Goal: Task Accomplishment & Management: Manage account settings

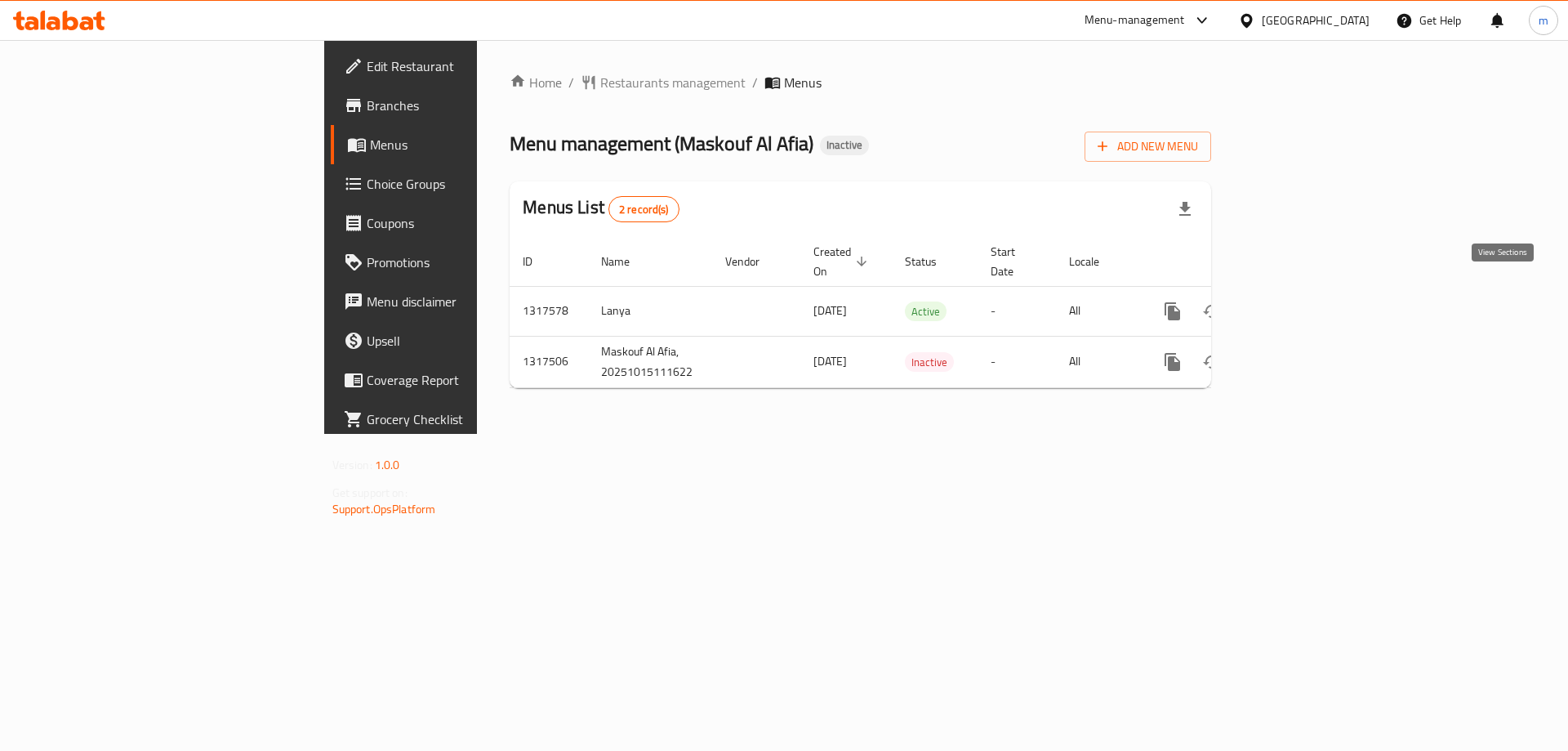
click at [1300, 302] on icon "enhanced table" at bounding box center [1290, 311] width 20 height 20
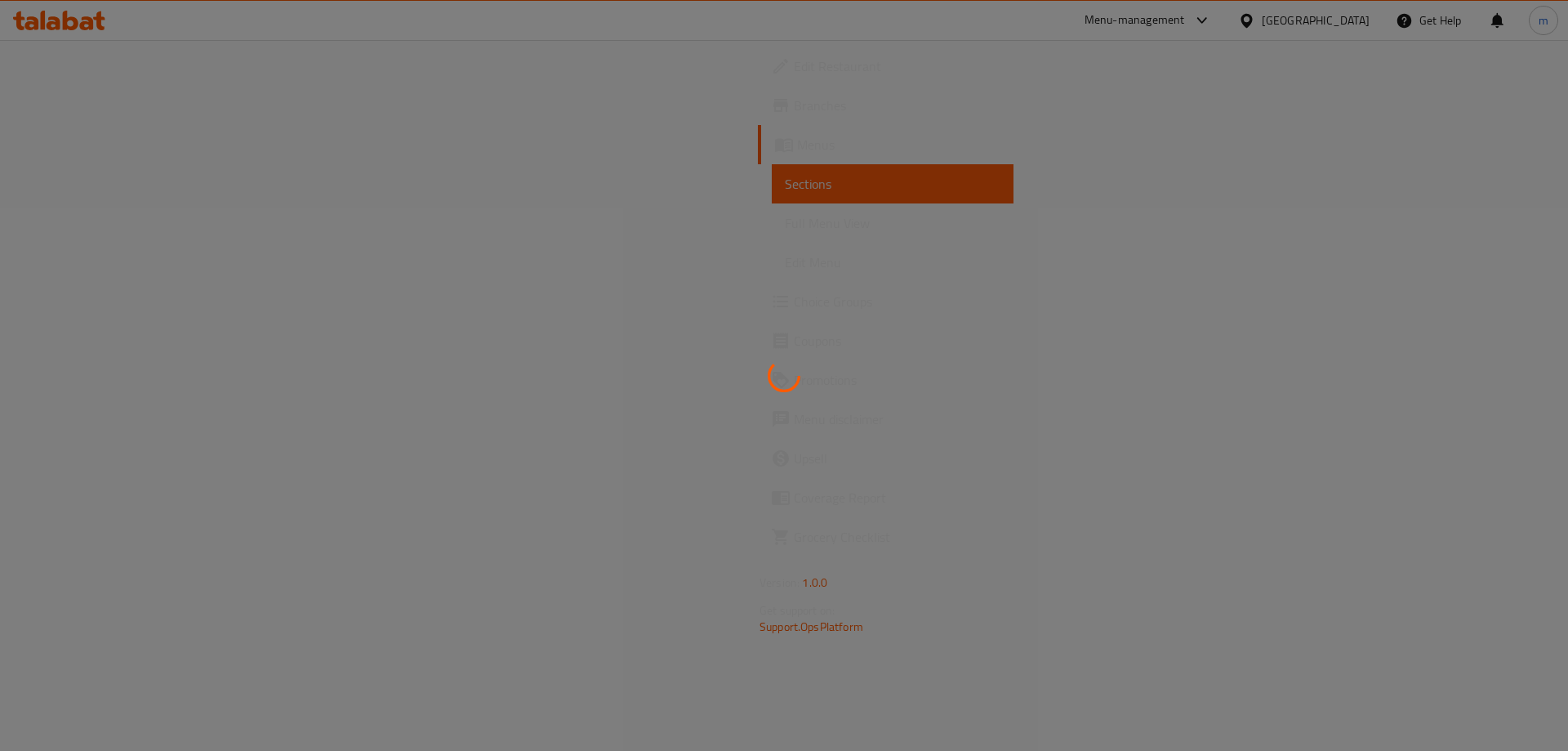
click at [94, 221] on div at bounding box center [784, 376] width 1568 height 751
click at [779, 221] on span "Full Menu View" at bounding box center [885, 223] width 213 height 20
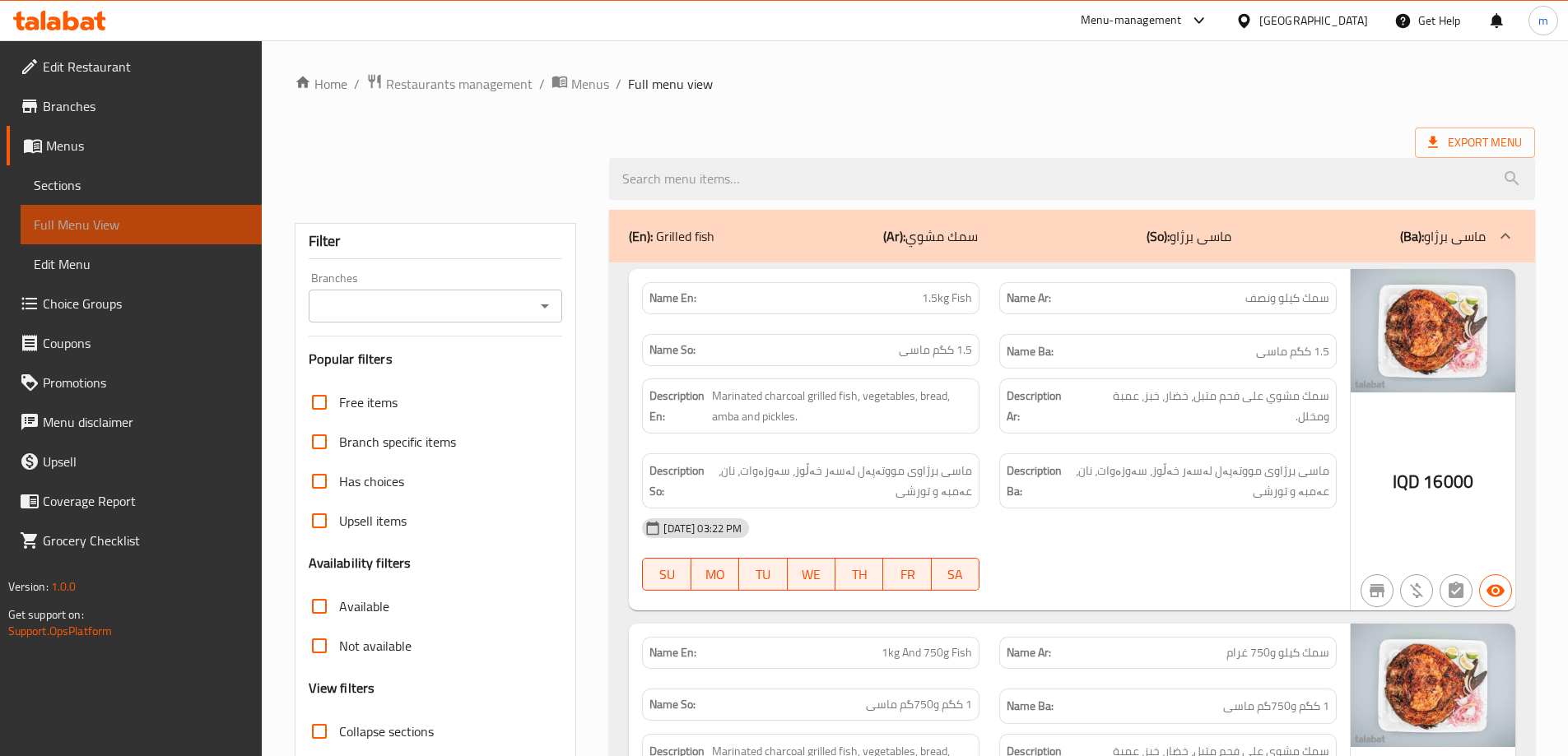
click at [95, 222] on span "Full Menu View" at bounding box center [142, 224] width 215 height 20
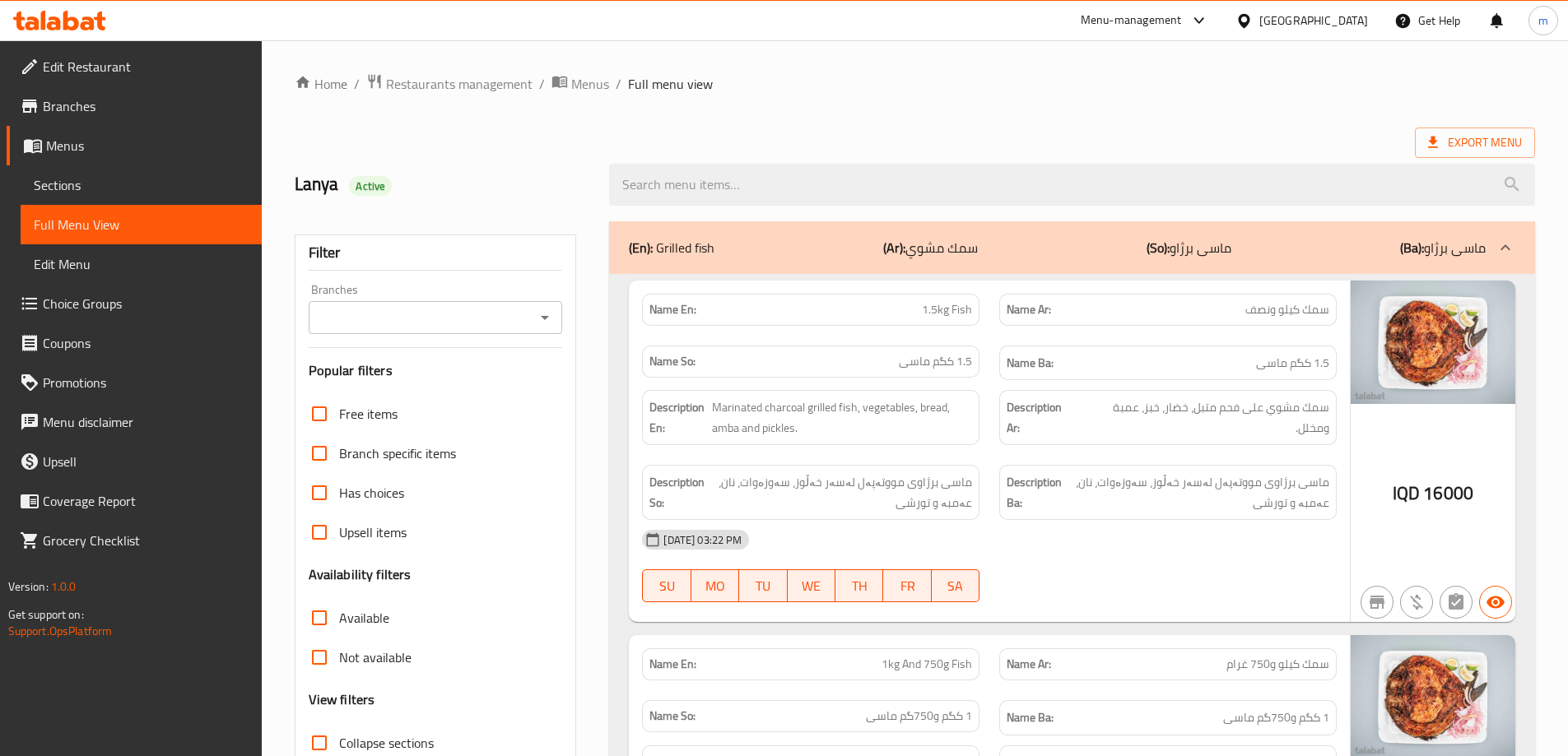
click at [548, 314] on icon "Open" at bounding box center [545, 317] width 20 height 20
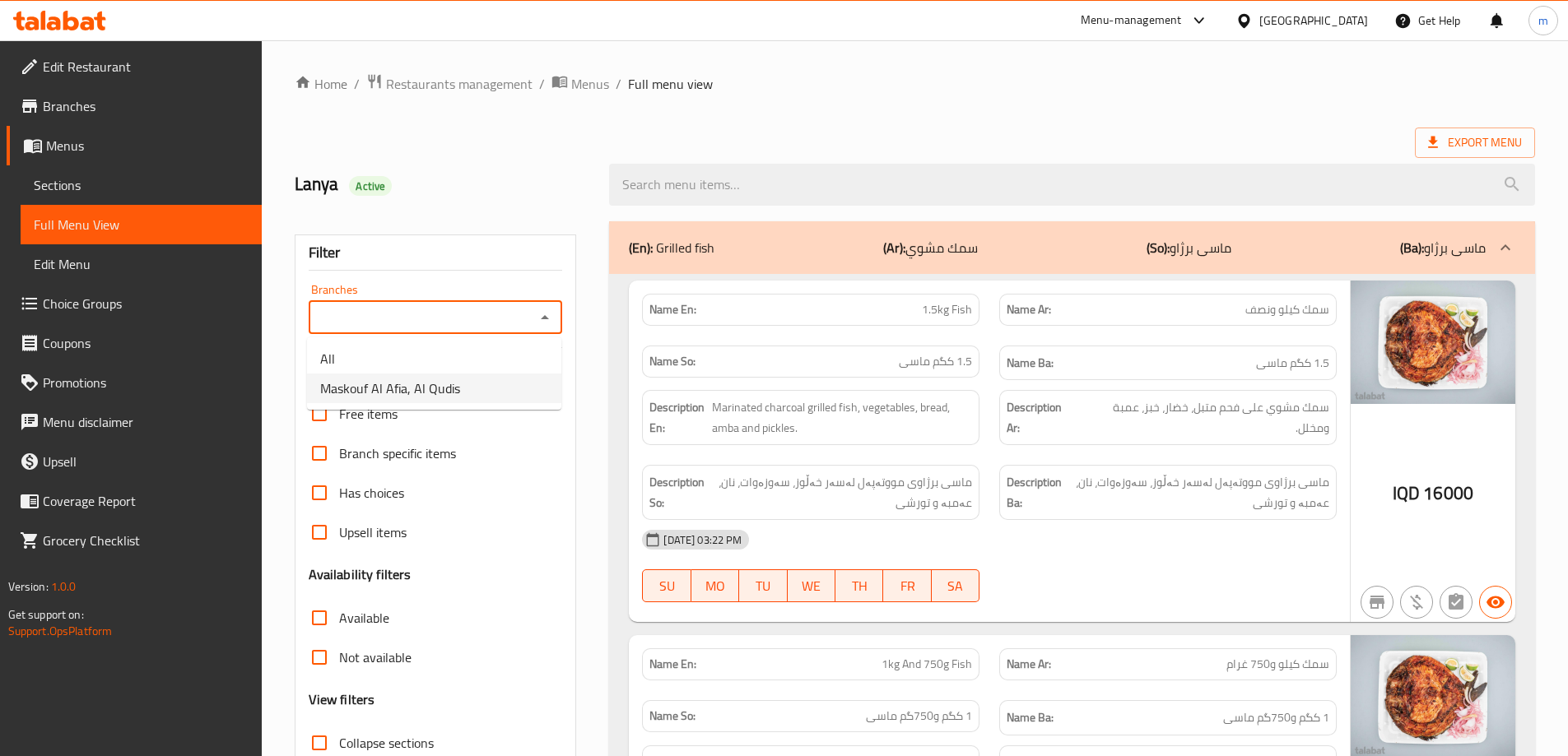
click at [462, 395] on li "Maskouf Al Afia, Al Qudis" at bounding box center [434, 387] width 255 height 29
type input "Maskouf Al Afia, Al Qudis"
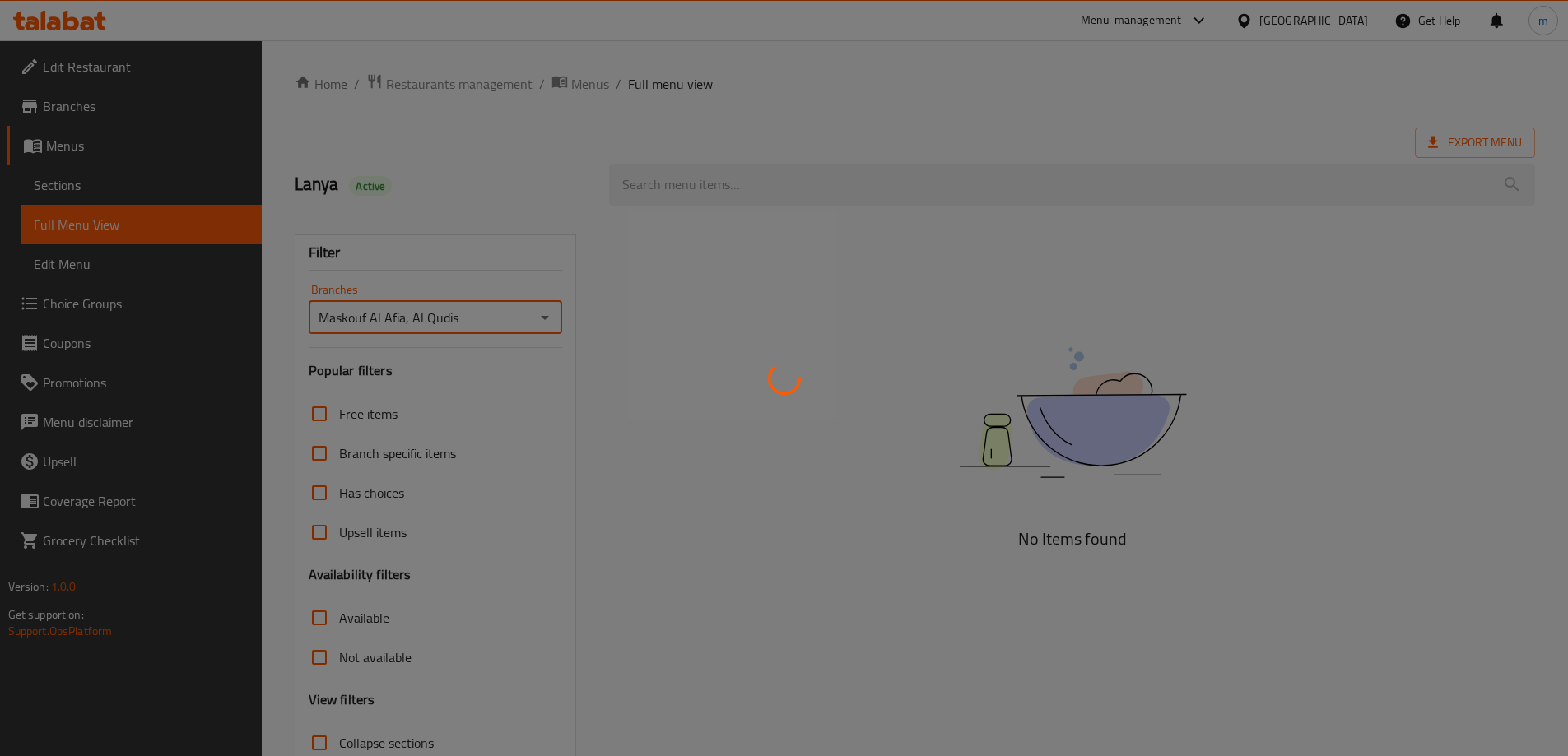
scroll to position [120, 0]
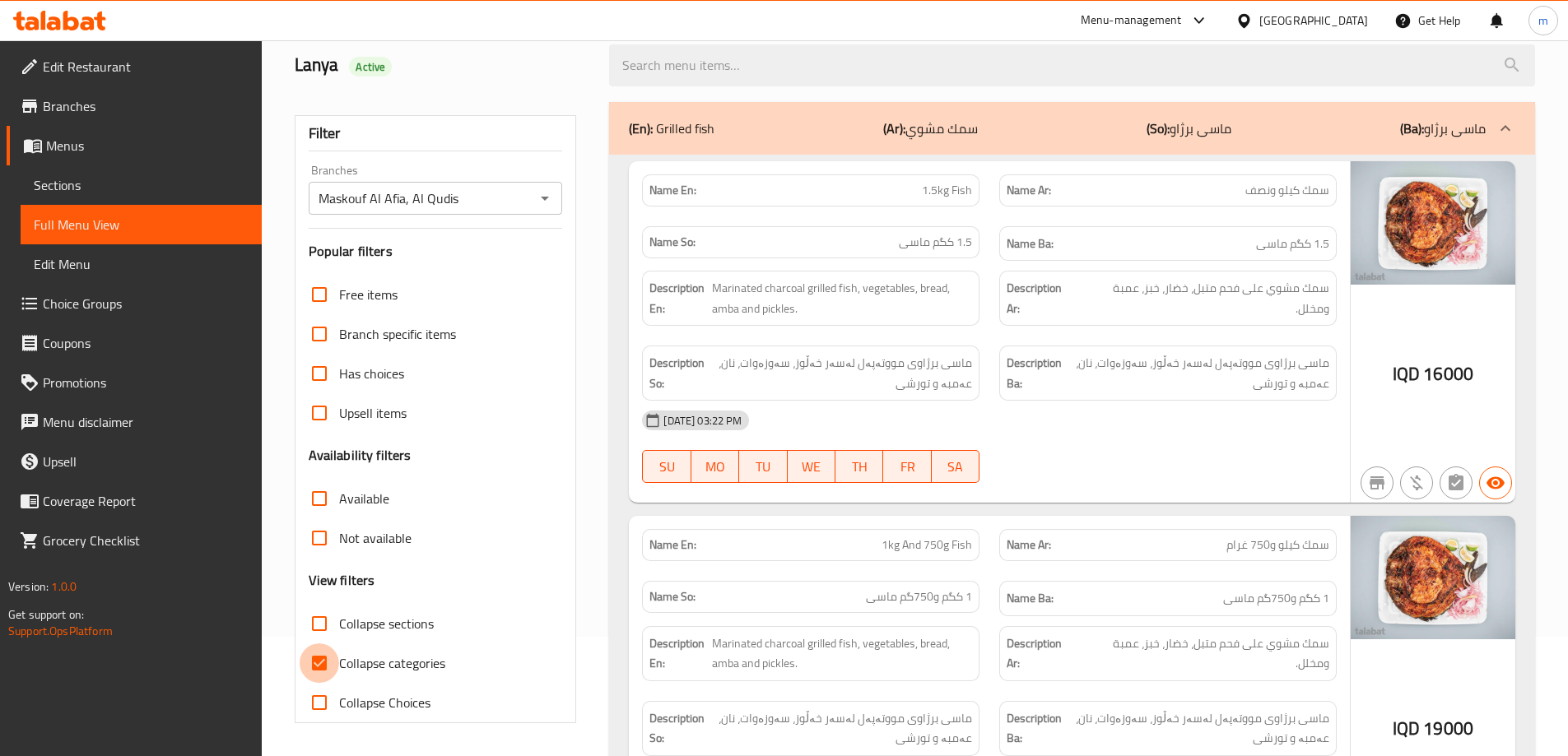
click at [320, 665] on input "Collapse categories" at bounding box center [319, 663] width 40 height 40
checkbox input "false"
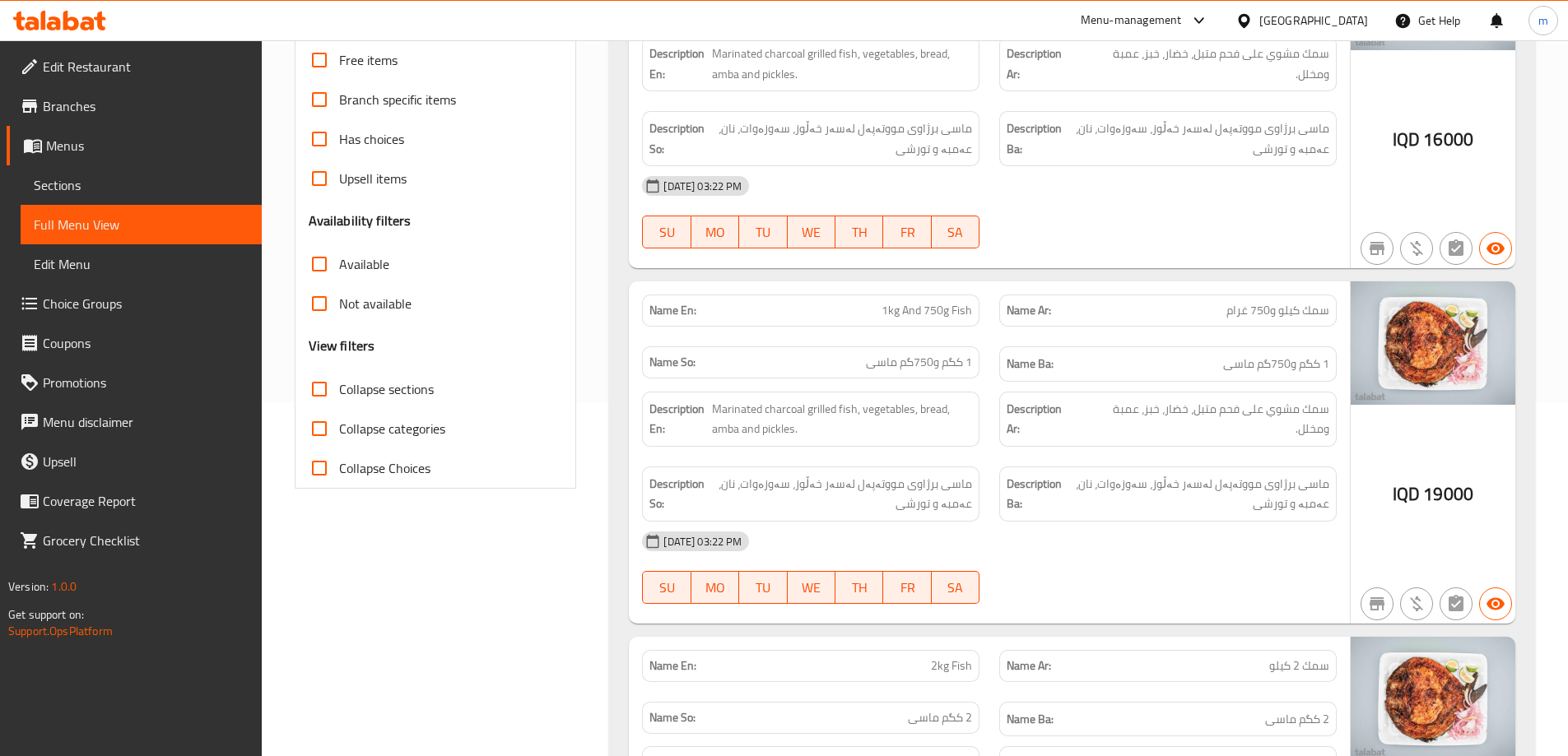
scroll to position [393, 0]
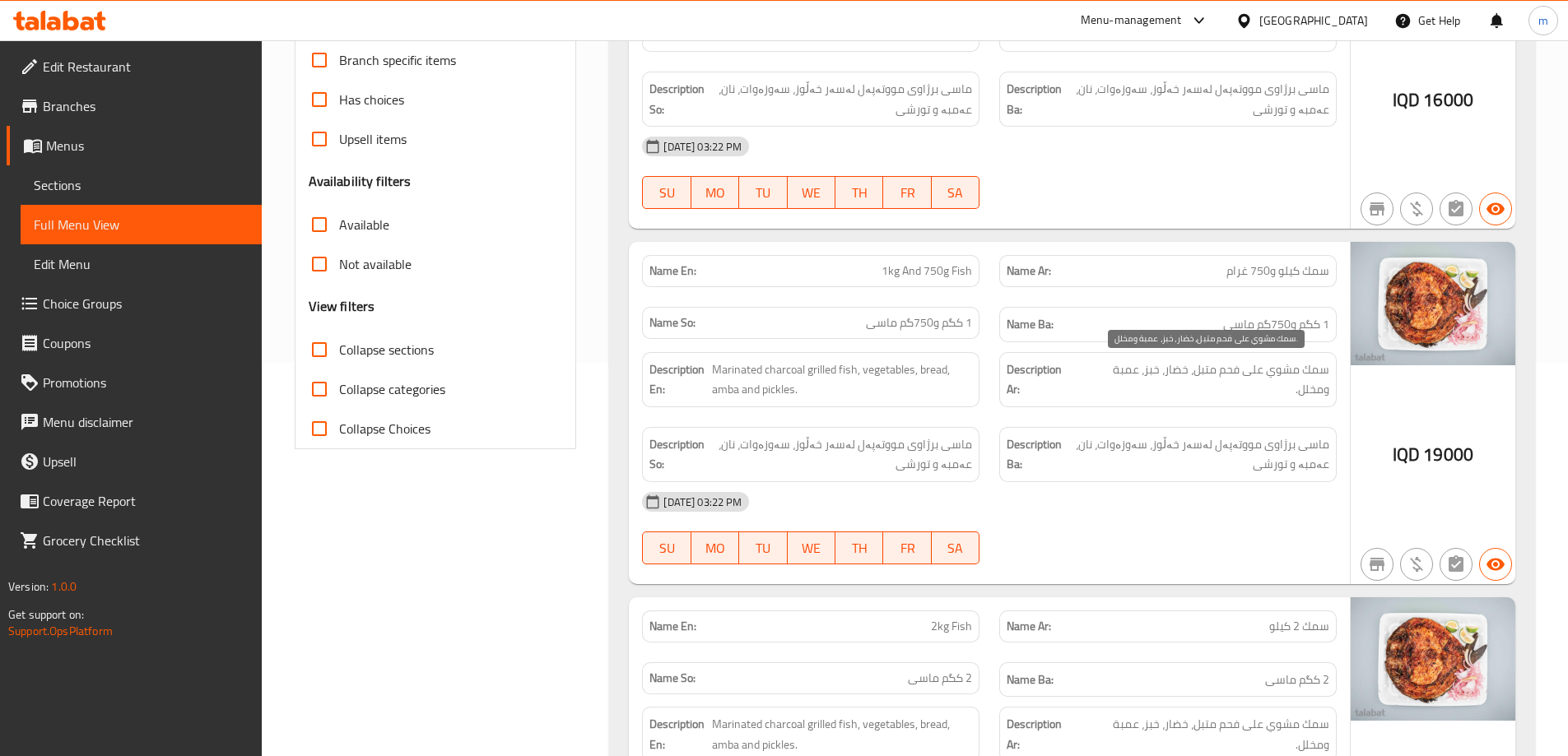
click at [1204, 368] on span "سمك مشوي على فحم متبل، خضار، خبز، عمبة ومخلل." at bounding box center [1204, 379] width 249 height 40
copy span "سمك مشوي على فحم متبل، خضار، خبز، عمبة ومخلل."
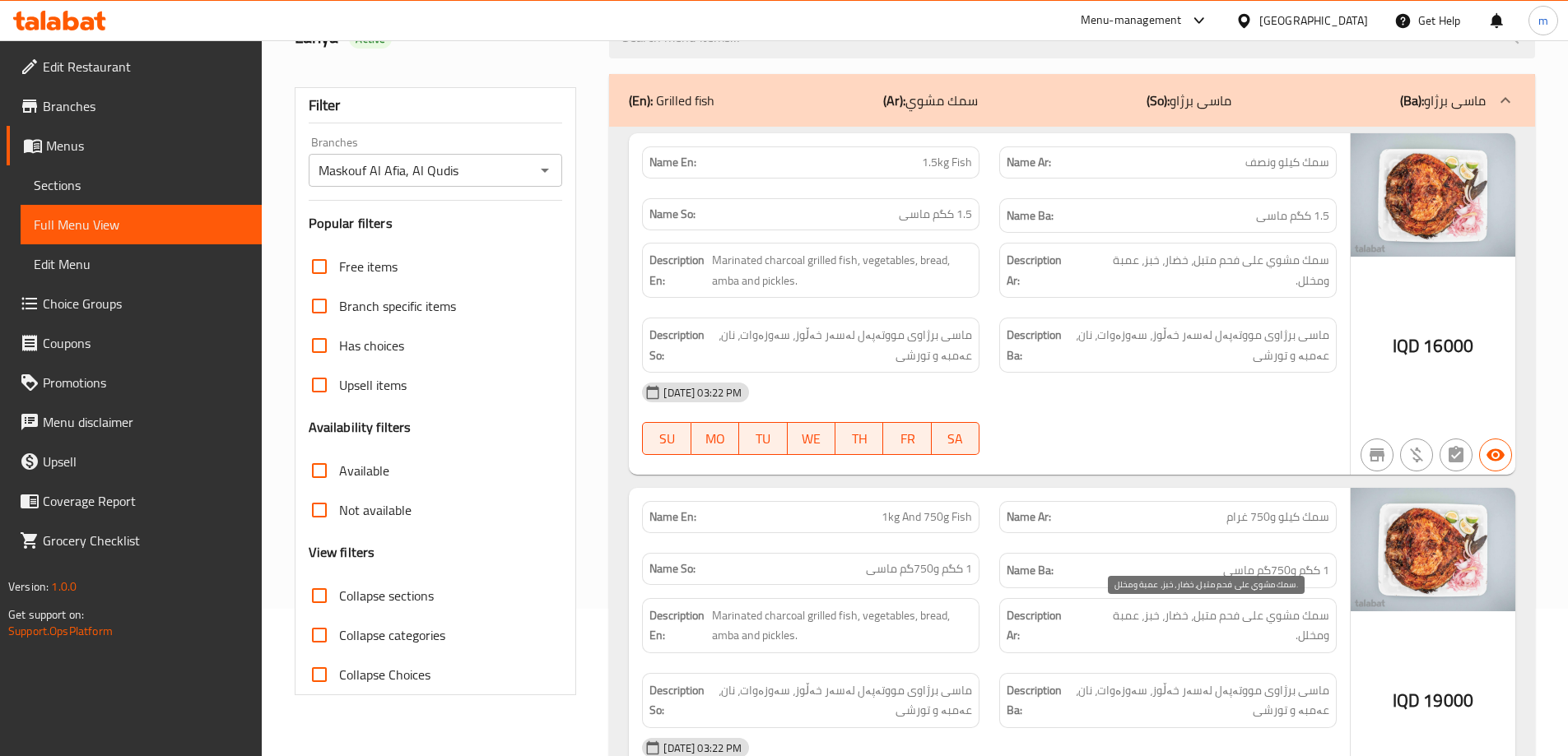
scroll to position [0, 0]
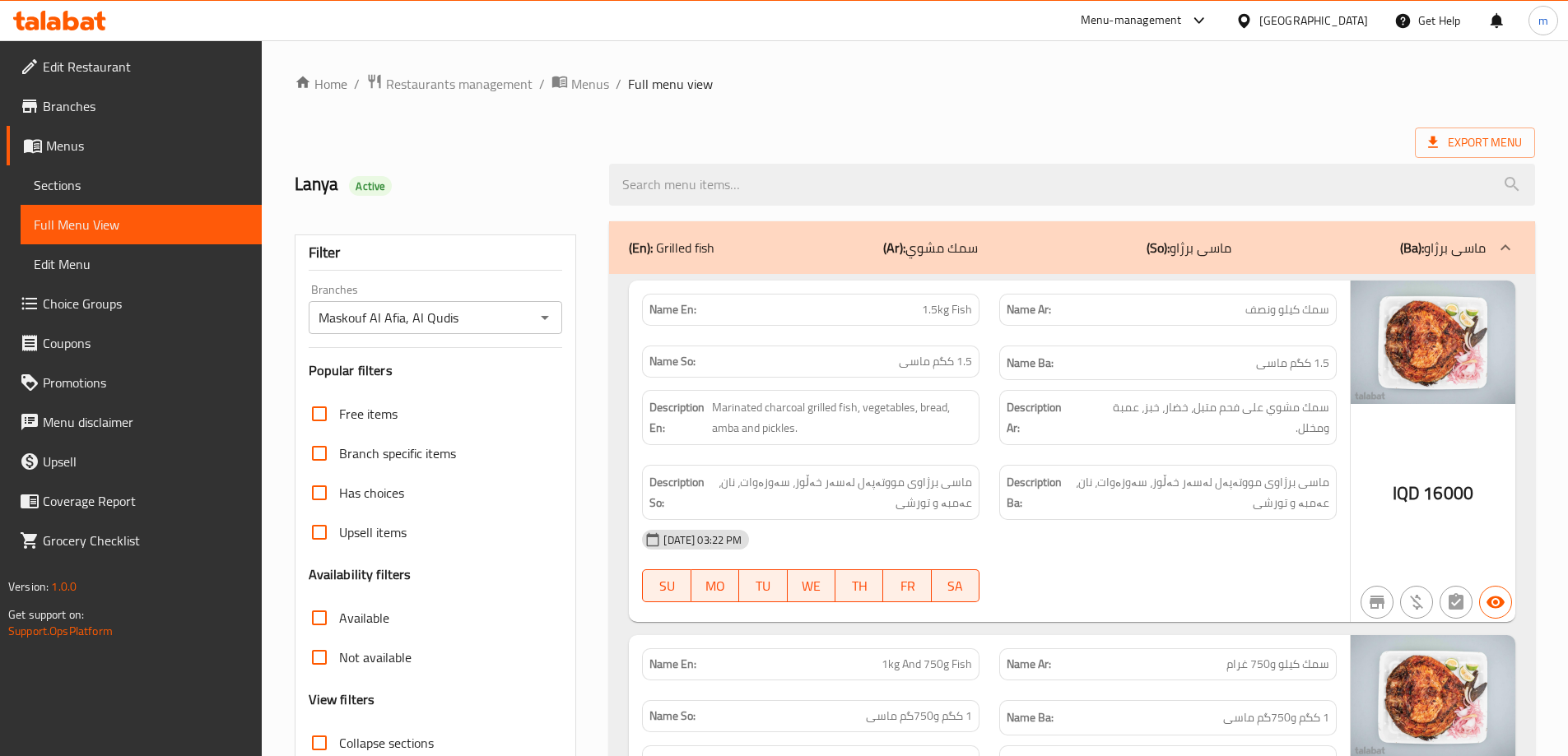
click at [881, 412] on span "Marinated charcoal grilled fish, vegetables, bread, amba and pickles." at bounding box center [842, 417] width 261 height 40
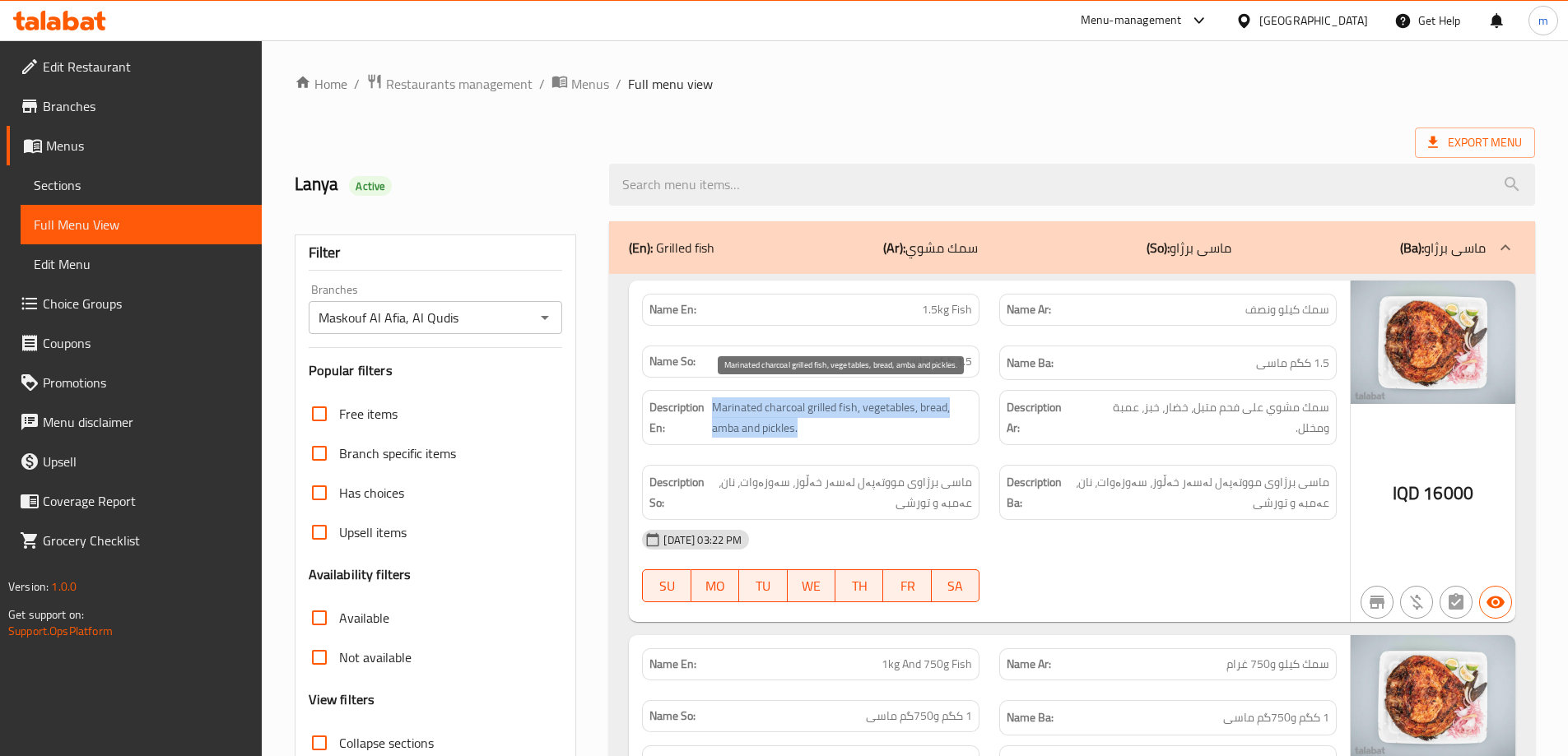
click at [881, 412] on span "Marinated charcoal grilled fish, vegetables, bread, amba and pickles." at bounding box center [842, 417] width 261 height 40
copy span "Marinated charcoal grilled fish, vegetables, bread, amba and pickles."
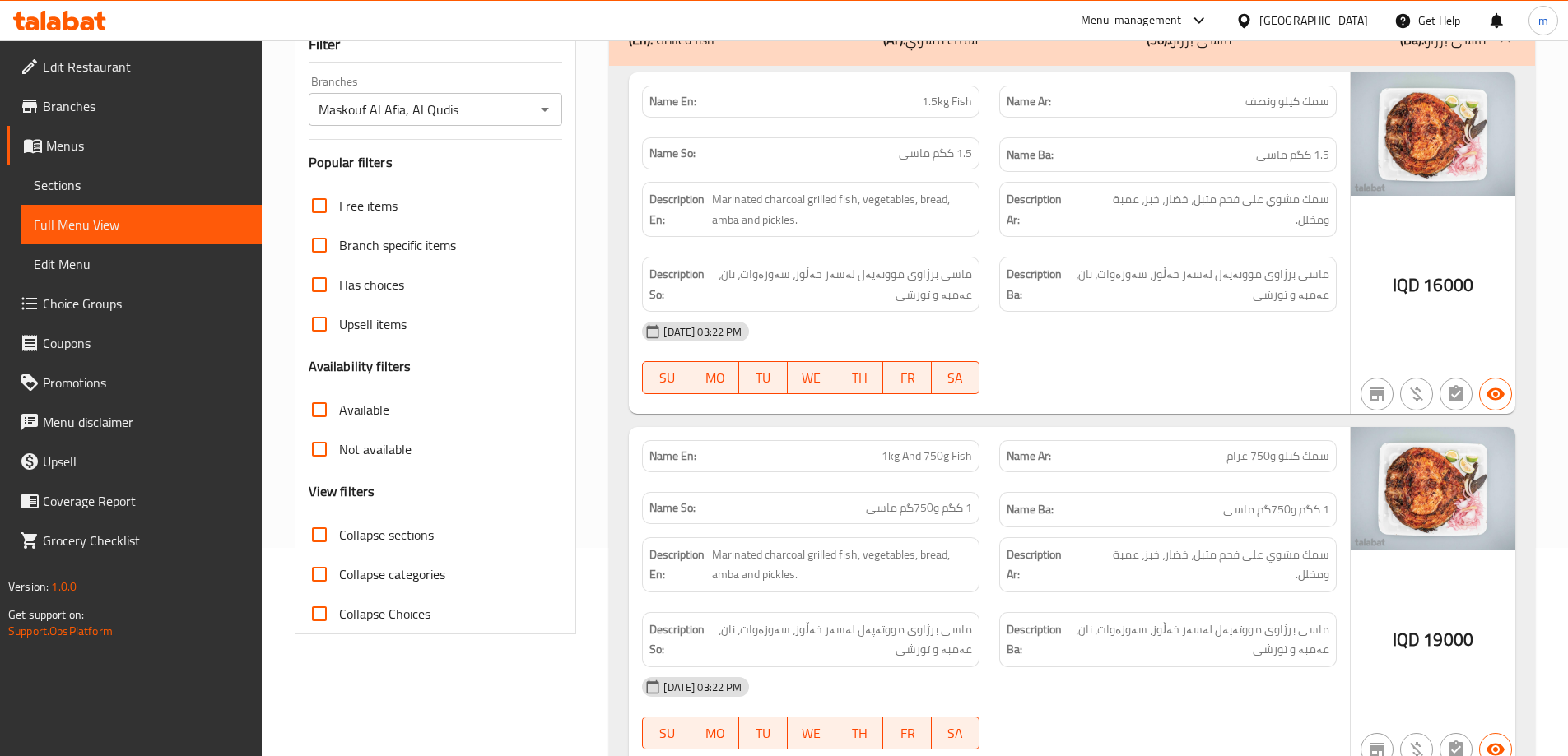
scroll to position [451, 0]
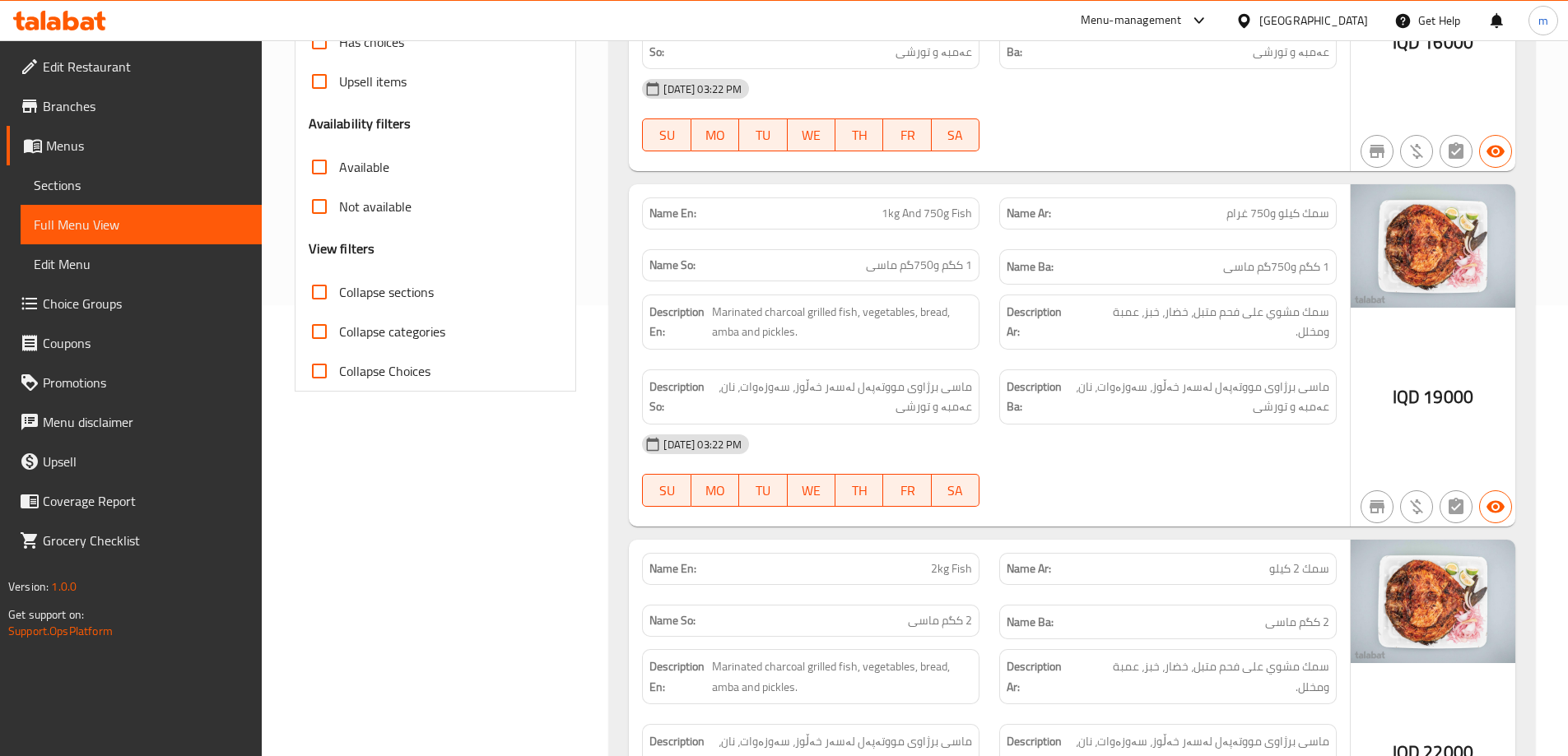
click at [979, 389] on div "Description So: ماسی برژاوی مووتەپەل لەسەر خەڵوز، سەوزەوات، نان، عەمبە و تورشی" at bounding box center [810, 397] width 337 height 55
click at [968, 389] on span "ماسی برژاوی مووتەپەل لەسەر خەڵوز، سەوزەوات، نان، عەمبە و تورشی" at bounding box center [840, 397] width 261 height 40
click at [967, 389] on span "ماسی برژاوی مووتەپەل لەسەر خەڵوز، سەوزەوات، نان، عەمبە و تورشی" at bounding box center [840, 397] width 261 height 40
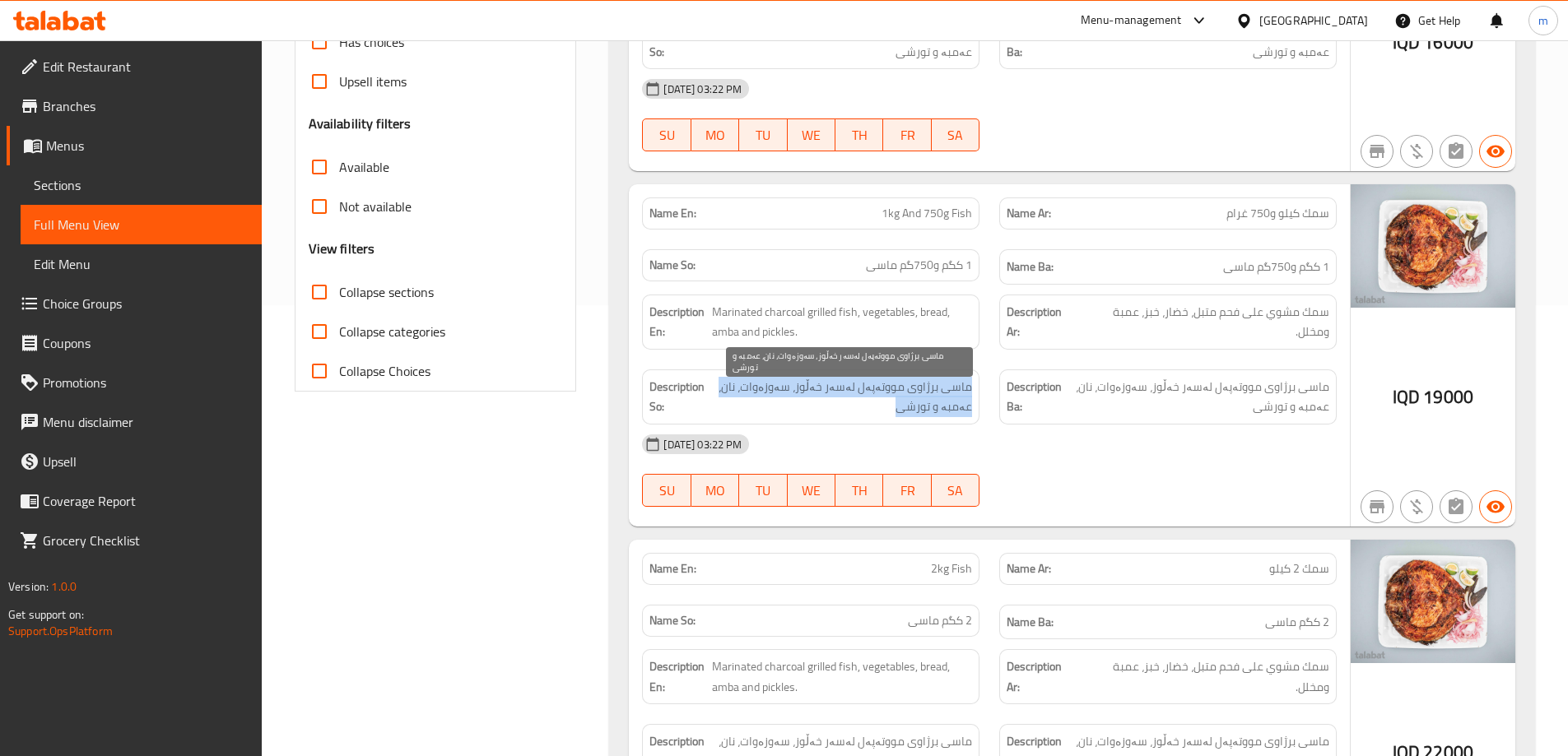
click at [967, 389] on span "ماسی برژاوی مووتەپەل لەسەر خەڵوز، سەوزەوات، نان، عەمبە و تورشی" at bounding box center [840, 397] width 261 height 40
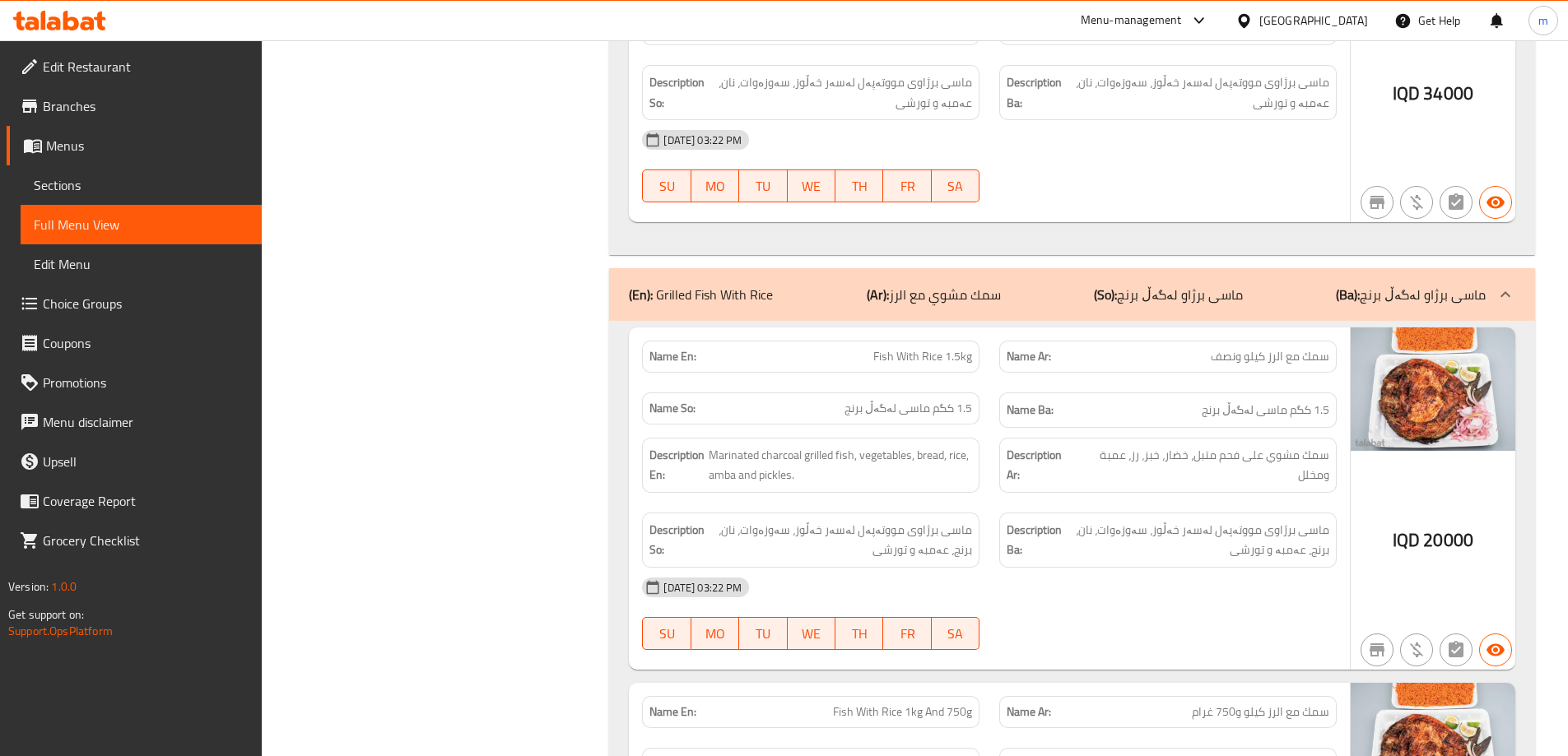
scroll to position [2741, 0]
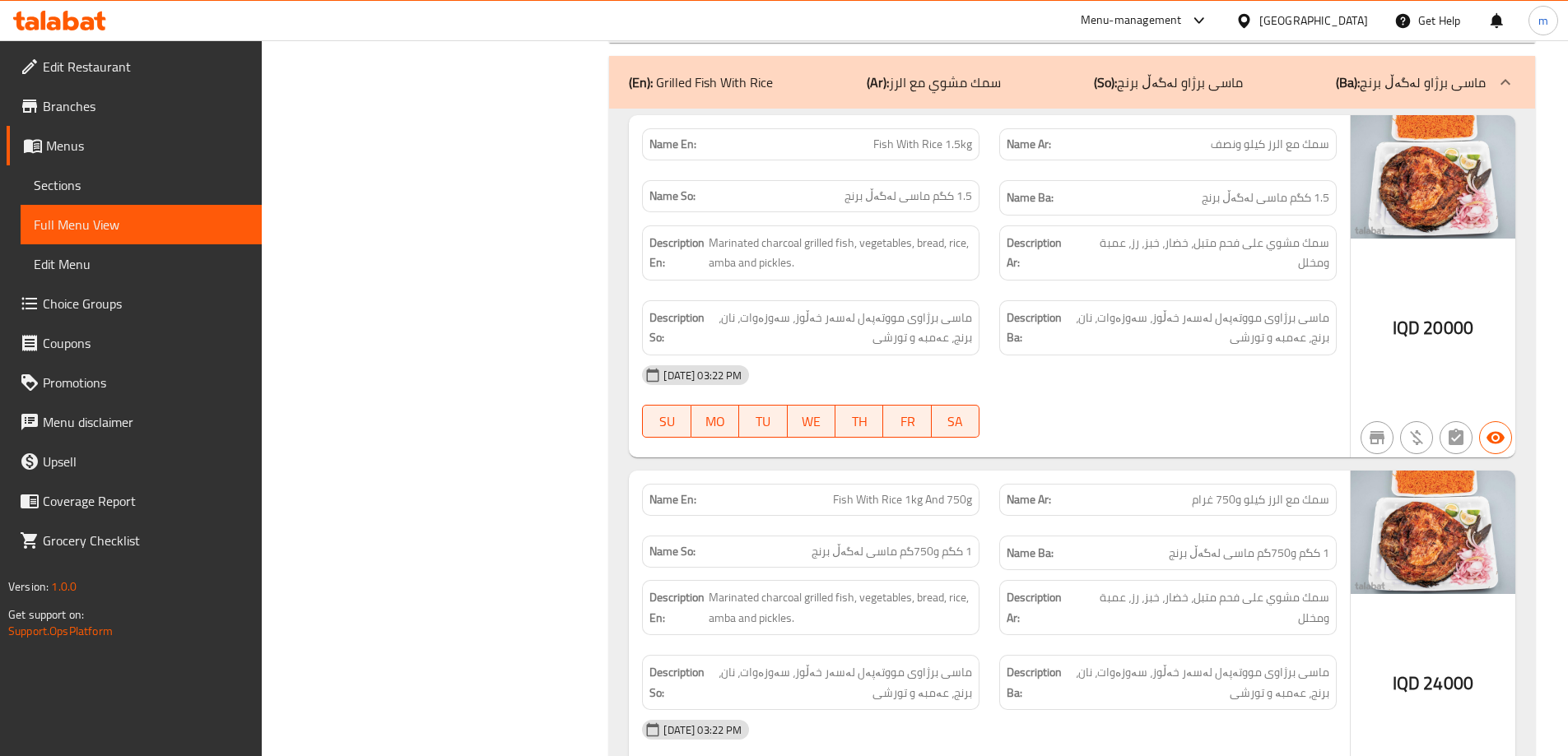
click at [1175, 251] on span "سمك مشوي على فحم متبل، خضار، خبز، رز، عمبة ومخلل" at bounding box center [1203, 253] width 252 height 40
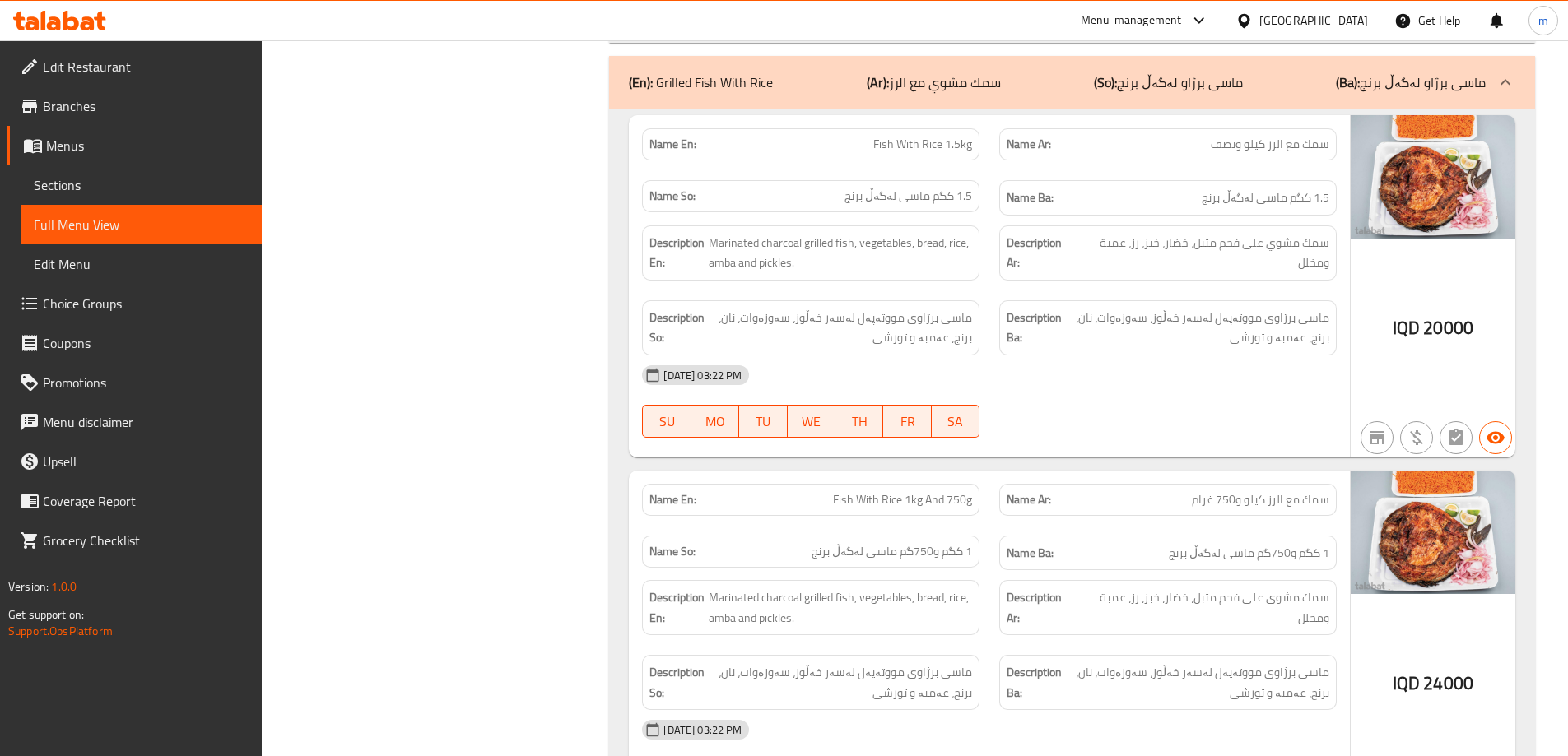
click at [995, 332] on div "Description Ba: ماسی برژاوی مووتەپەل لەسەر خەڵوز، سەوزەوات، نان، برنج، عەمبە و …" at bounding box center [1168, 328] width 357 height 75
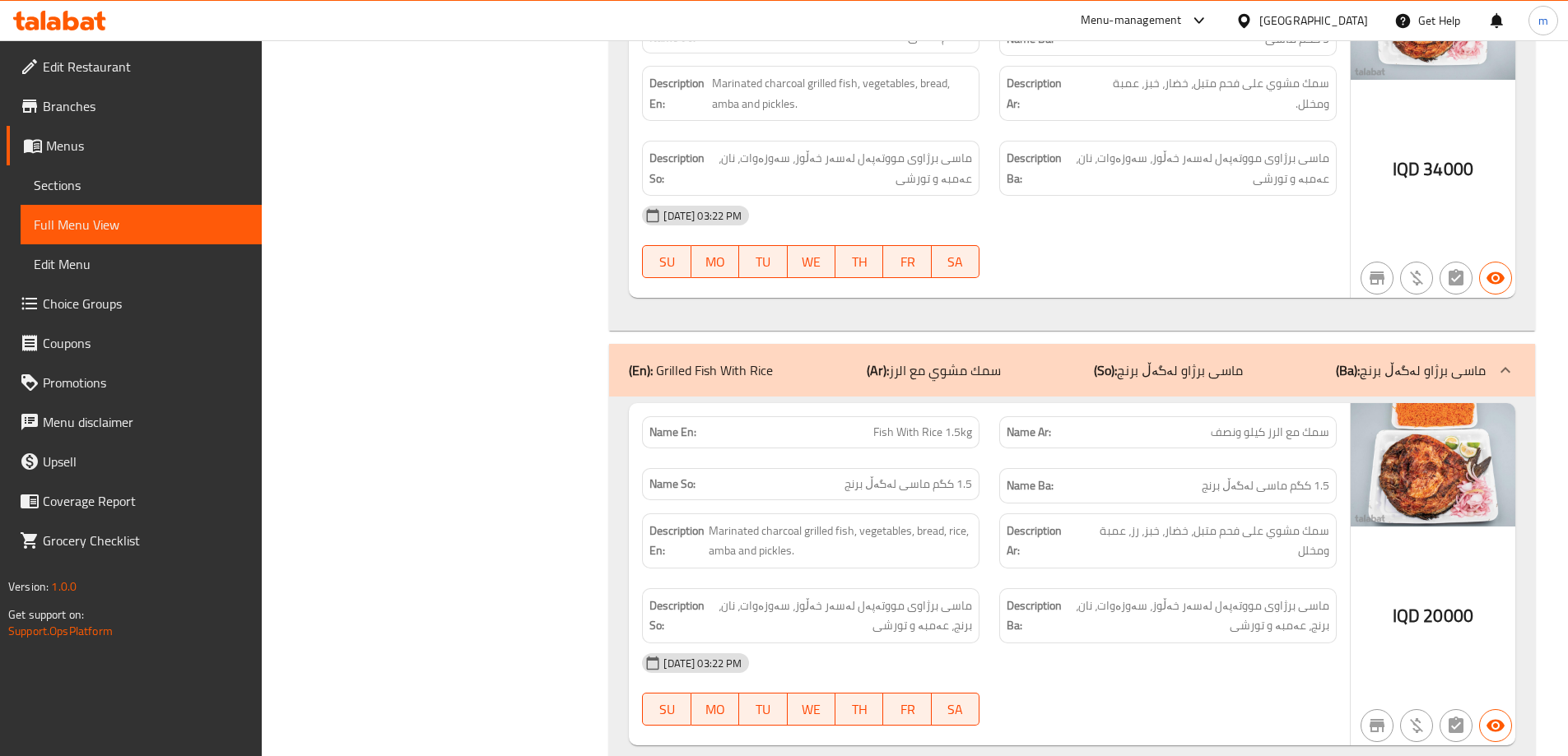
scroll to position [2605, 0]
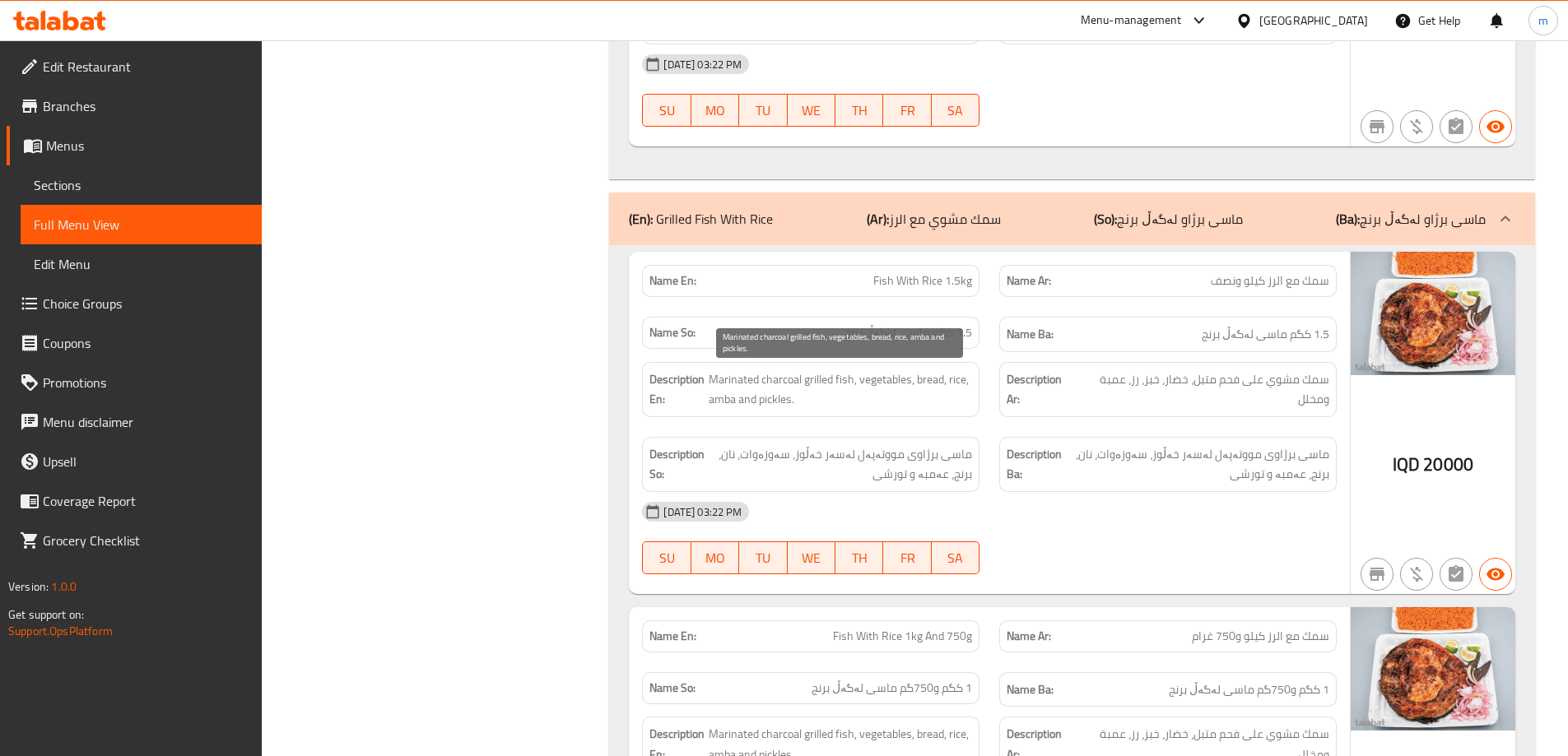
click at [917, 385] on span "Marinated charcoal grilled fish, vegetables, bread, rice, amba and pickles." at bounding box center [840, 389] width 263 height 40
copy span "Marinated charcoal grilled fish, vegetables, bread, rice, amba and pickles."
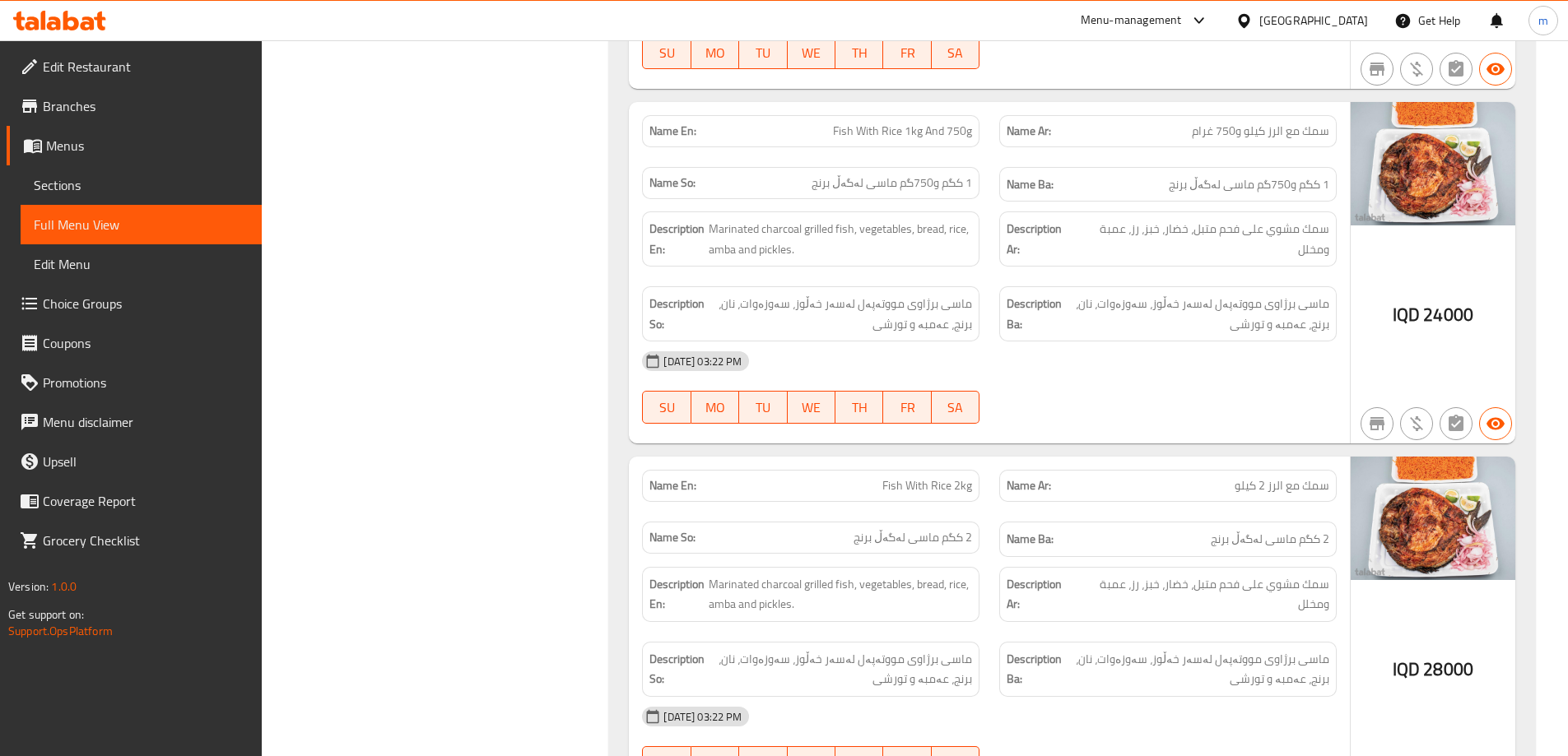
scroll to position [3024, 0]
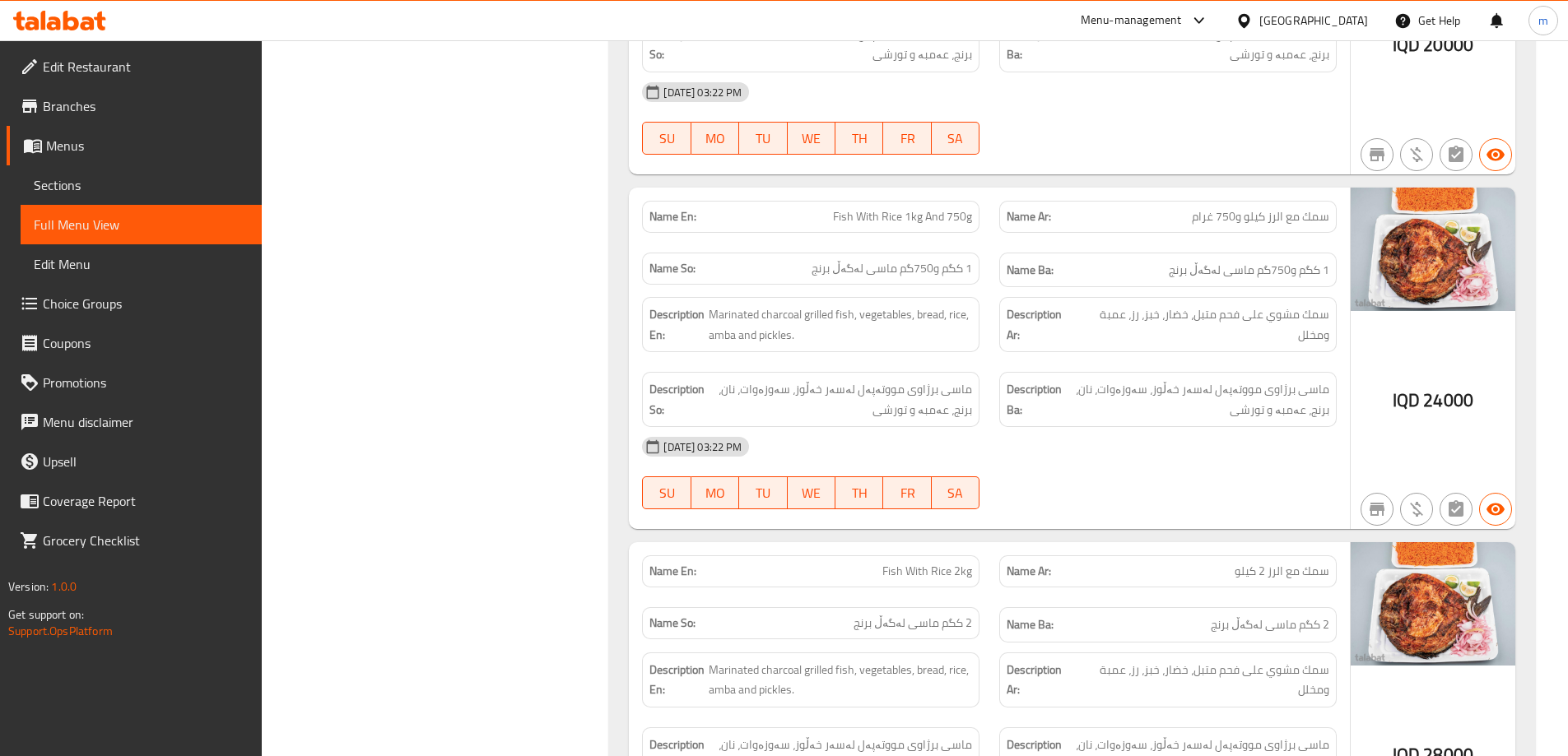
click at [1236, 393] on span "ماسی برژاوی مووتەپەل لەسەر خەڵوز، سەوزەوات، نان، برنج، عەمبە و تورشی" at bounding box center [1197, 399] width 264 height 40
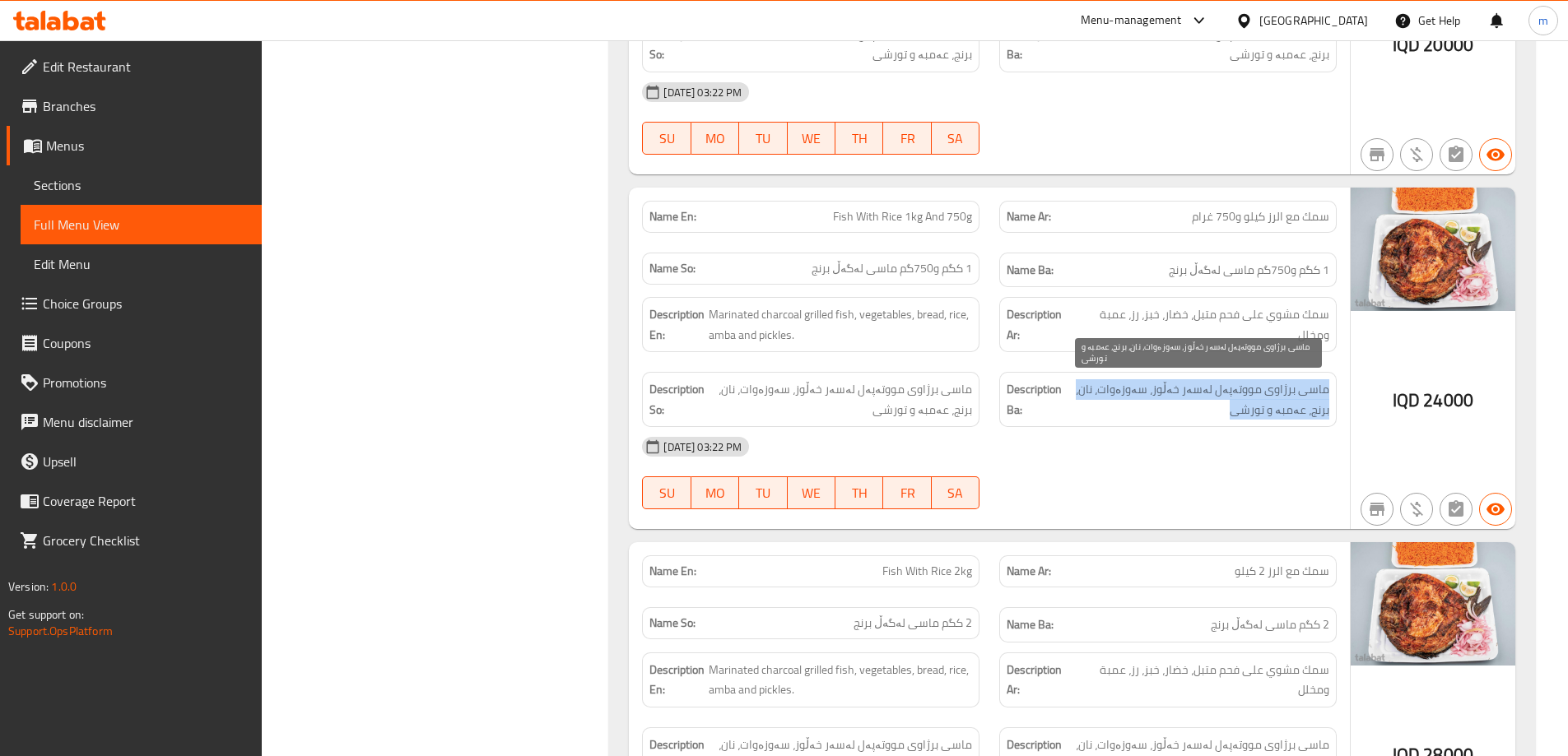
copy div "ماسی برژاوی مووتەپەل لەسەر خەڵوز، سەوزەوات، نان، برنج، عەمبە و تورشی"
click at [1236, 393] on span "ماسی برژاوی مووتەپەل لەسەر خەڵوز، سەوزەوات، نان، برنج، عەمبە و تورشی" at bounding box center [1197, 399] width 264 height 40
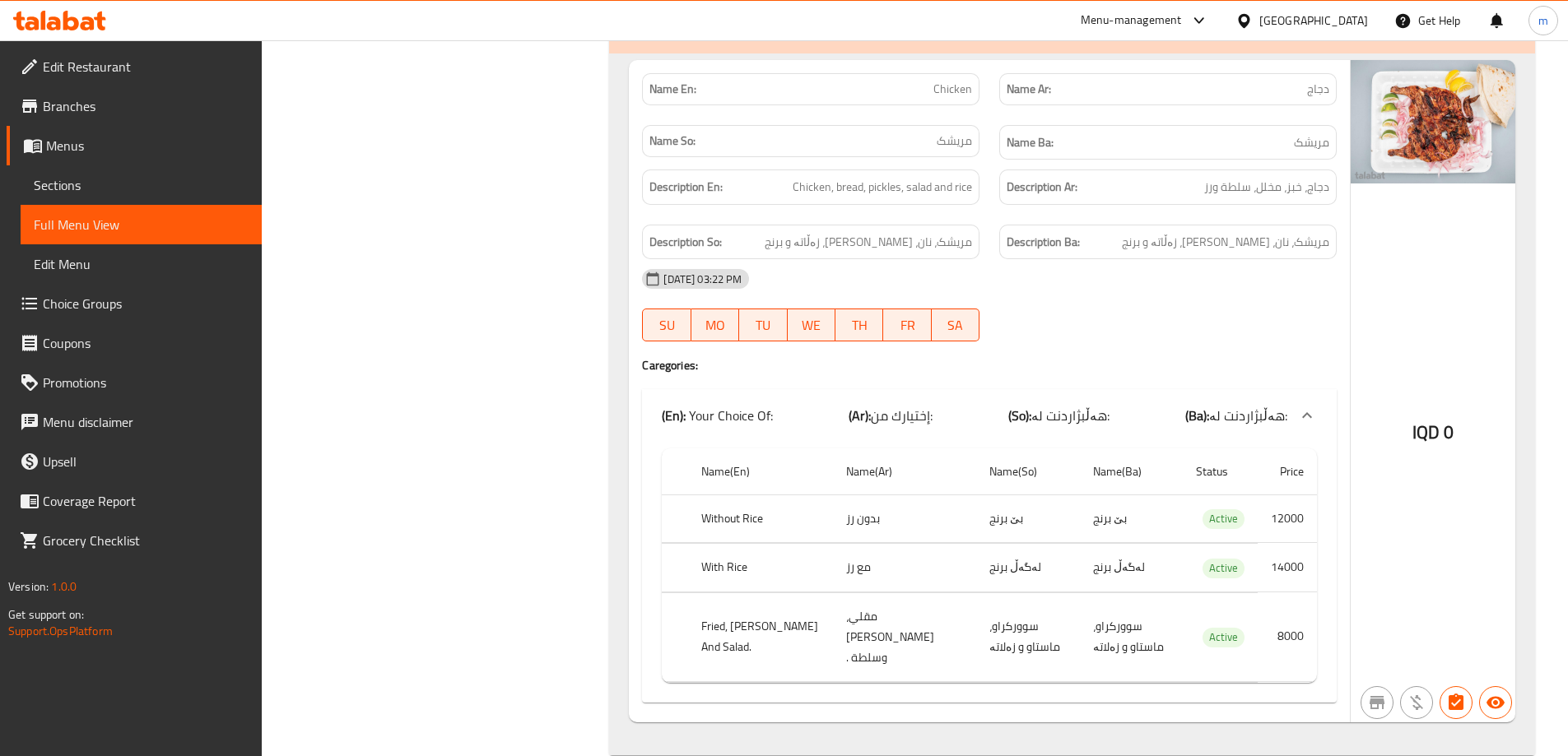
scroll to position [5099, 0]
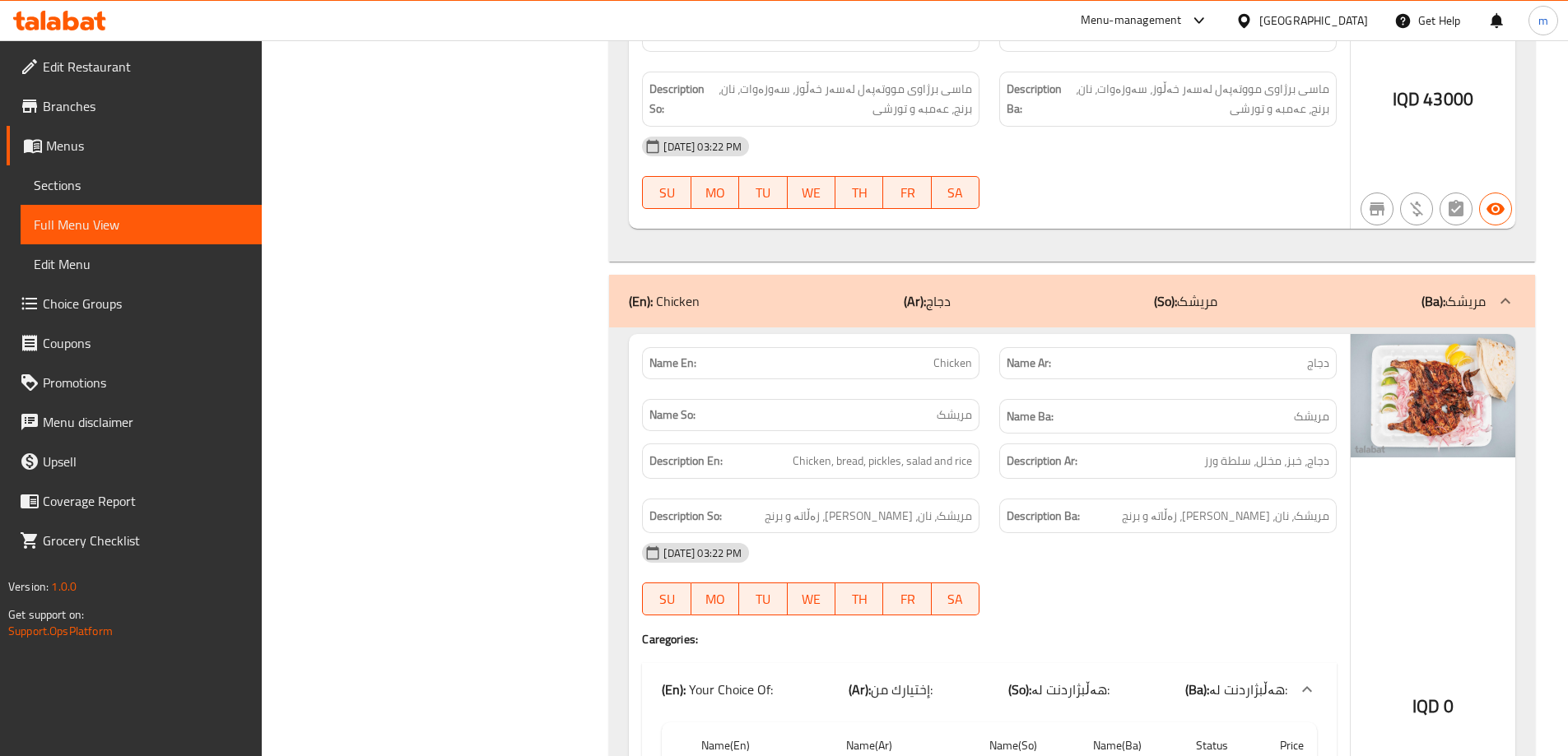
click at [937, 359] on span "Chicken" at bounding box center [952, 363] width 39 height 17
copy span "Chicken"
click at [73, 152] on span "Menus" at bounding box center [146, 145] width 202 height 20
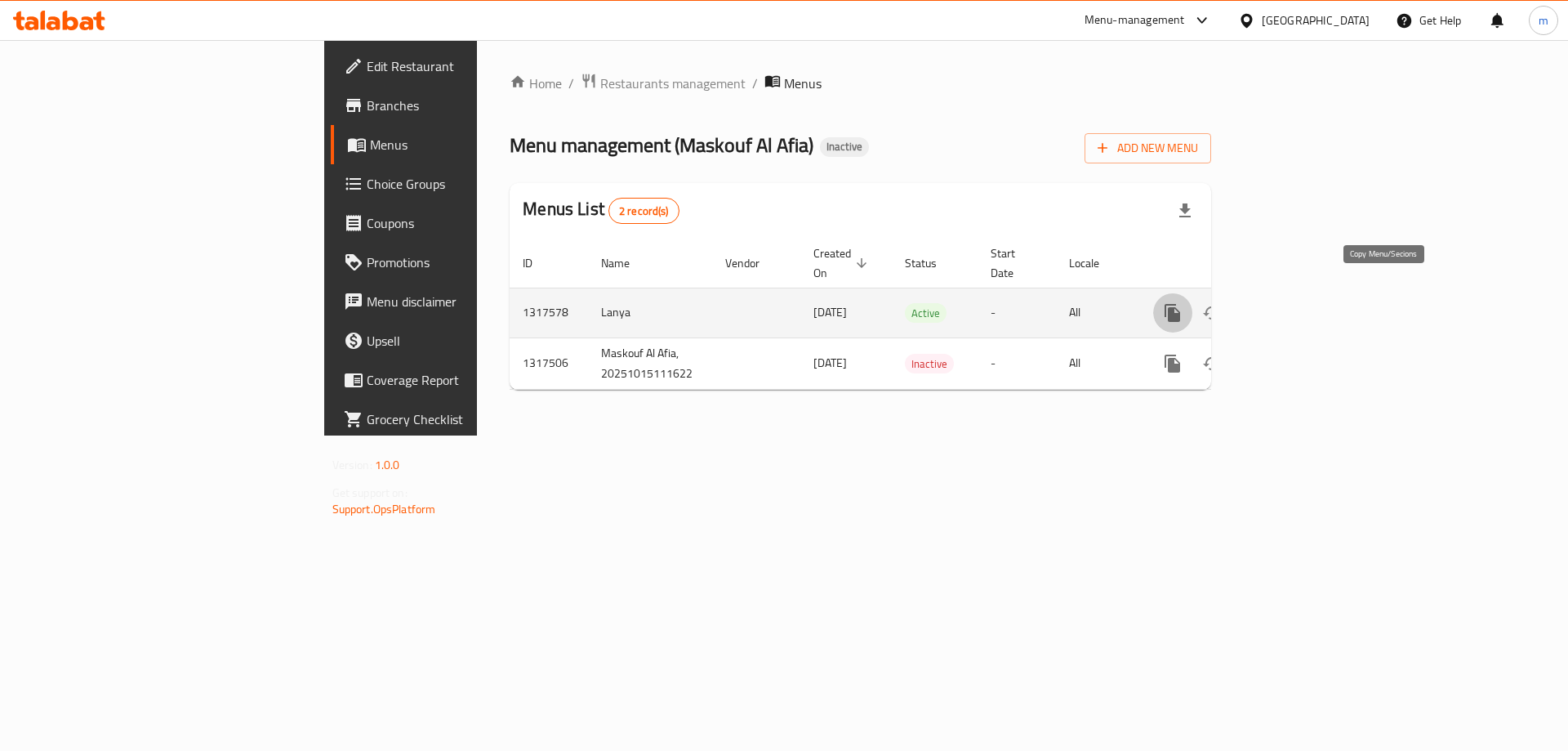
click at [1180, 304] on icon "more" at bounding box center [1172, 312] width 15 height 18
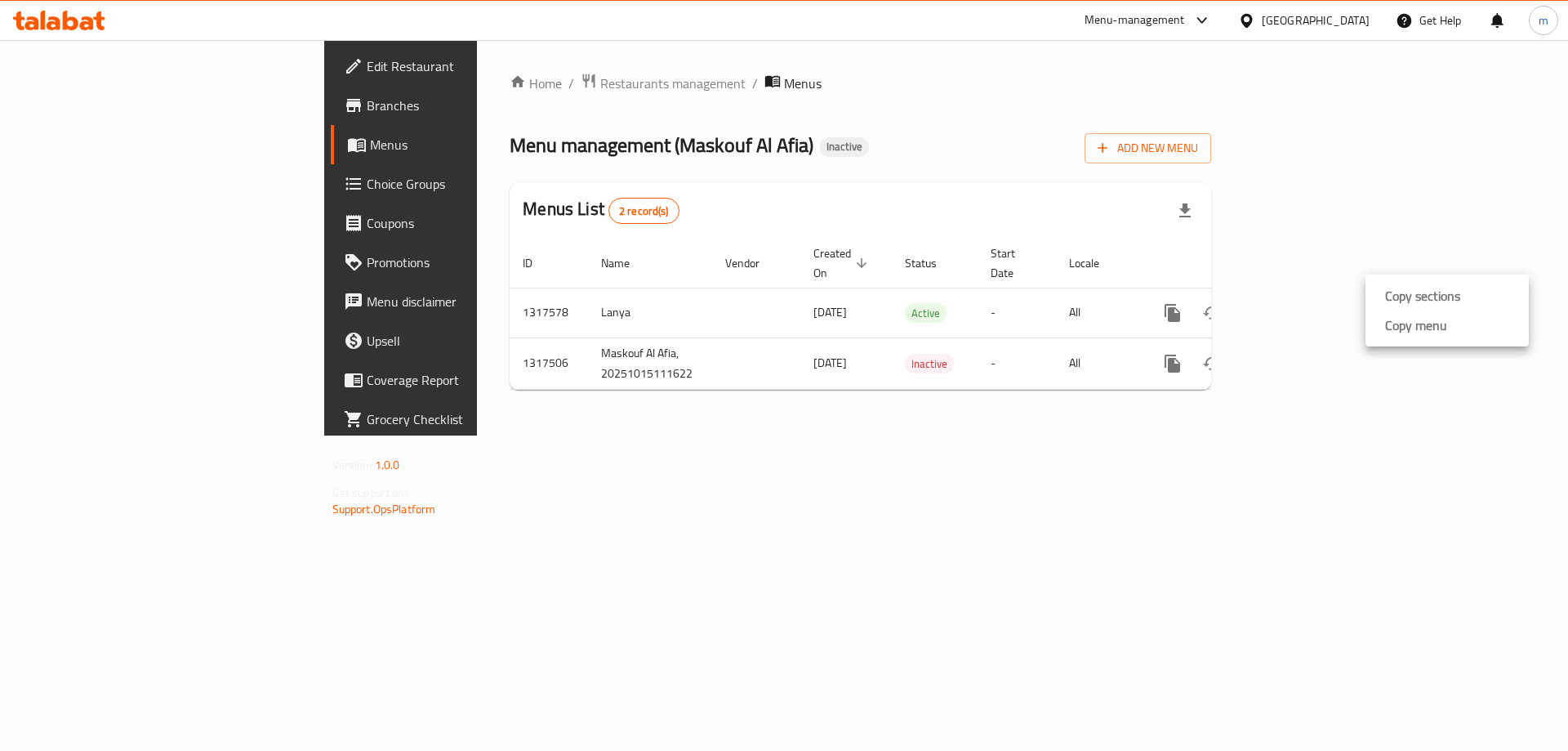
click at [466, 142] on div at bounding box center [784, 376] width 1568 height 751
drag, startPoint x: 468, startPoint y: 143, endPoint x: 593, endPoint y: 145, distance: 125.0
click at [593, 145] on span "Menu management ( Maskouf Al Afia )" at bounding box center [661, 144] width 304 height 37
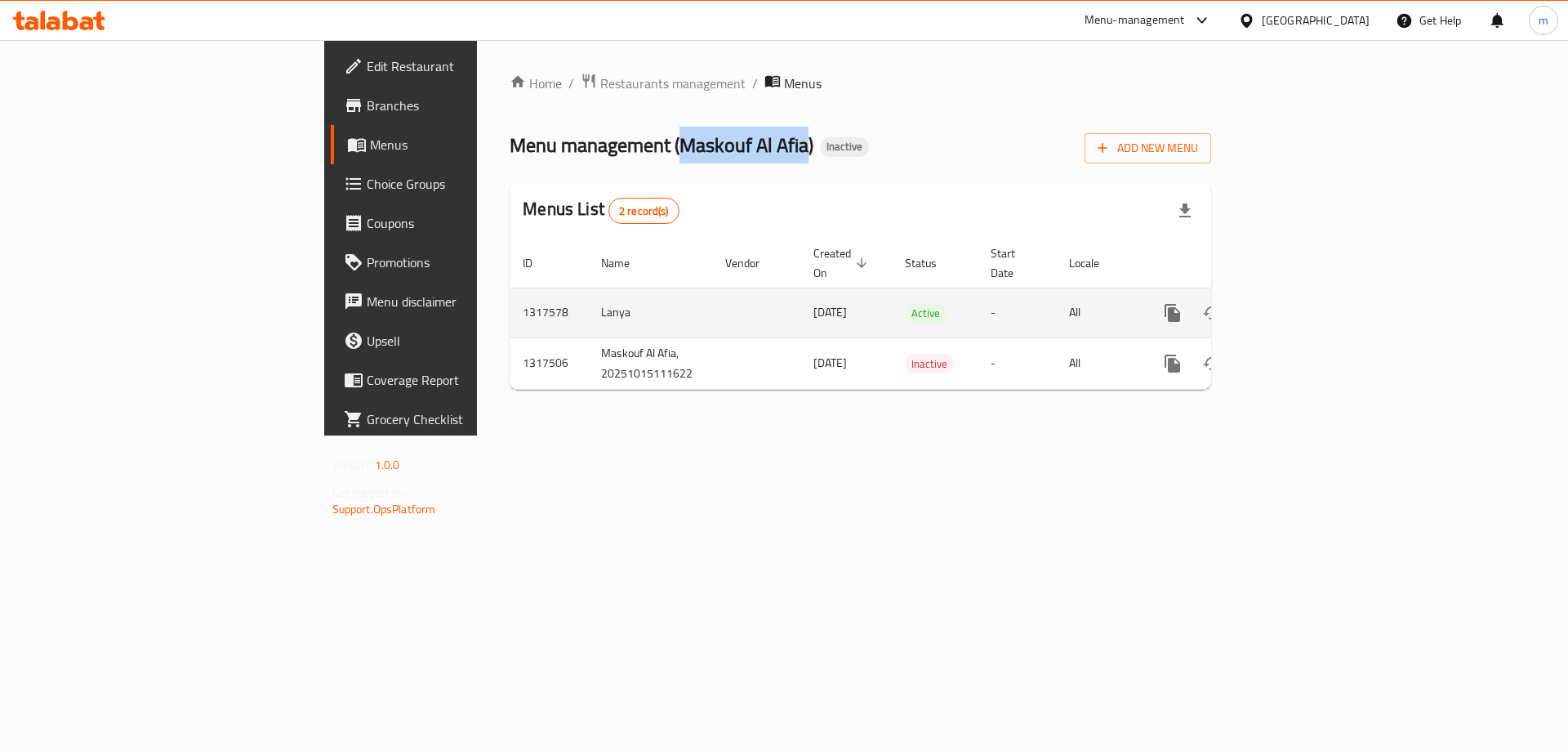
copy span "Maskouf Al Afia"
click at [1180, 304] on icon "more" at bounding box center [1172, 312] width 15 height 18
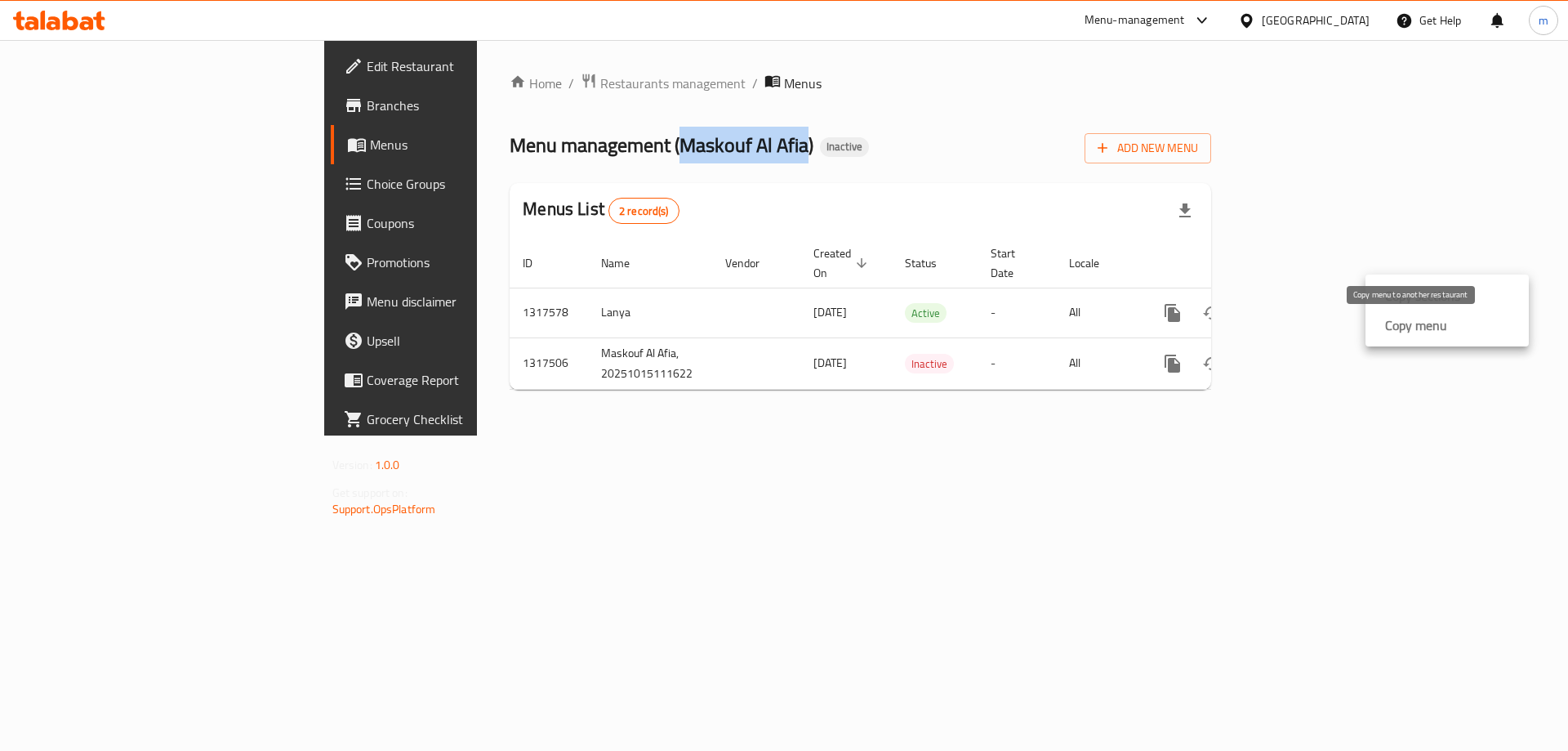
click at [1420, 325] on strong "Copy menu" at bounding box center [1416, 325] width 62 height 20
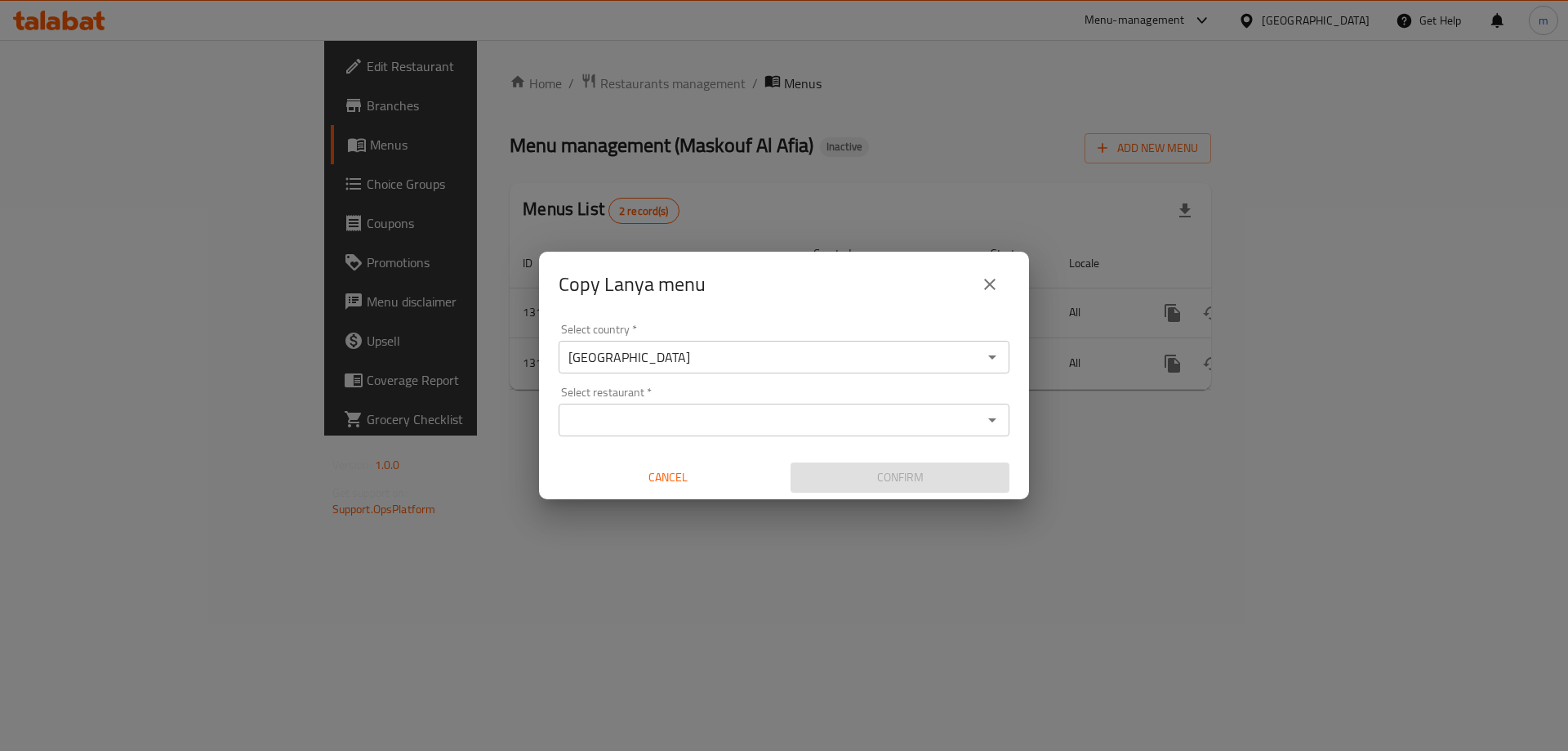
click at [805, 437] on div "Select country   * Iraq Select country * Select restaurant   * Select restauran…" at bounding box center [784, 408] width 490 height 182
click at [801, 432] on div "Select restaurant *" at bounding box center [784, 420] width 451 height 33
paste input "Maskouf Al Afia"
type input "Maskouf Al Afia"
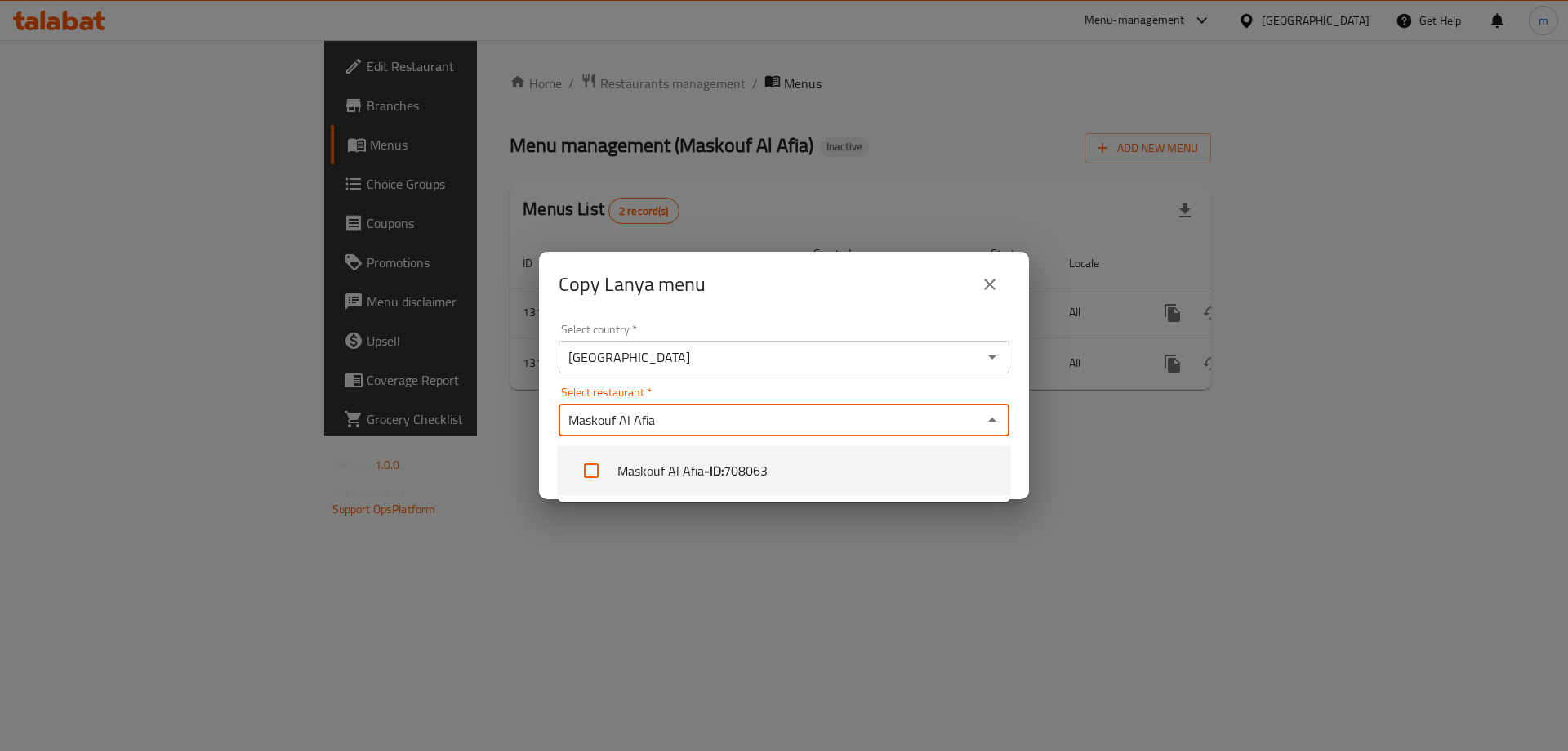
click at [749, 460] on span "708063" at bounding box center [745, 470] width 44 height 20
checkbox input "true"
click at [792, 423] on input "Select restaurant   *" at bounding box center [820, 420] width 314 height 23
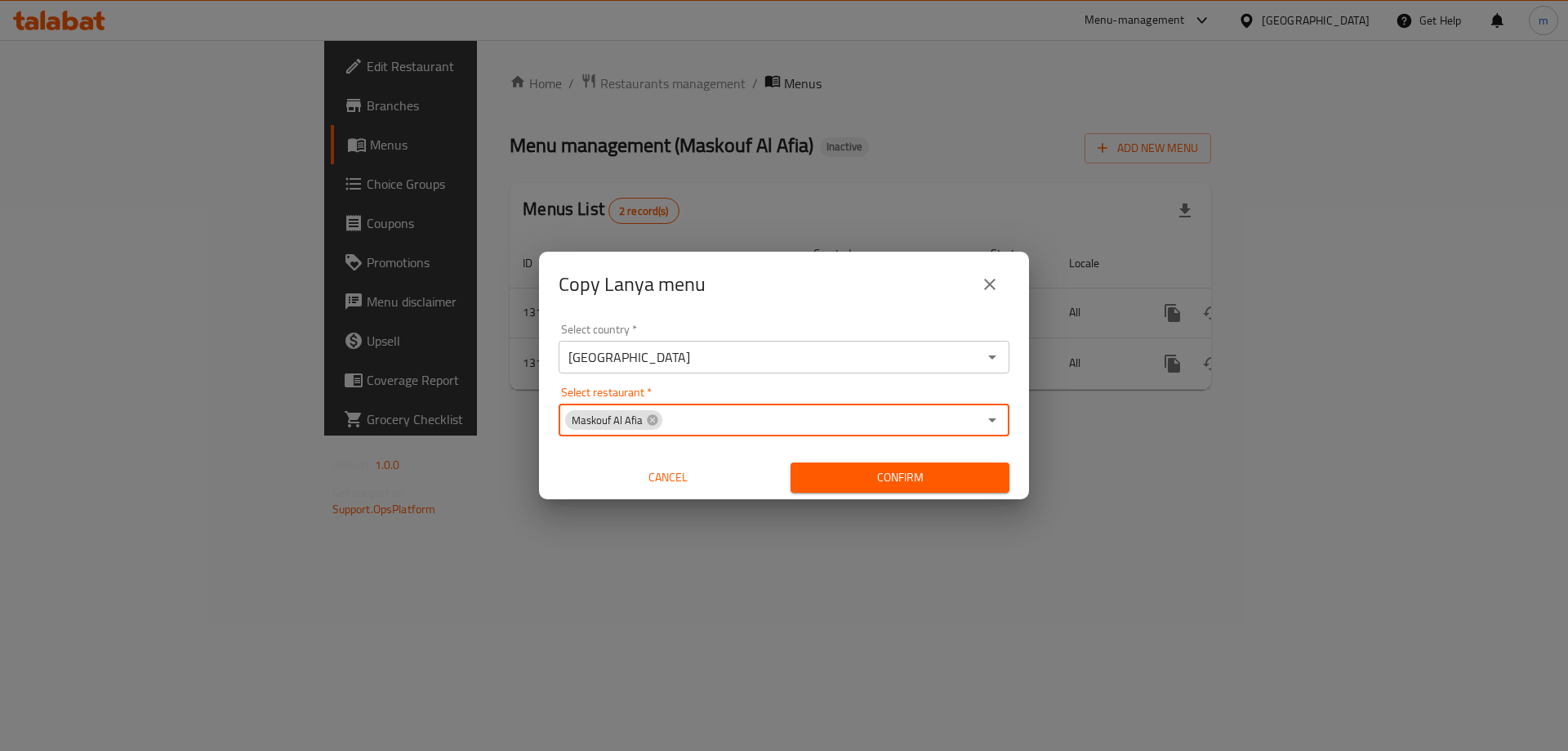
click at [859, 483] on span "Confirm" at bounding box center [900, 477] width 192 height 21
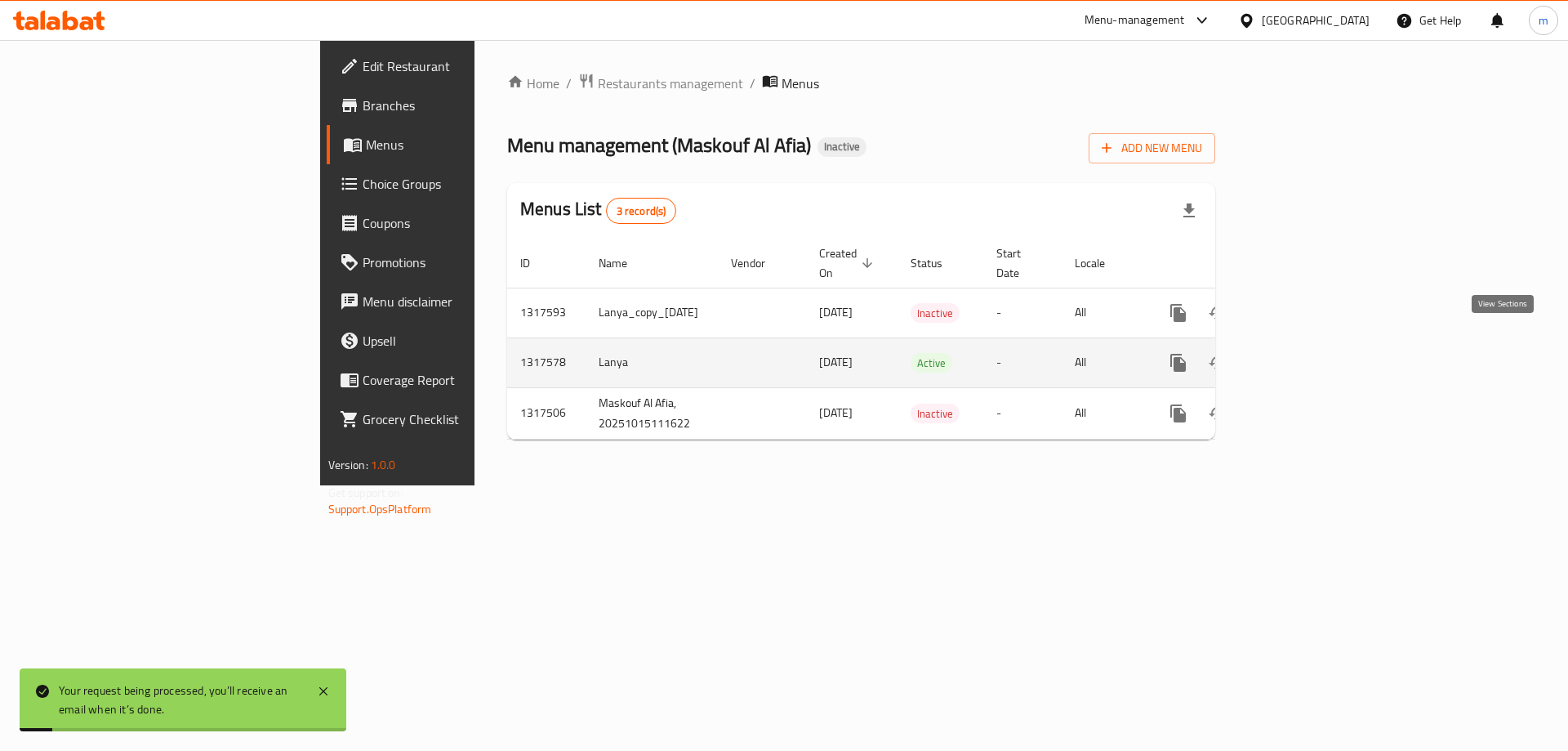
click at [1306, 353] on icon "enhanced table" at bounding box center [1296, 362] width 20 height 20
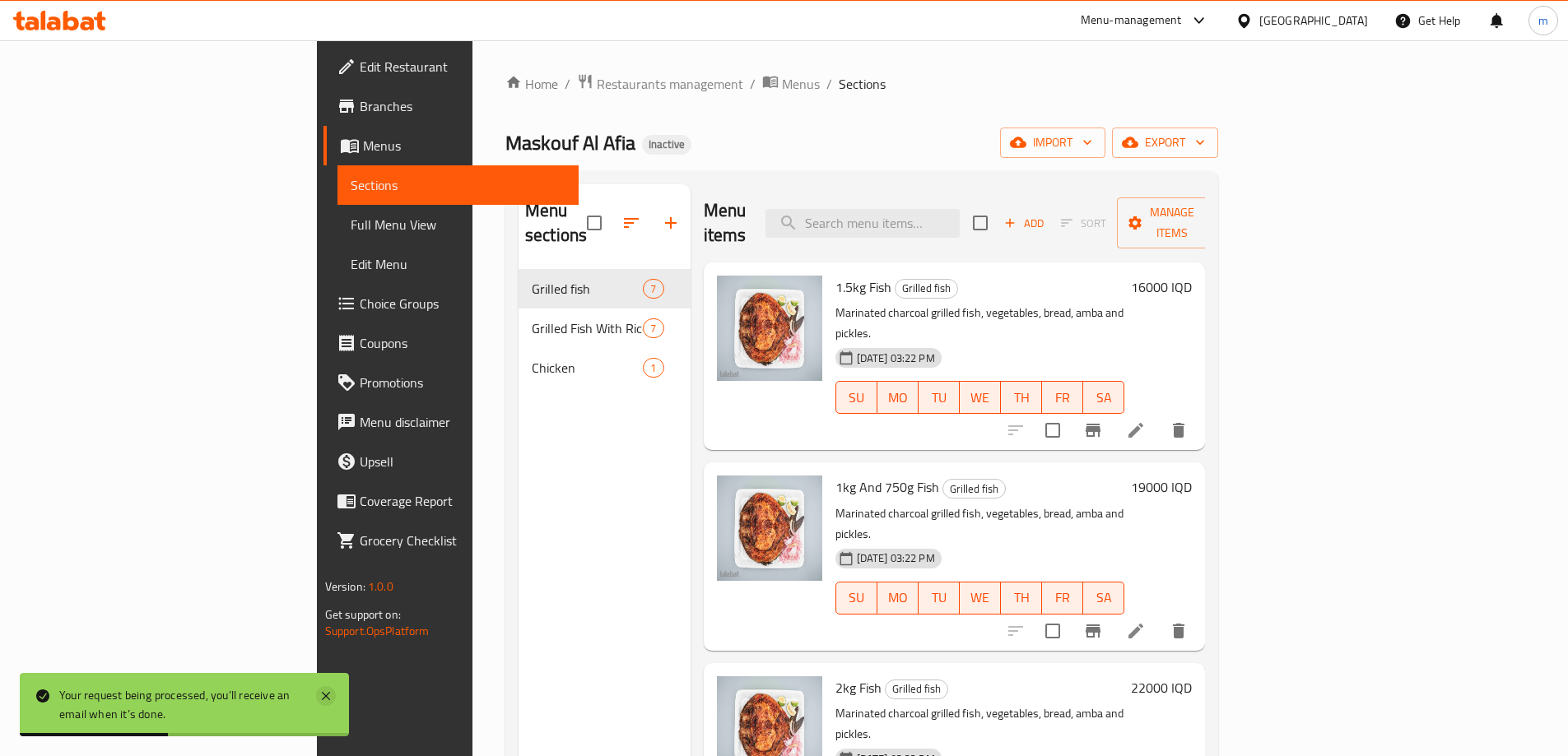
click at [327, 699] on icon at bounding box center [326, 695] width 20 height 20
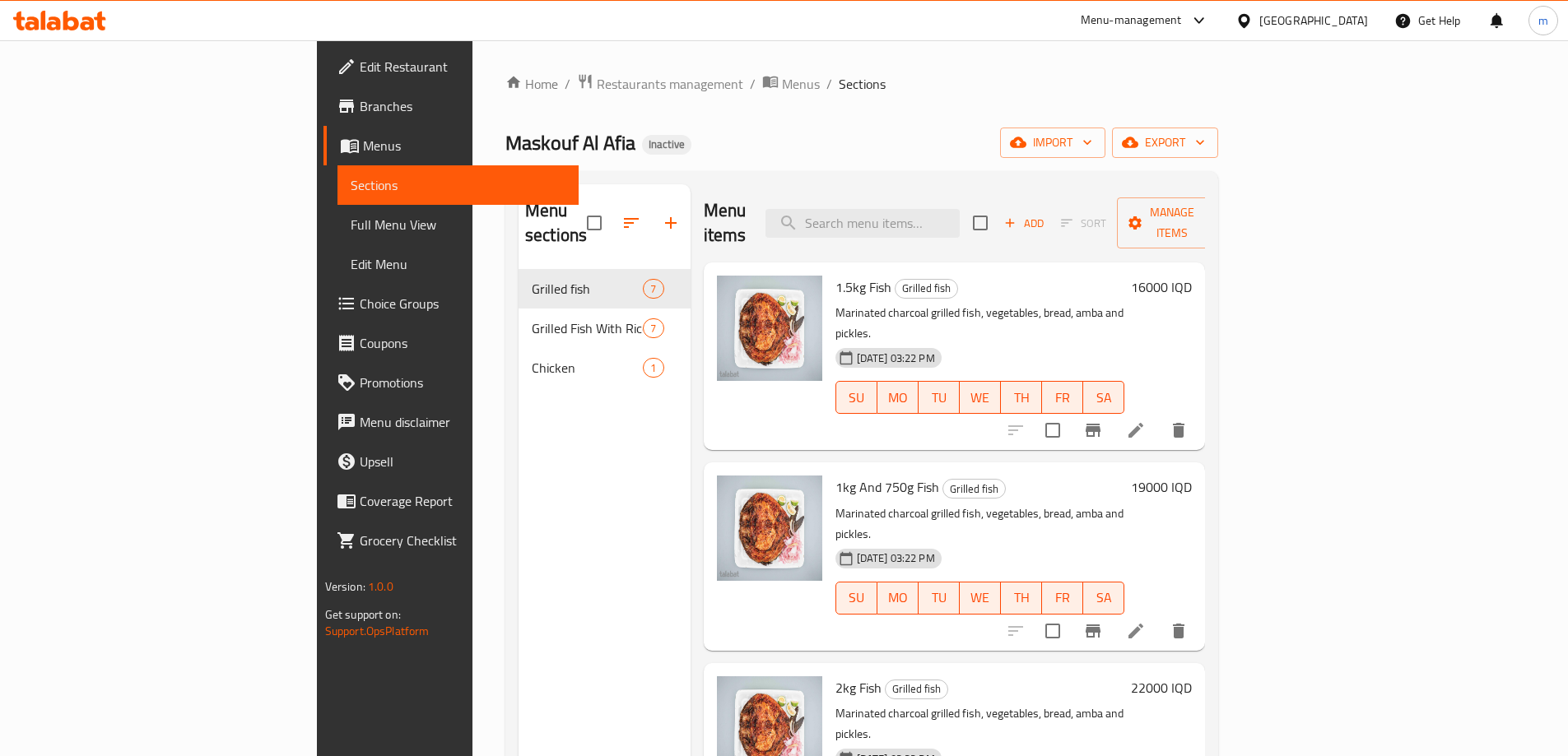
click at [363, 155] on span "Menus" at bounding box center [464, 145] width 202 height 20
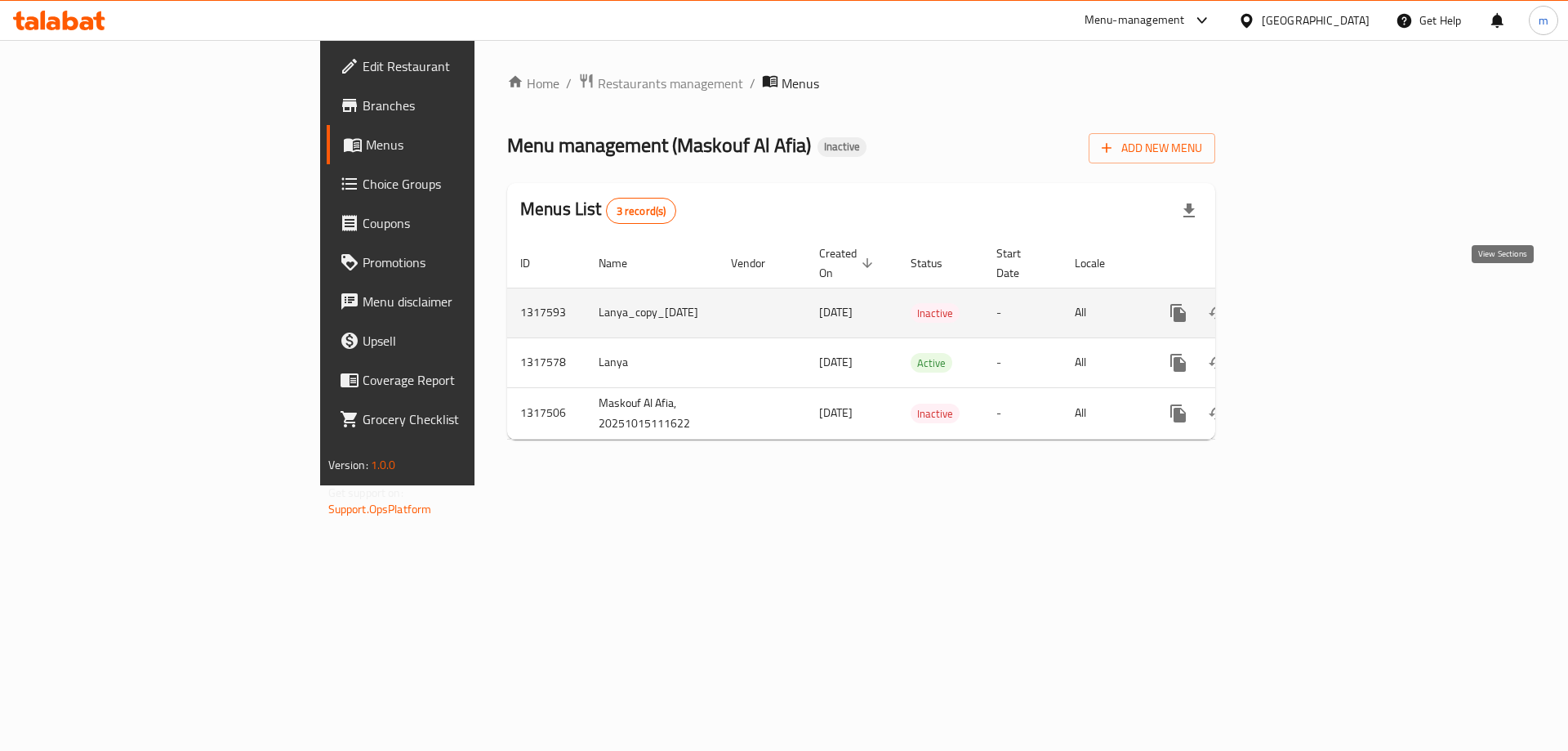
click at [1306, 303] on icon "enhanced table" at bounding box center [1296, 312] width 20 height 20
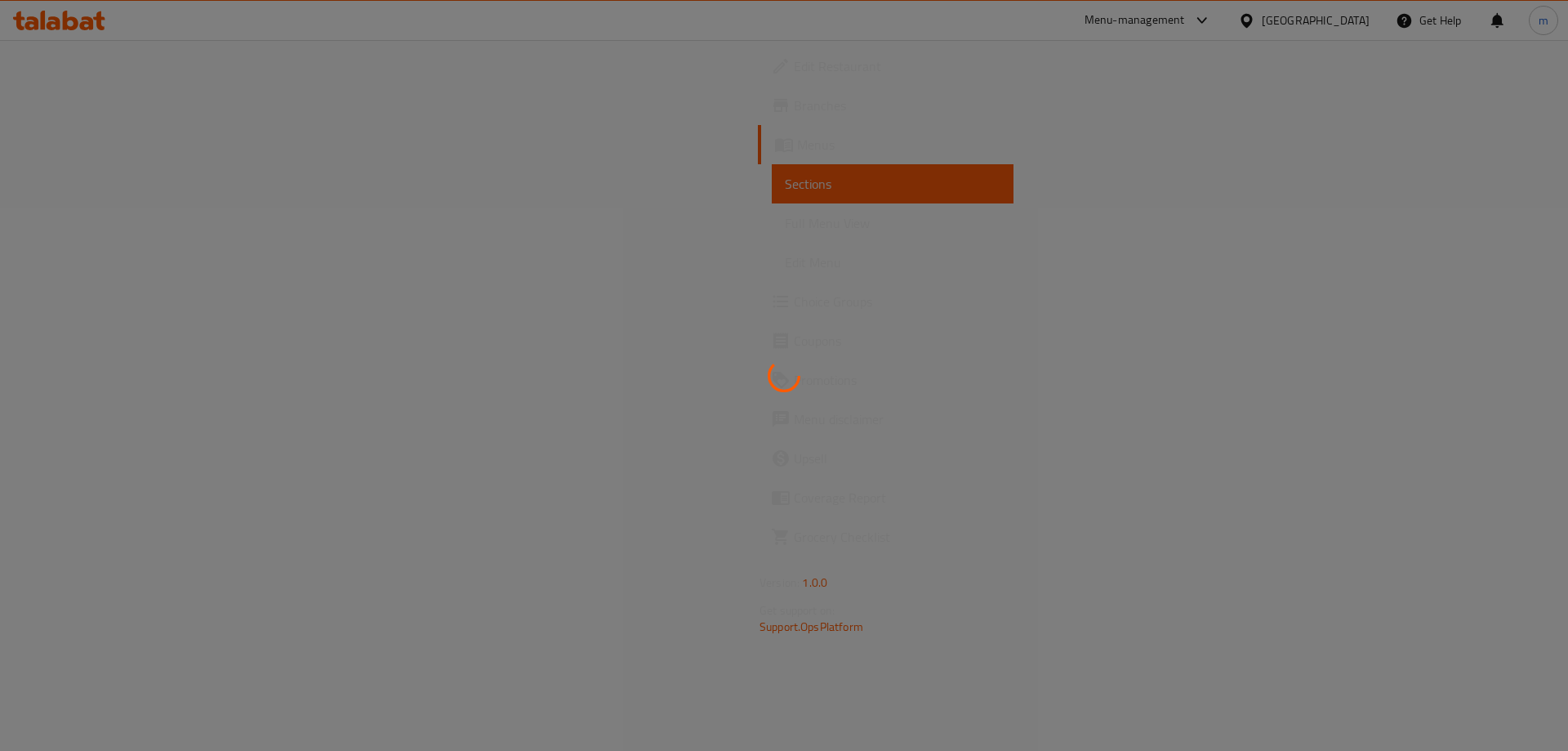
click at [63, 269] on div at bounding box center [784, 376] width 1568 height 751
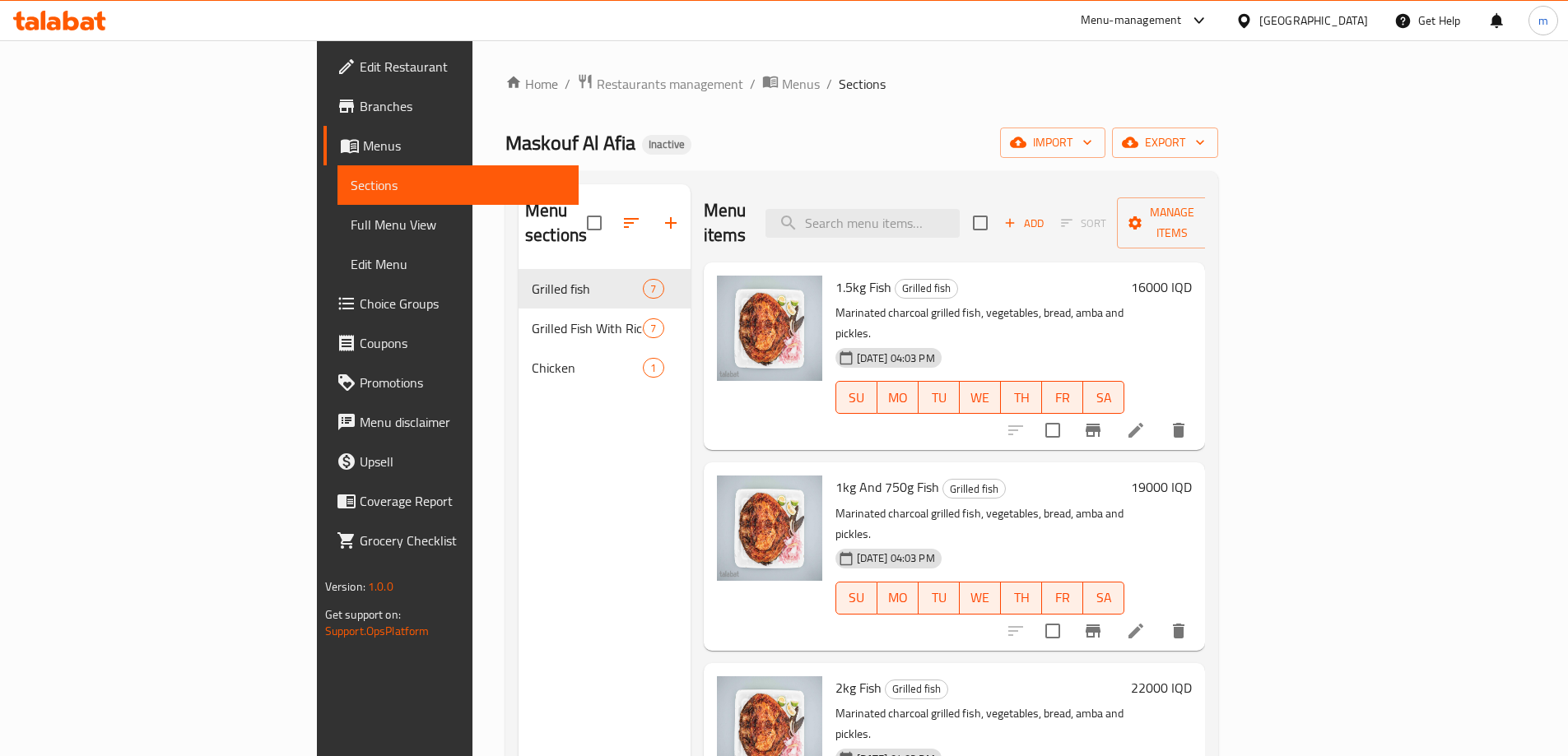
click at [351, 269] on span "Edit Menu" at bounding box center [458, 264] width 215 height 20
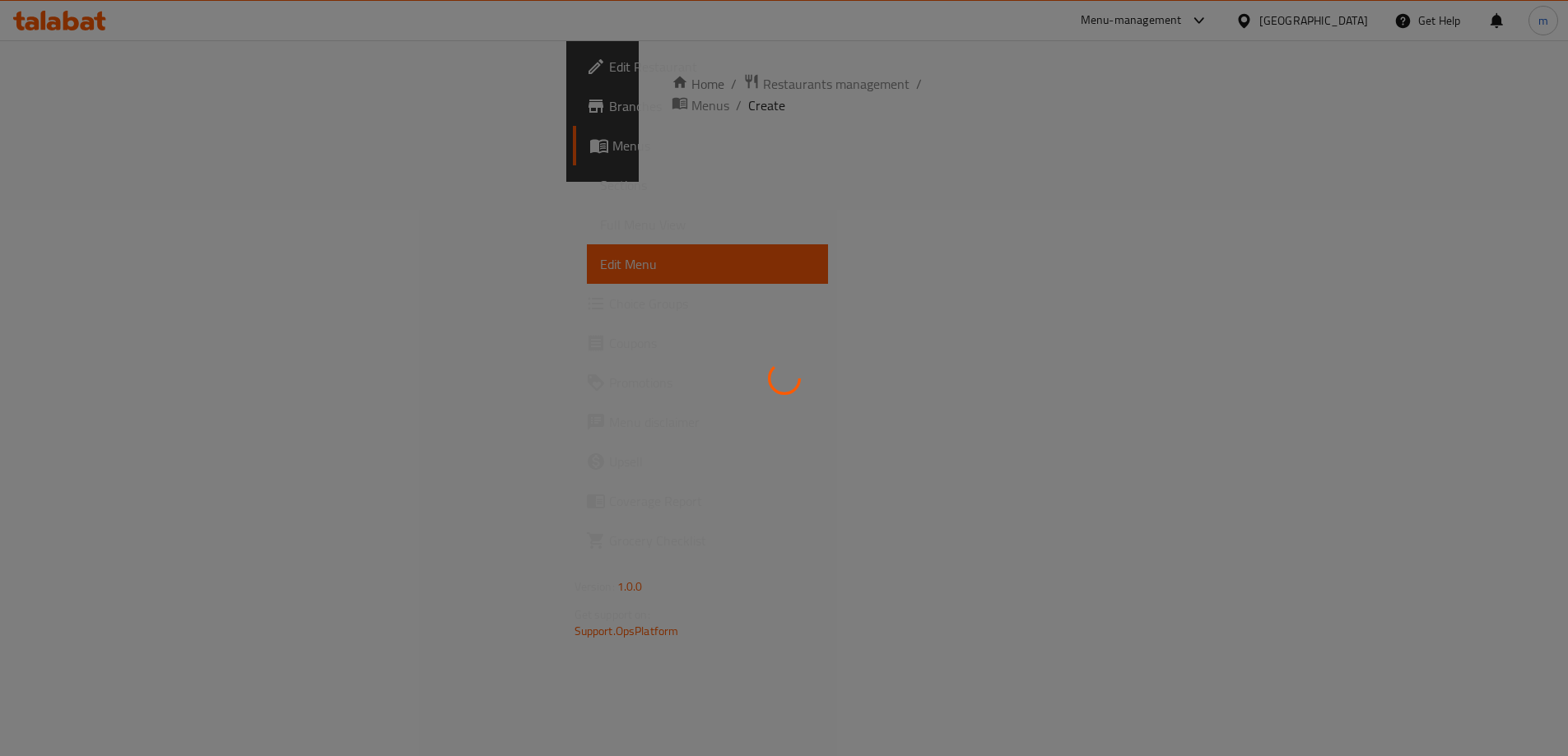
click at [65, 269] on div at bounding box center [784, 378] width 1568 height 756
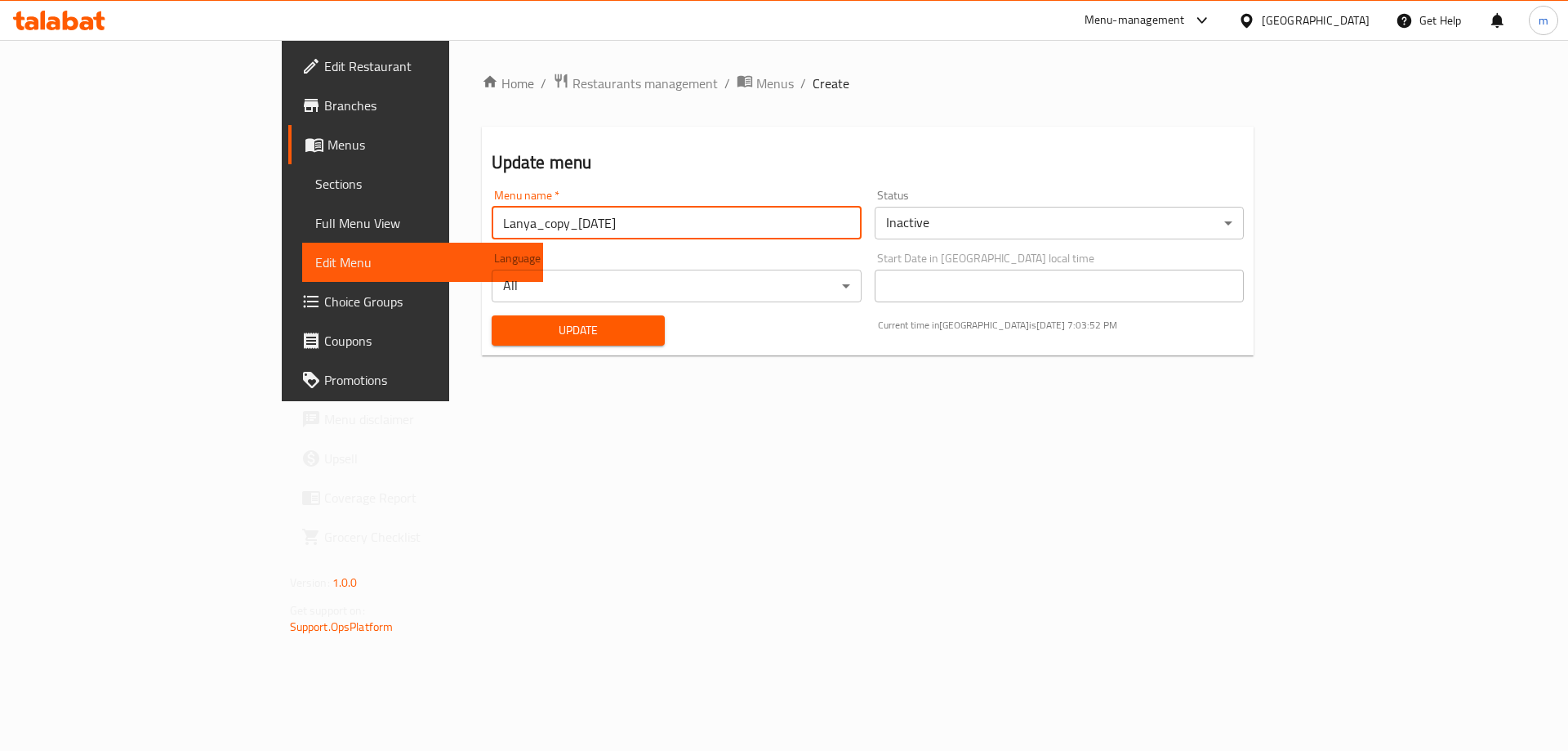
click at [491, 228] on input "Lanya_copy_15/10/2025" at bounding box center [676, 223] width 370 height 33
type input "Lanya_copy for chicken item 15/10/2025"
click at [491, 315] on button "Update" at bounding box center [578, 330] width 173 height 30
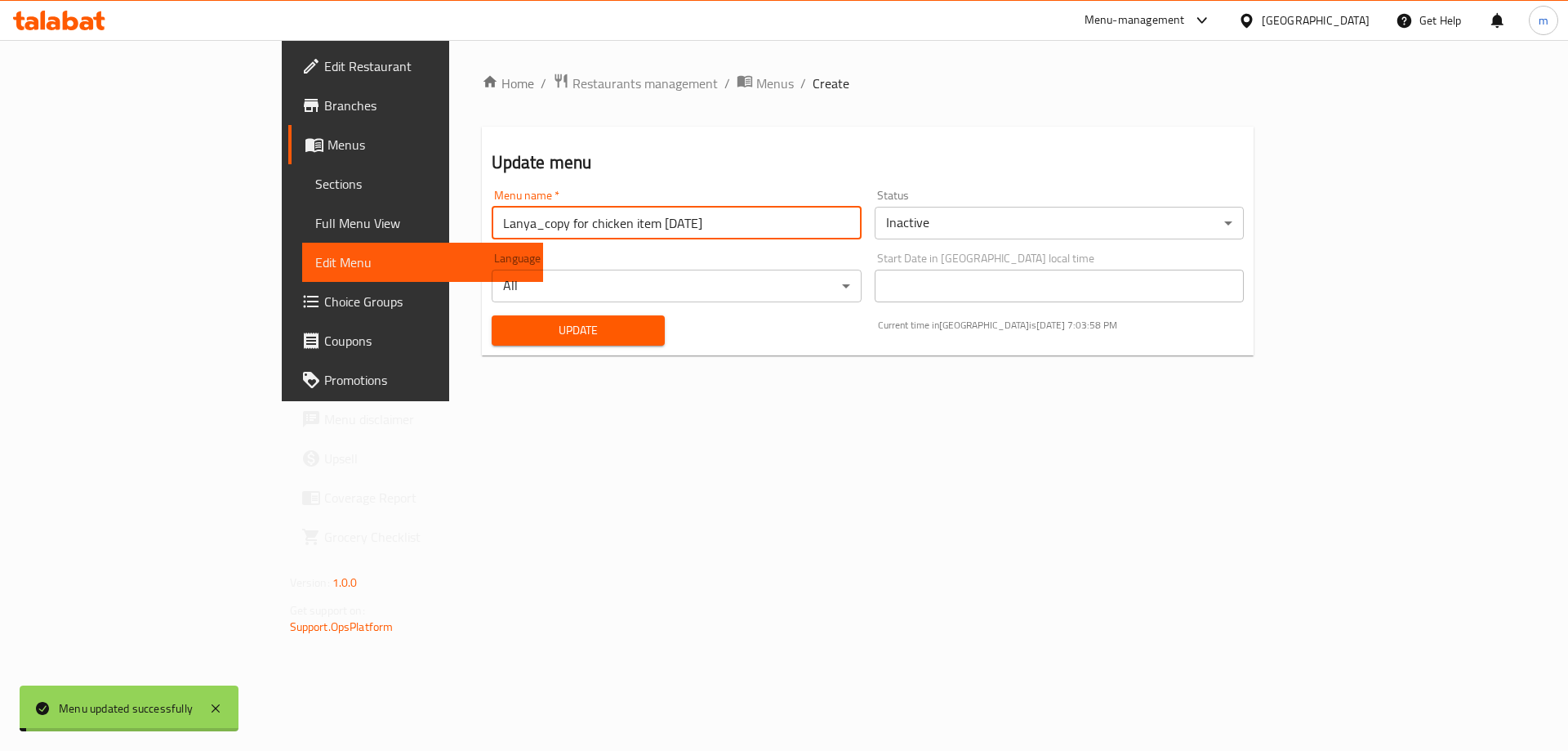
click at [289, 156] on link "Menus" at bounding box center [416, 144] width 256 height 40
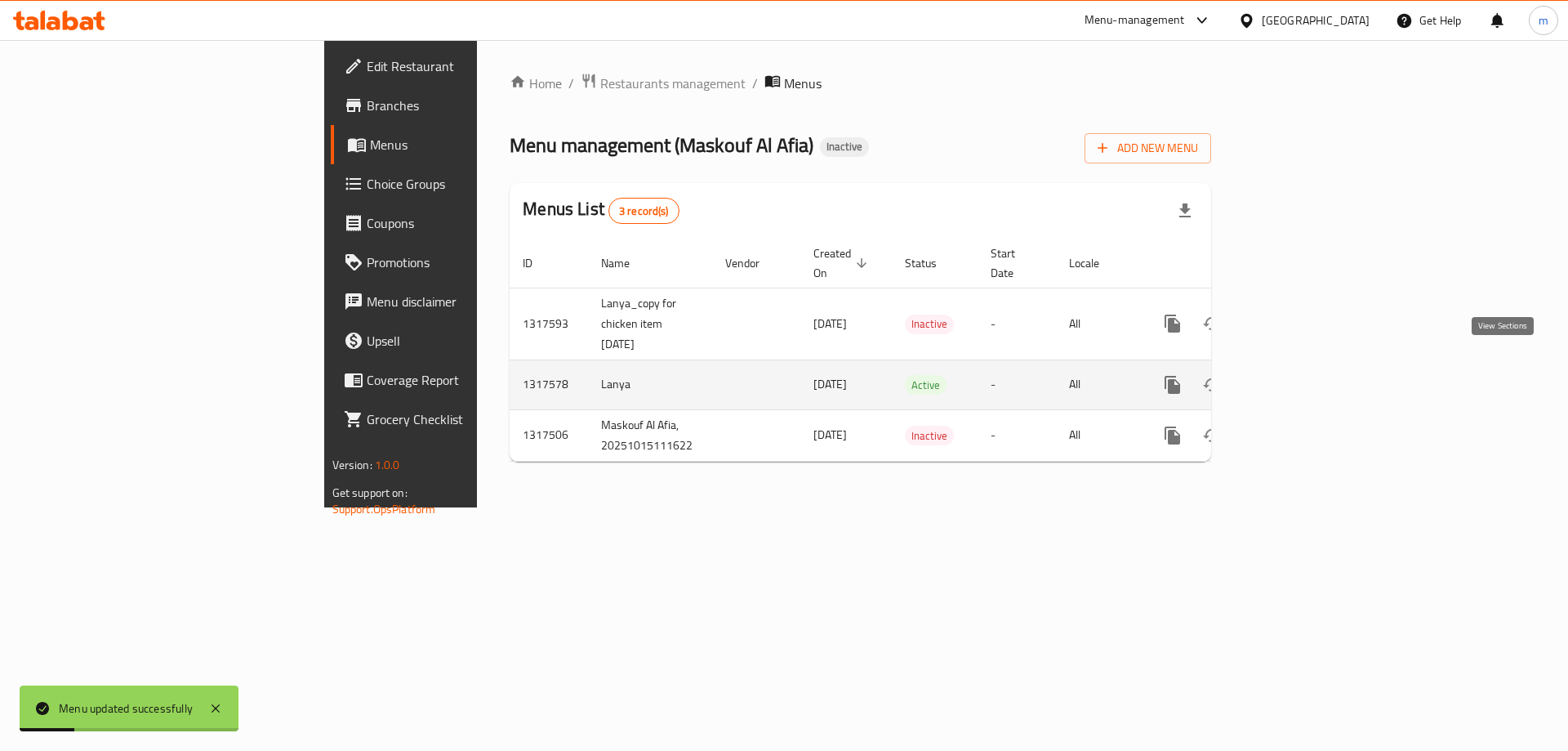
click at [1310, 374] on link "enhanced table" at bounding box center [1290, 385] width 40 height 40
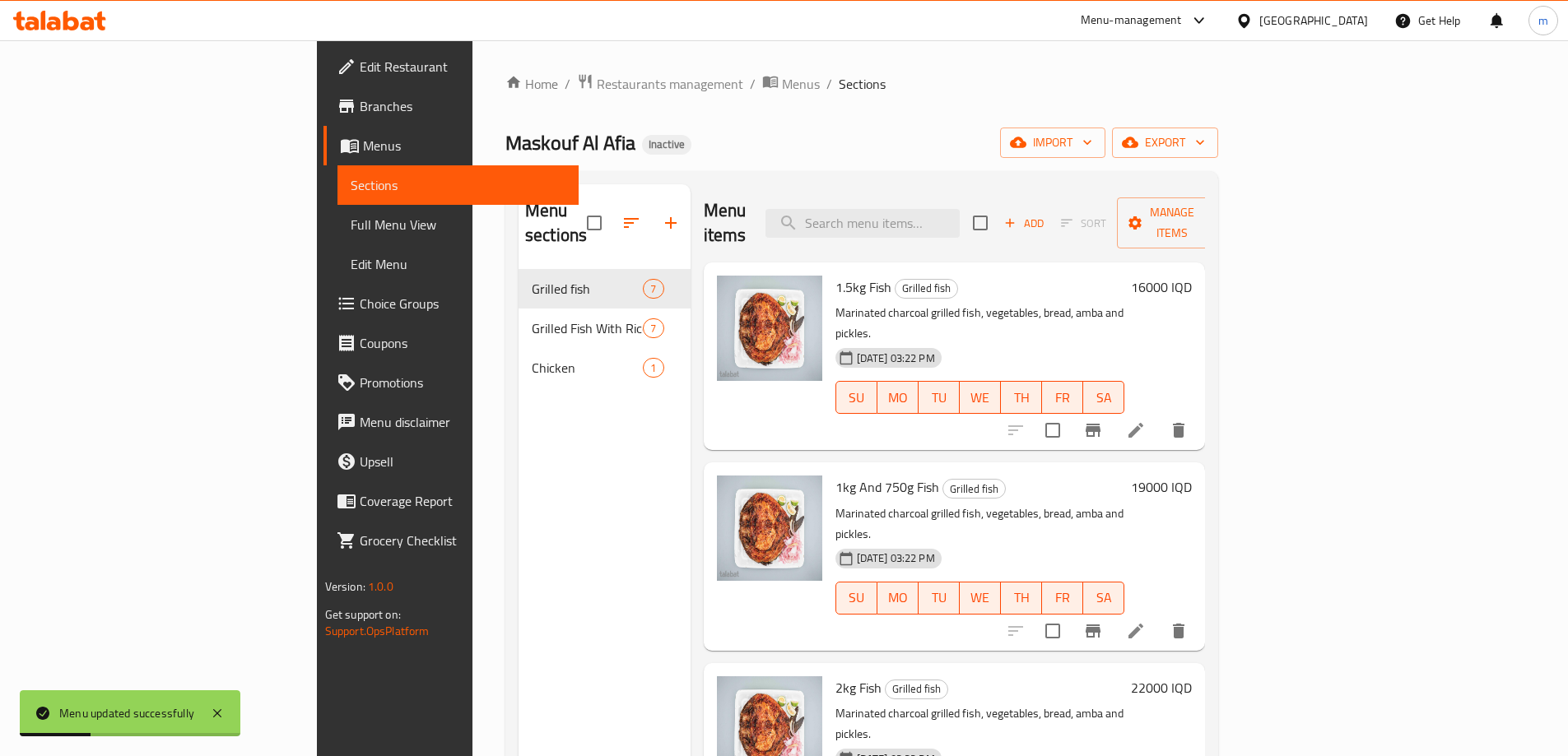
click at [969, 226] on div "Menu items Add Sort Manage items" at bounding box center [954, 223] width 502 height 78
click at [960, 217] on input "search" at bounding box center [862, 223] width 194 height 28
paste input "Maskouf Al Afia"
click at [960, 217] on input "Maskouf Al Afia" at bounding box center [862, 223] width 194 height 28
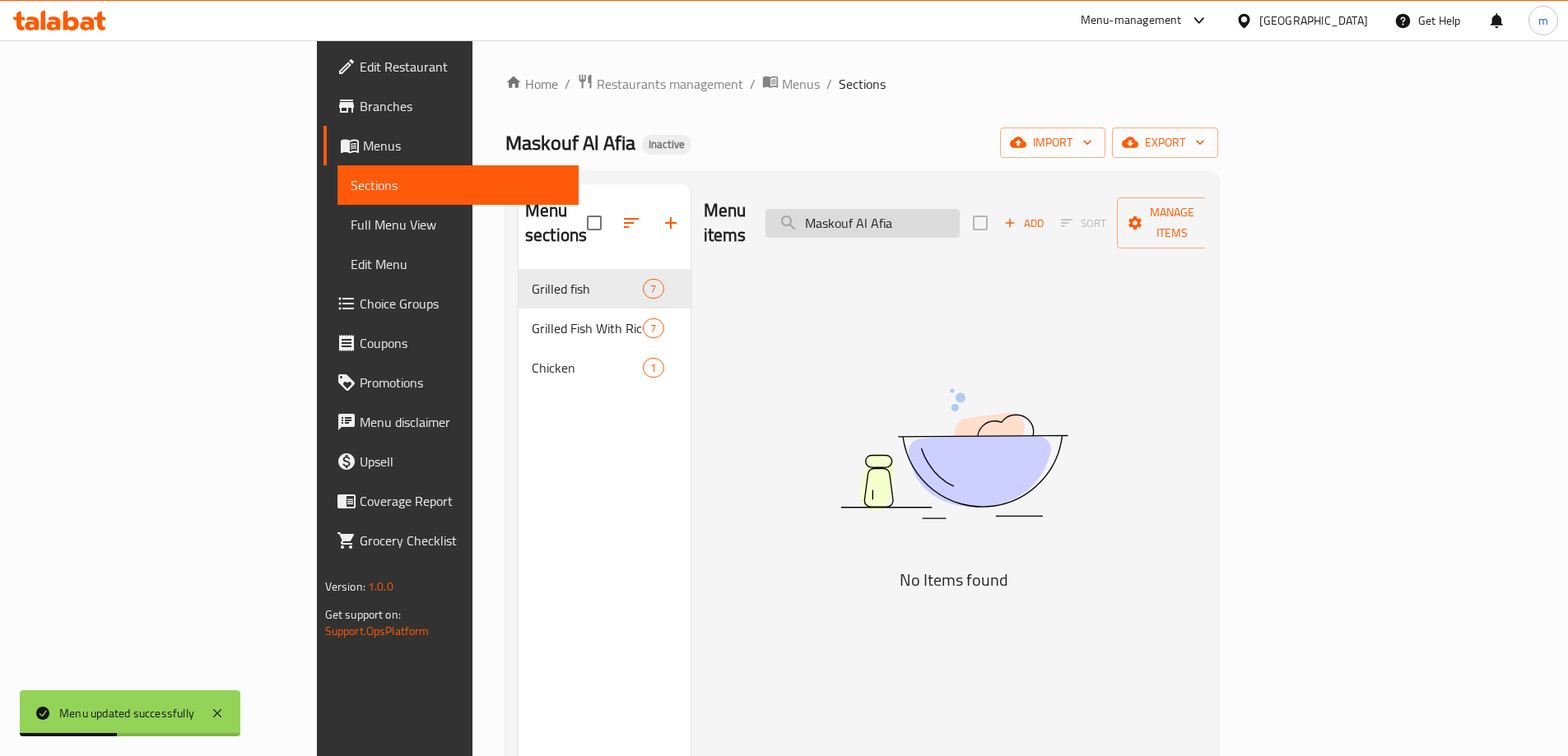
click at [960, 217] on input "Maskouf Al Afia" at bounding box center [862, 223] width 194 height 28
paste input "Chicken"
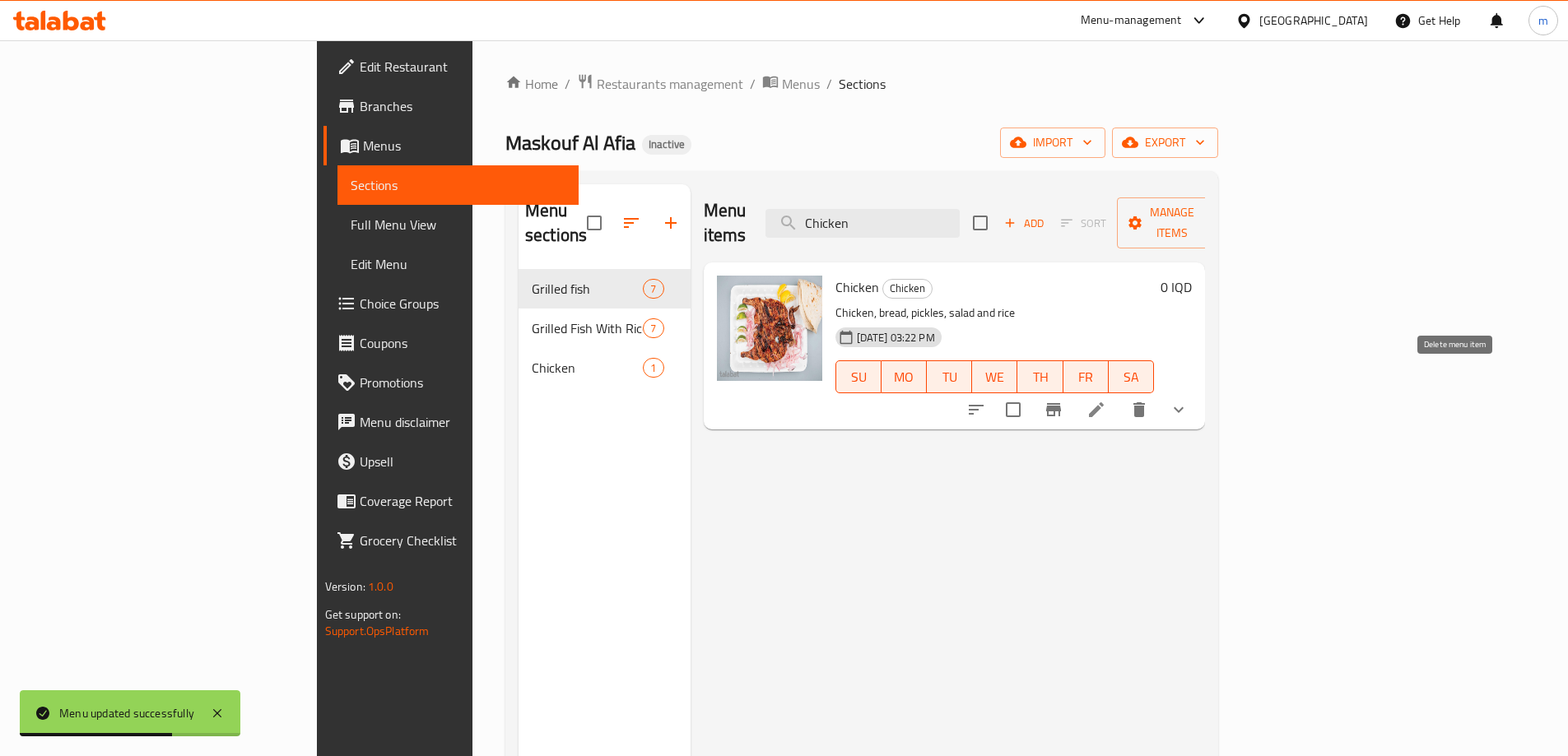
type input "Chicken"
click at [1145, 402] on icon "delete" at bounding box center [1138, 409] width 11 height 15
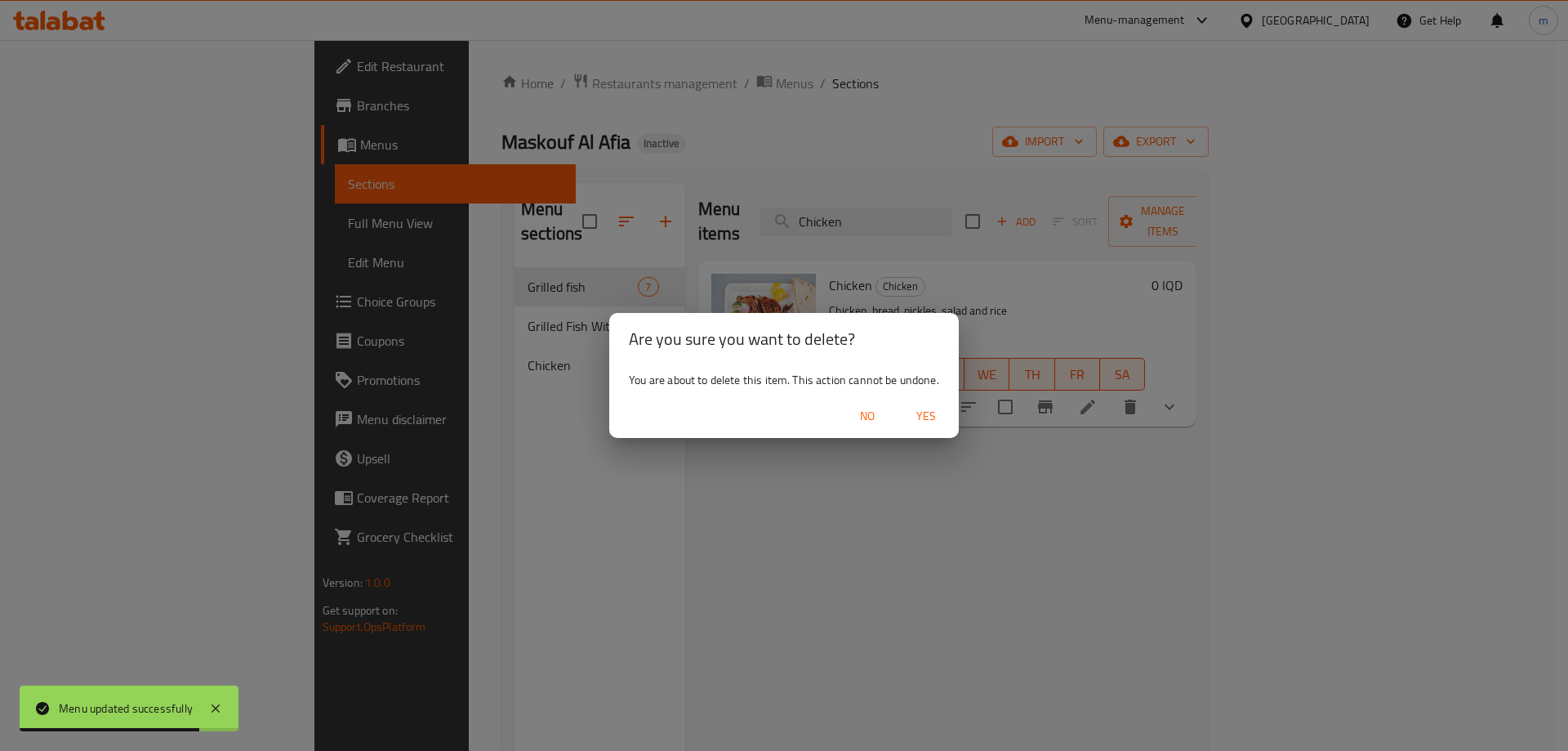
click at [923, 416] on span "Yes" at bounding box center [926, 416] width 40 height 21
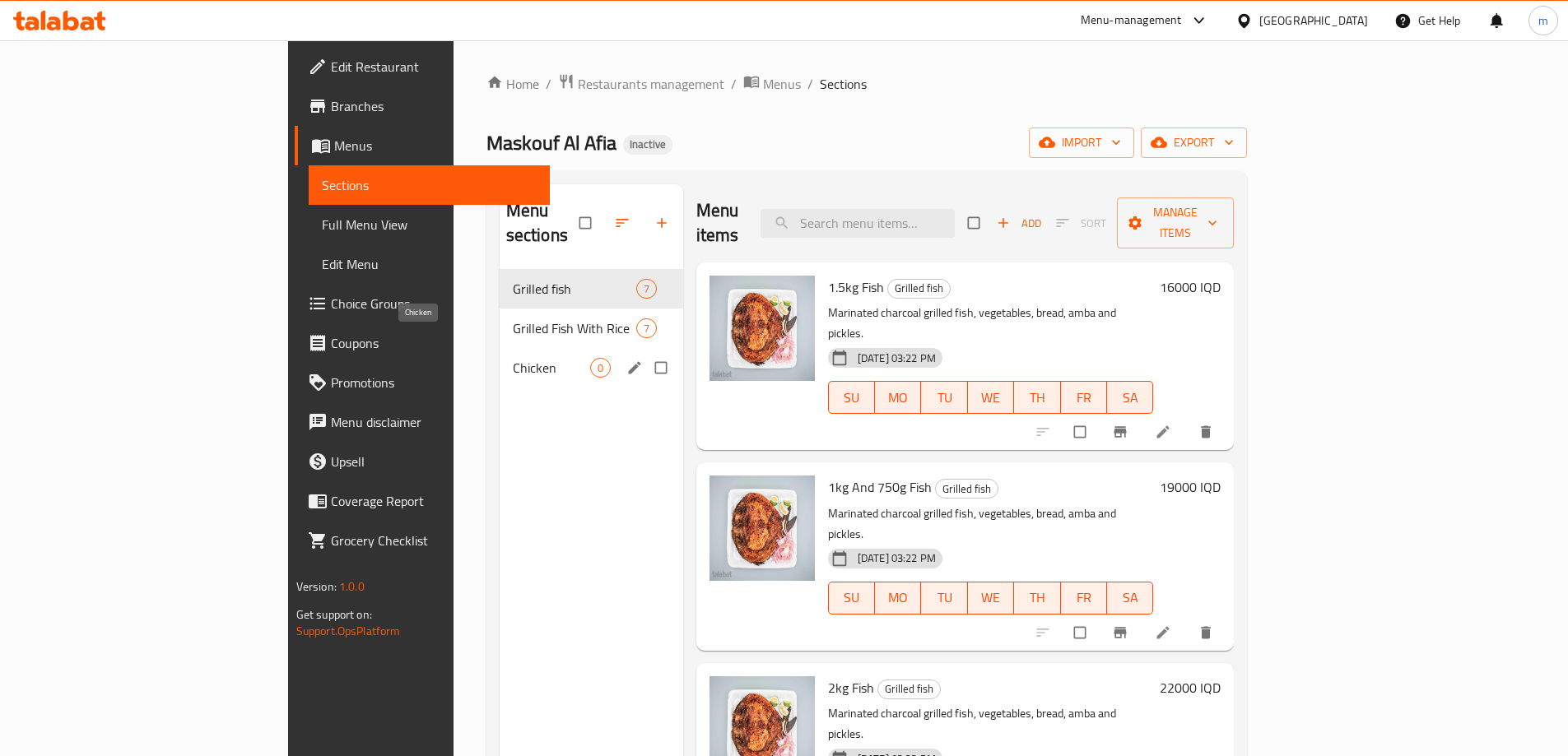
click at [513, 358] on span "Chicken" at bounding box center [551, 368] width 77 height 20
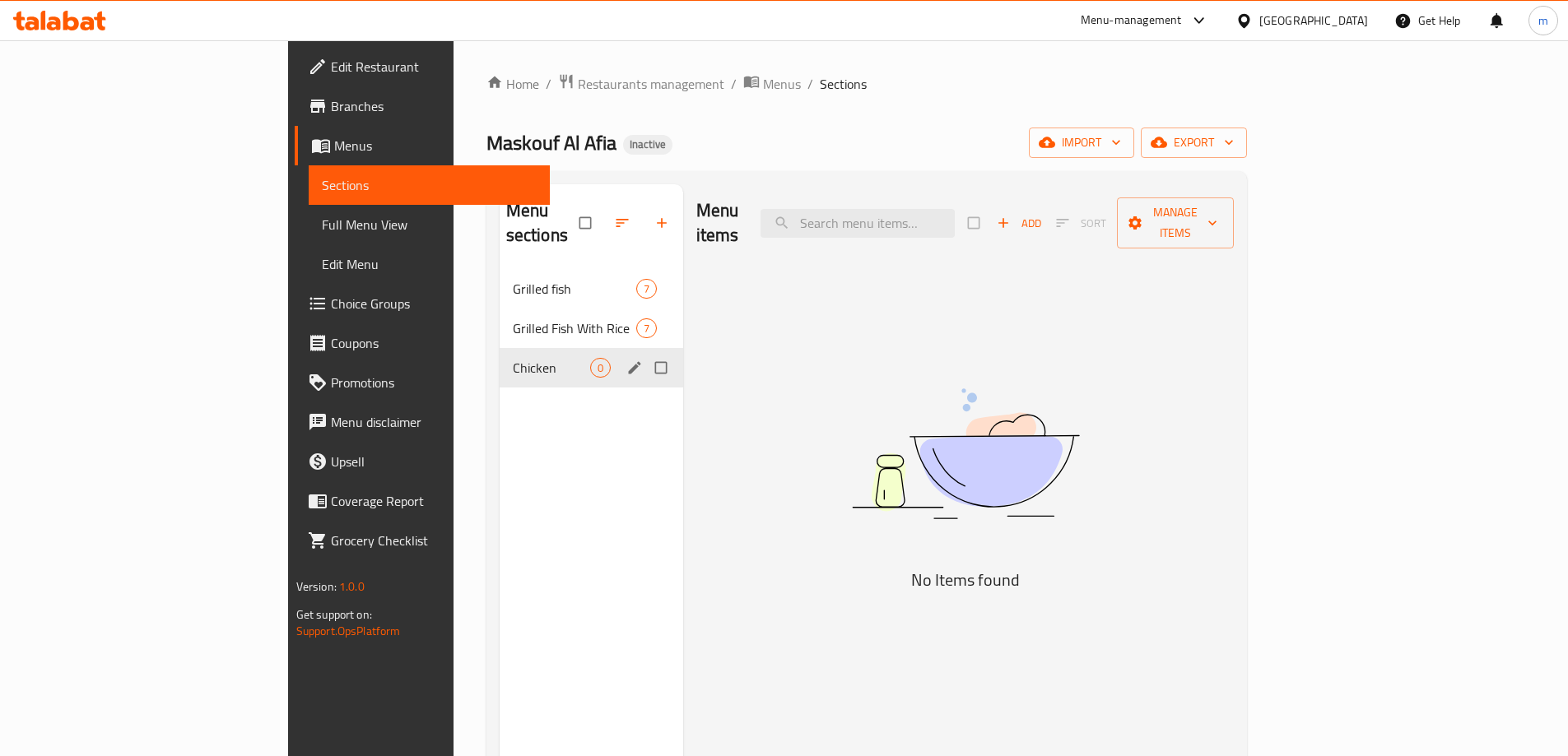
click at [645, 352] on input "Menu sections" at bounding box center [662, 368] width 34 height 31
checkbox input "true"
click at [602, 215] on icon "button" at bounding box center [610, 222] width 16 height 16
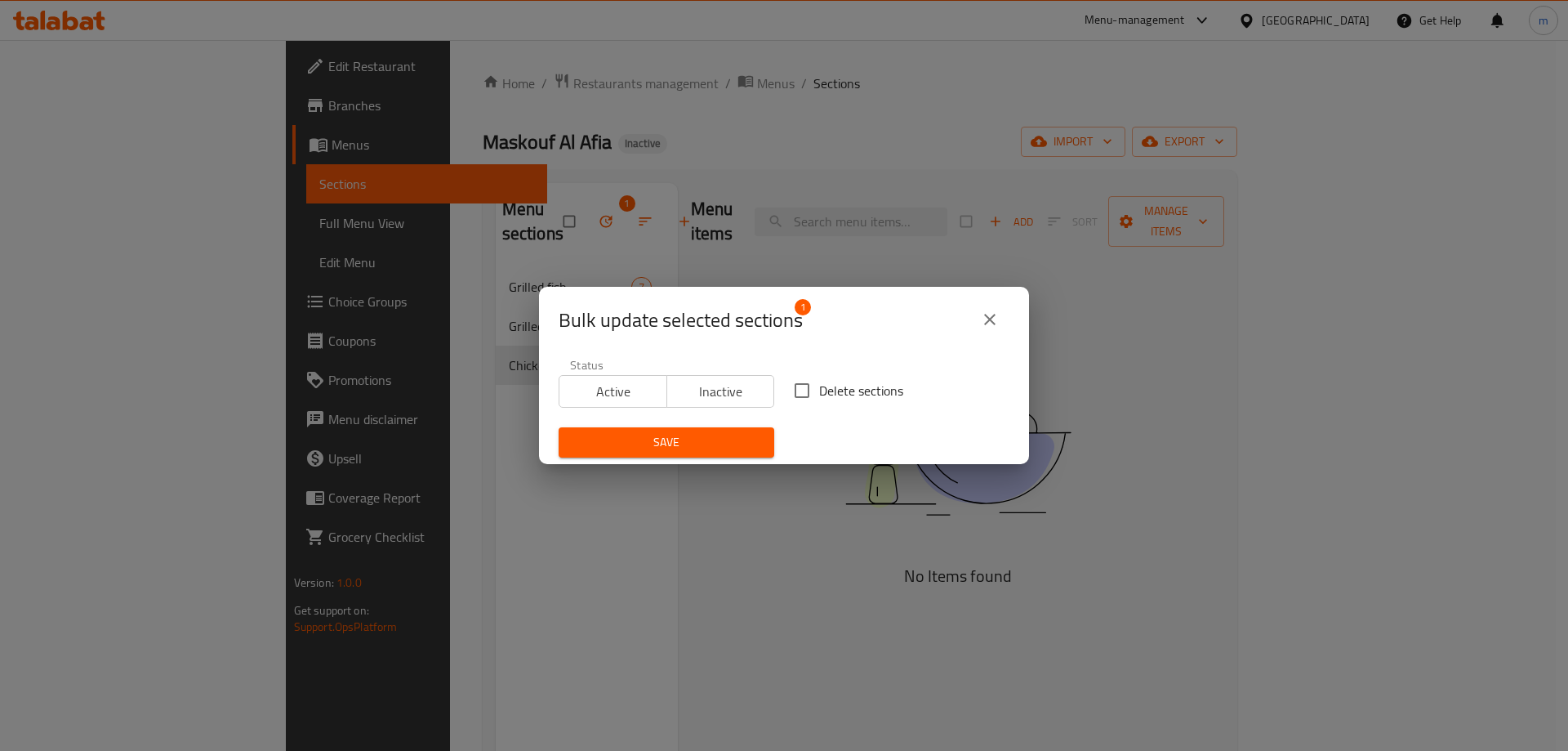
click at [788, 370] on div "Delete sections" at bounding box center [900, 390] width 235 height 54
click at [793, 395] on input "Delete sections" at bounding box center [801, 391] width 34 height 34
checkbox input "true"
click at [682, 449] on span "Save" at bounding box center [666, 442] width 190 height 21
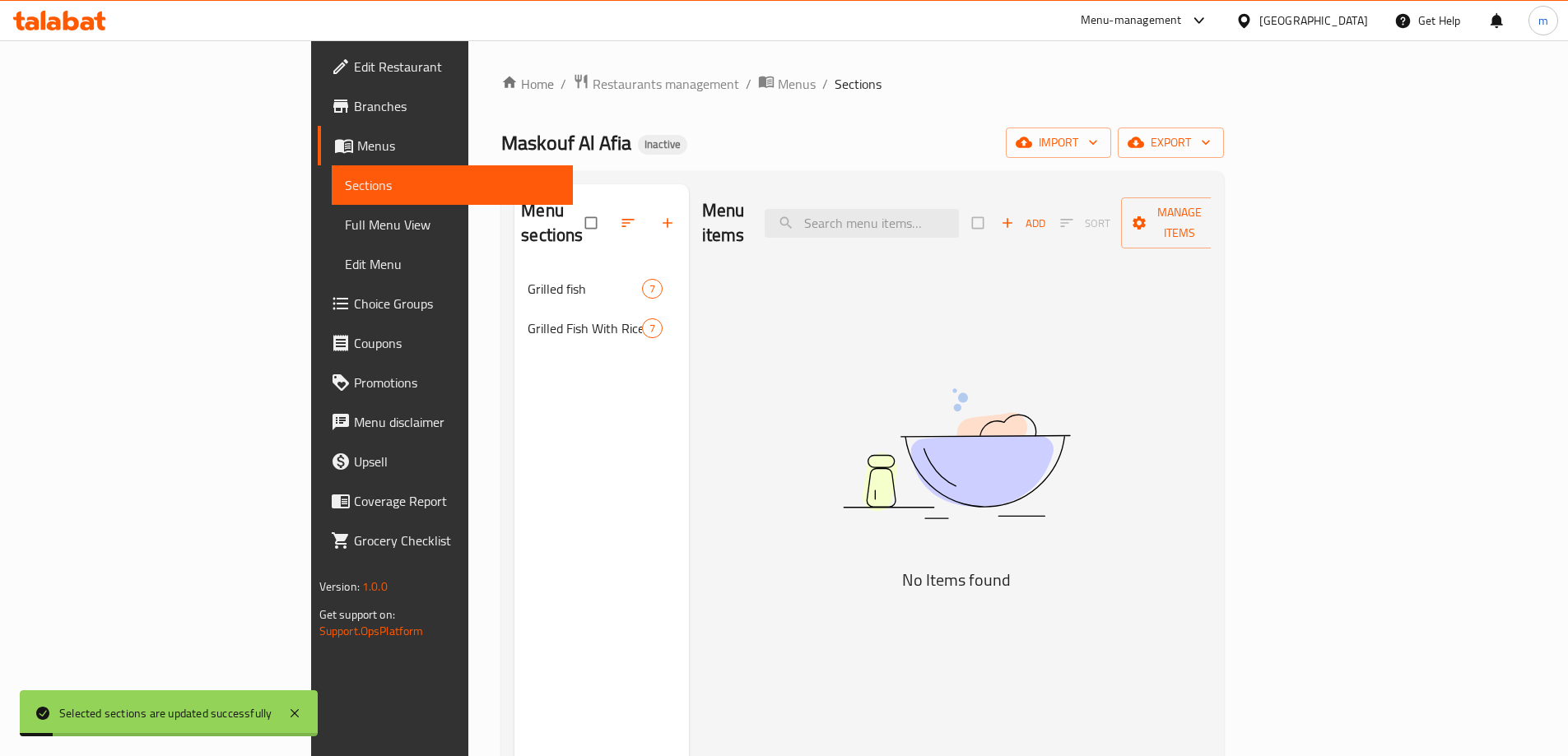
click at [332, 241] on link "Full Menu View" at bounding box center [452, 225] width 241 height 40
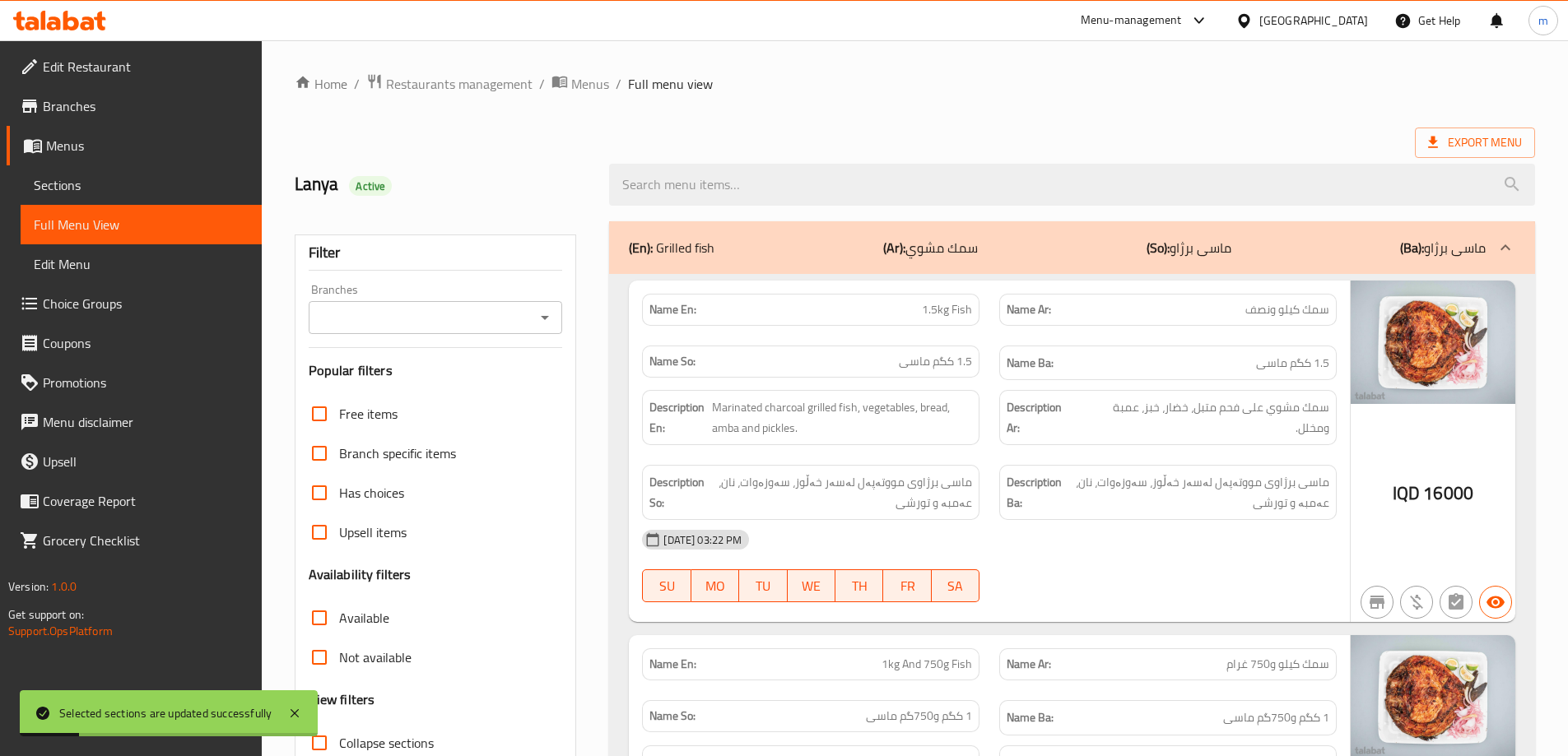
click at [548, 316] on icon "Open" at bounding box center [545, 318] width 9 height 4
click at [550, 331] on div "Branches" at bounding box center [436, 317] width 255 height 33
click at [549, 324] on icon "Close" at bounding box center [545, 317] width 20 height 20
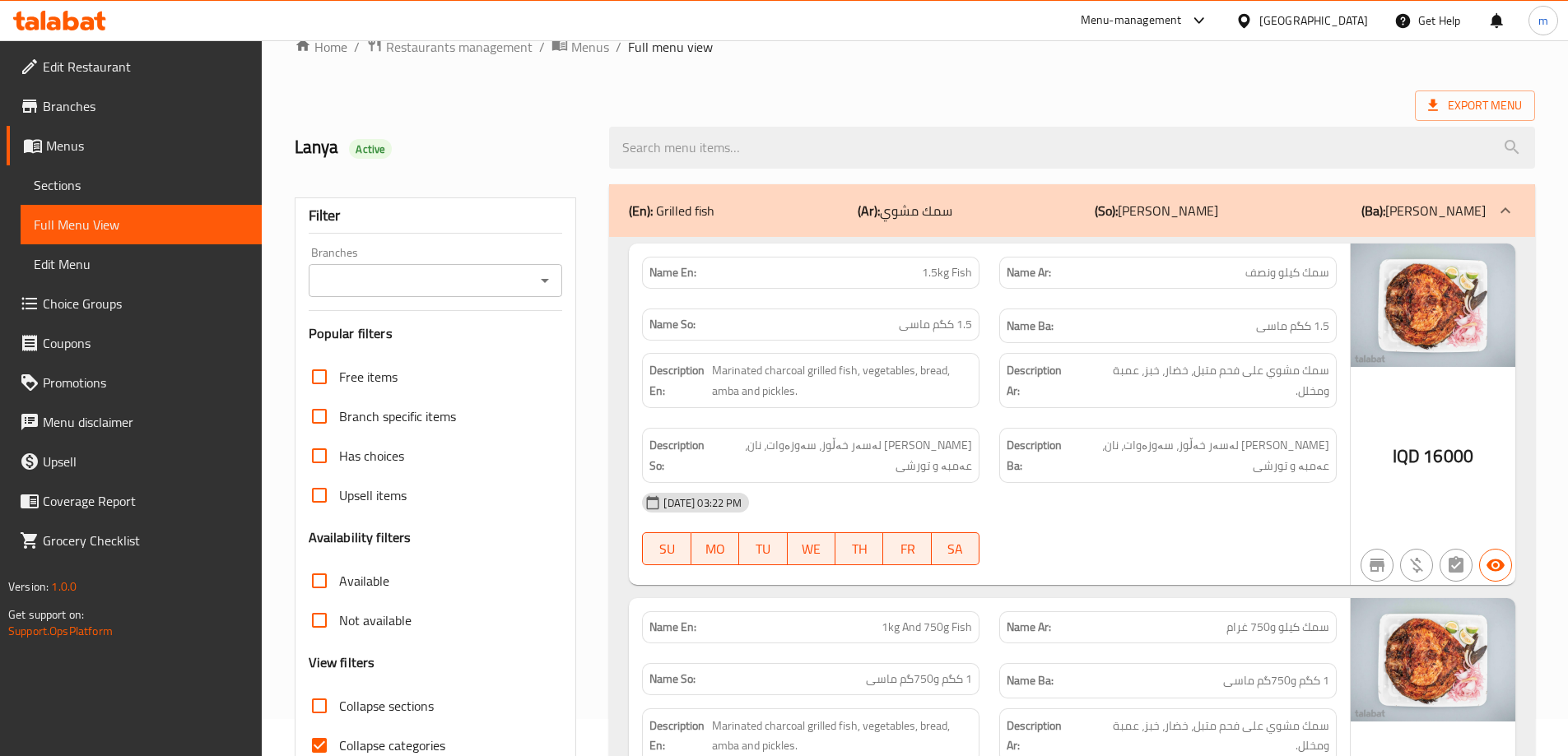
scroll to position [138, 0]
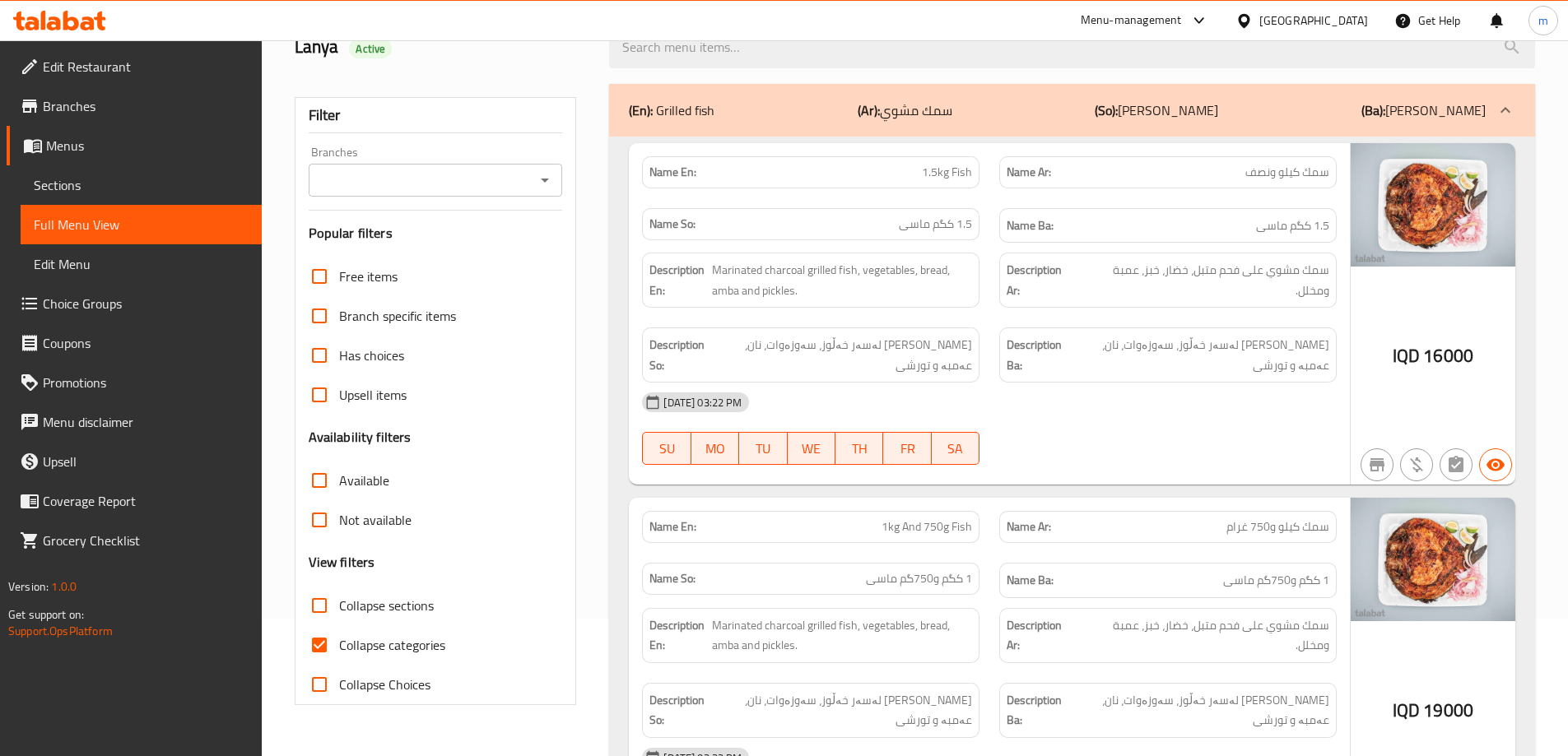
click at [550, 177] on icon "Open" at bounding box center [545, 180] width 20 height 20
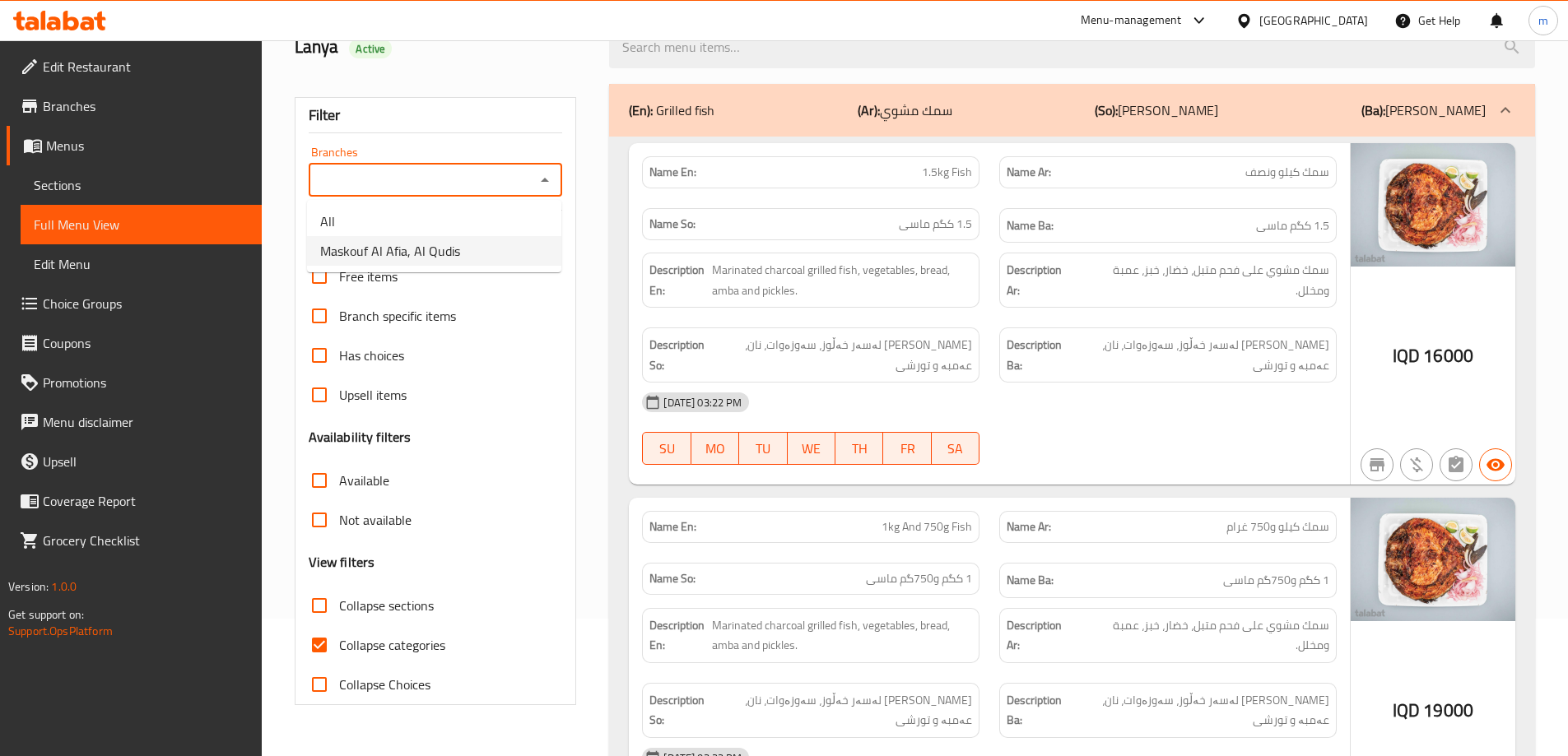
click at [486, 244] on li "Maskouf Al Afia, Al Qudis" at bounding box center [434, 251] width 255 height 29
type input "Maskouf Al Afia, Al Qudis"
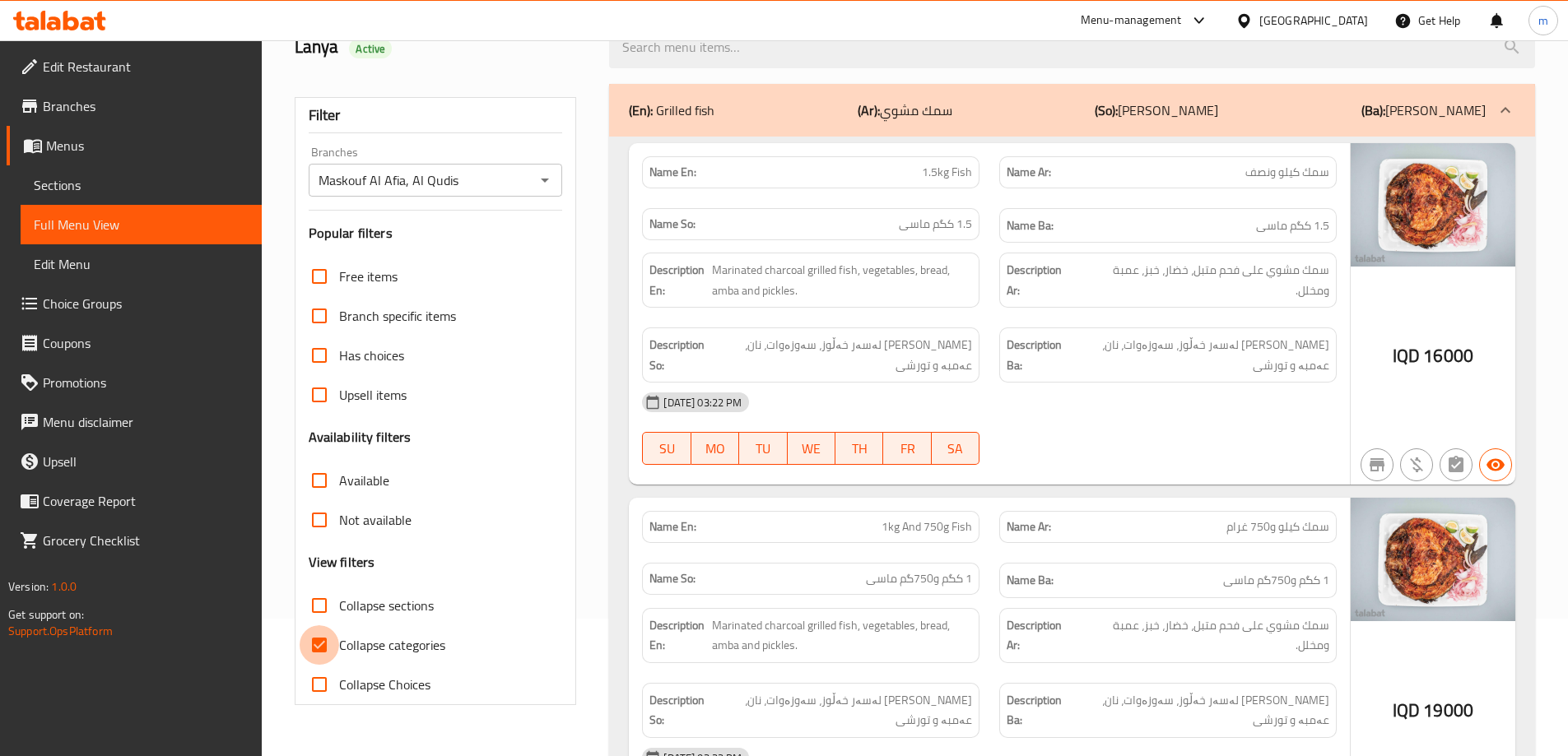
click at [326, 650] on input "Collapse categories" at bounding box center [319, 645] width 40 height 40
checkbox input "false"
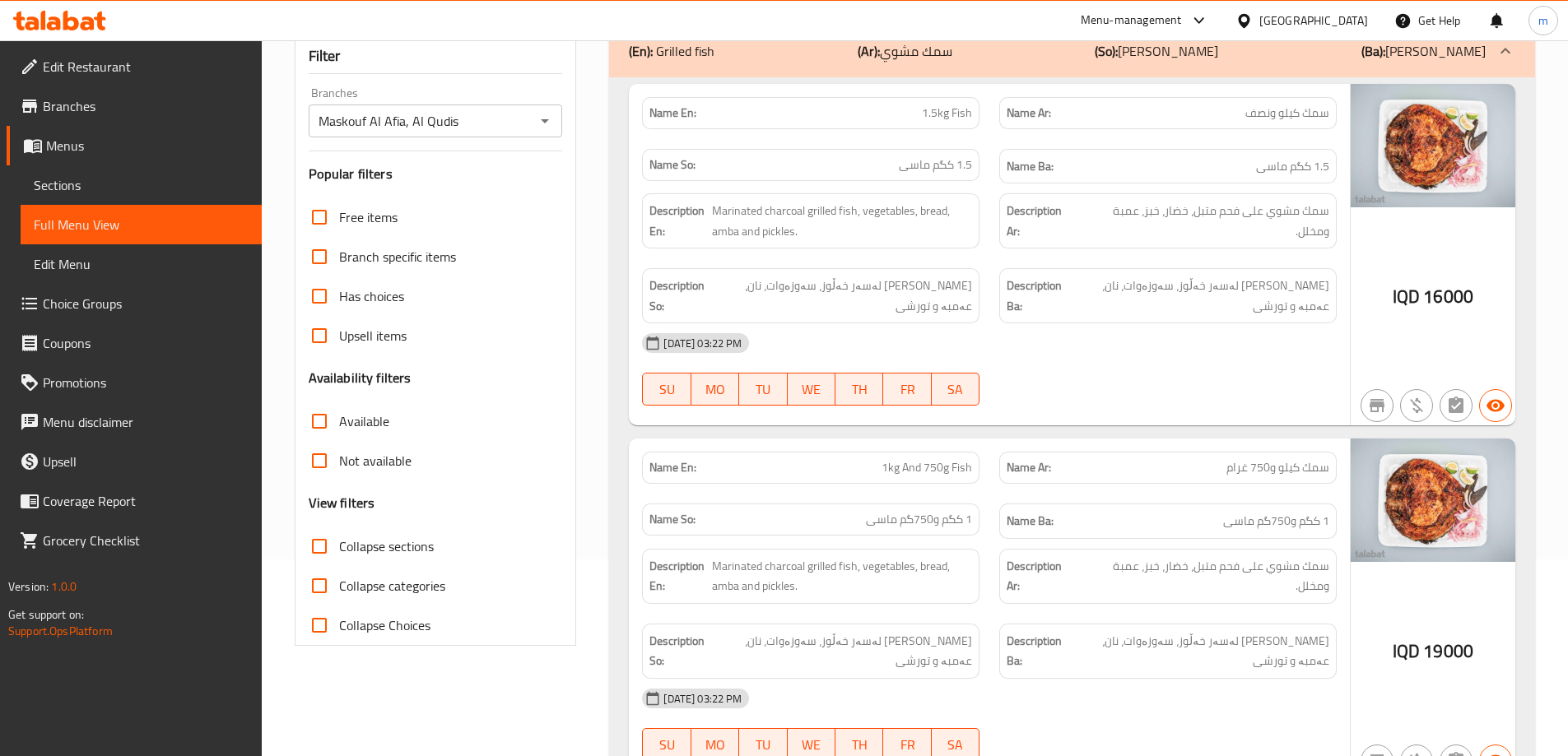
scroll to position [0, 0]
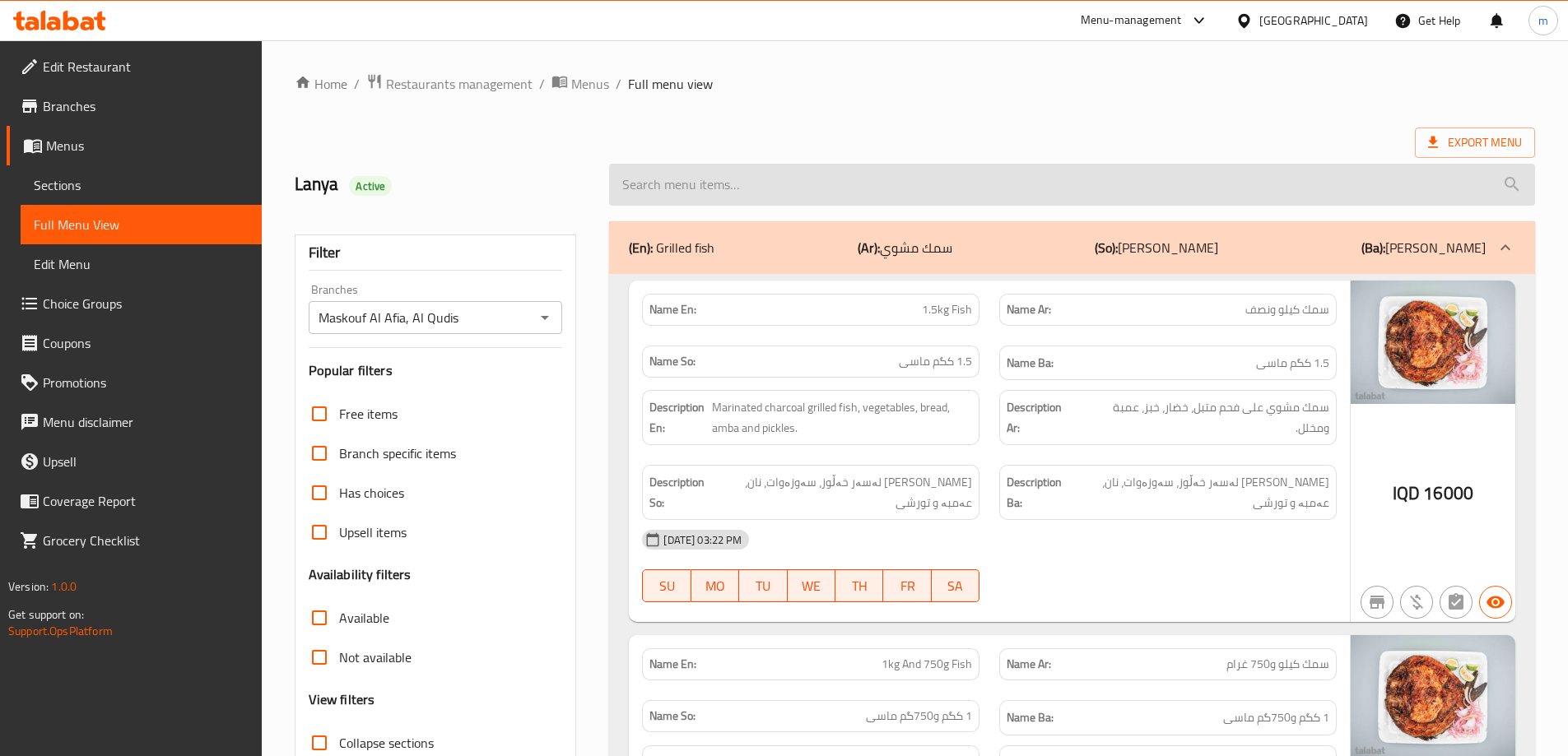
click at [730, 168] on input "search" at bounding box center [1072, 184] width 926 height 42
paste input "Chicken"
type input "Chicken"
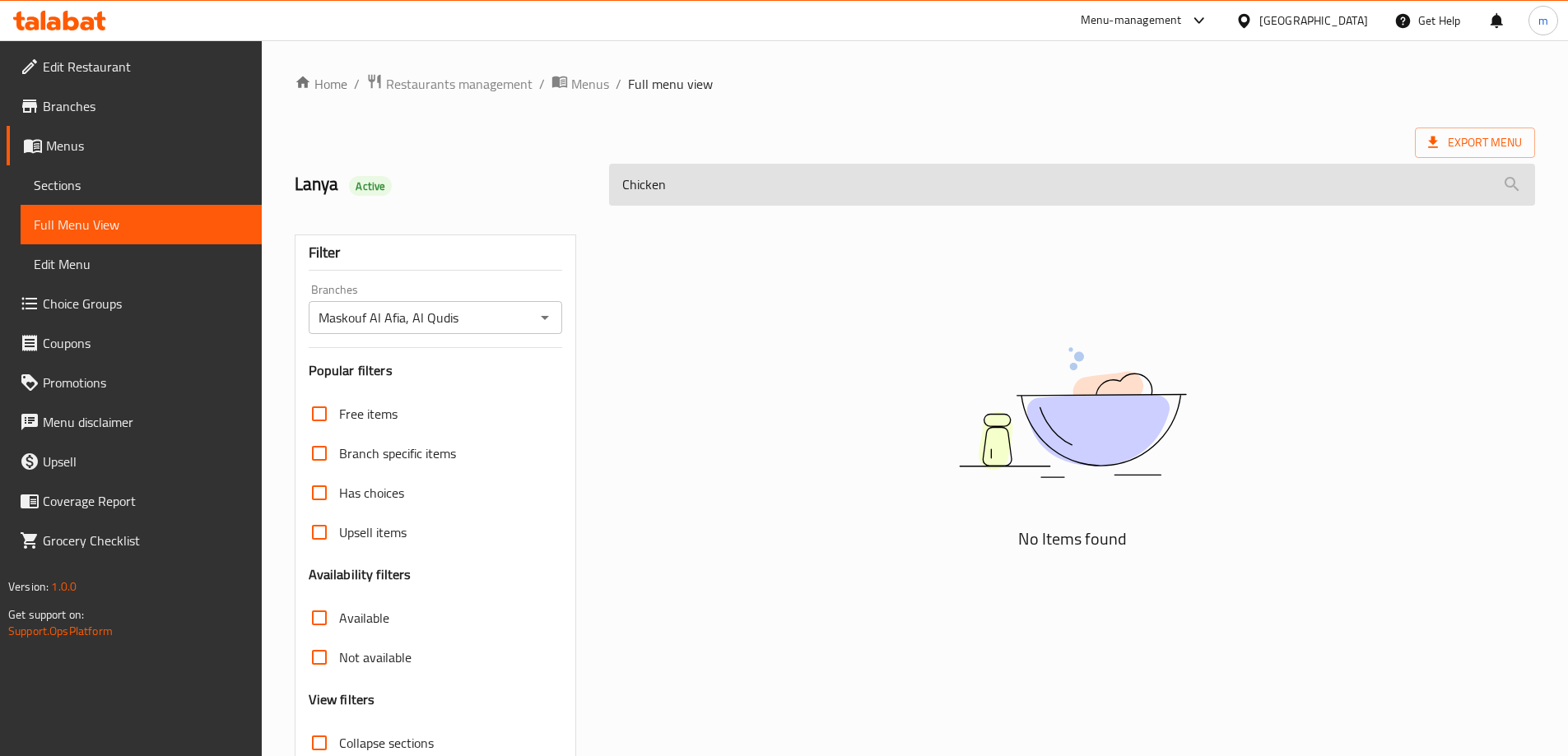
click at [648, 177] on input "Chicken" at bounding box center [1072, 184] width 926 height 42
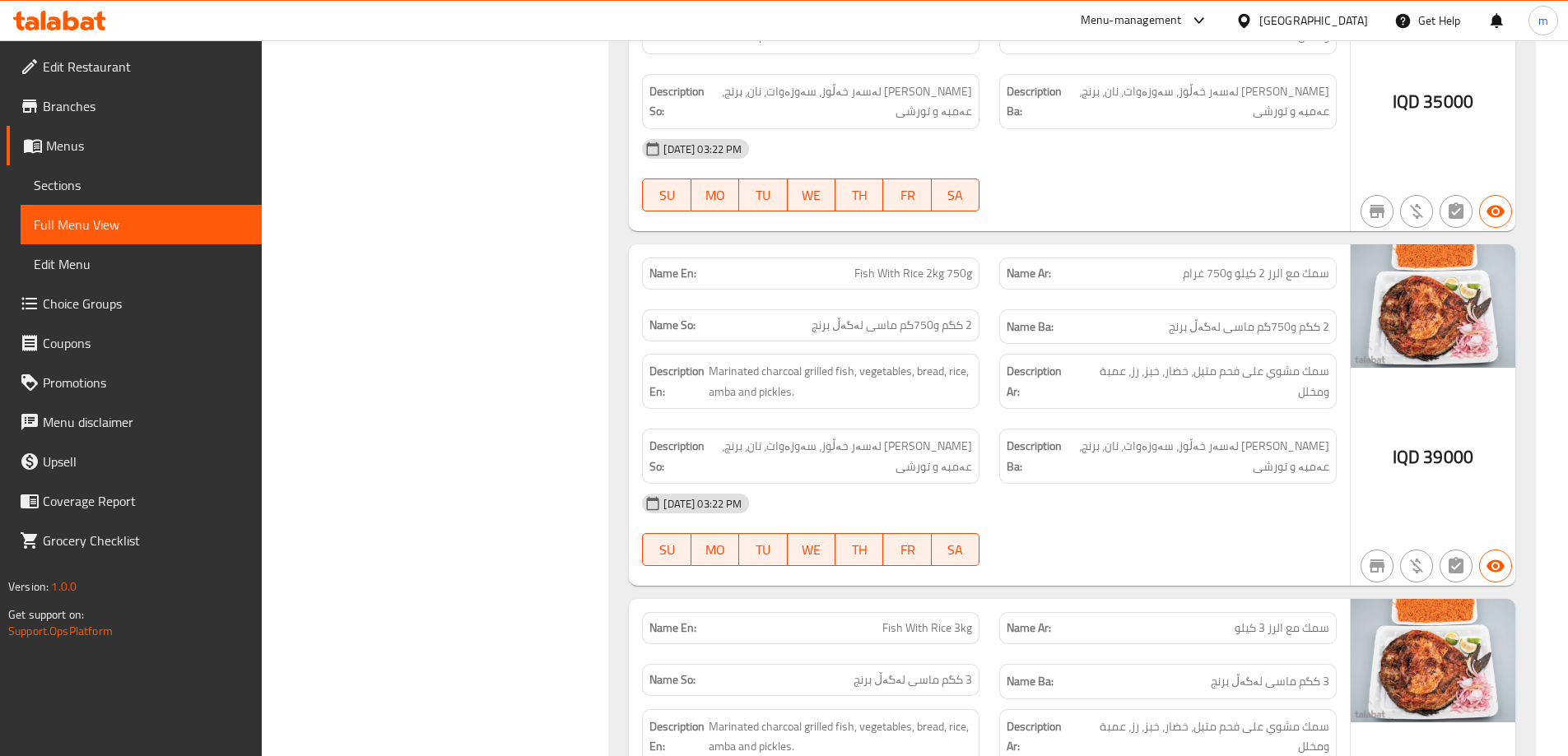
scroll to position [4638, 0]
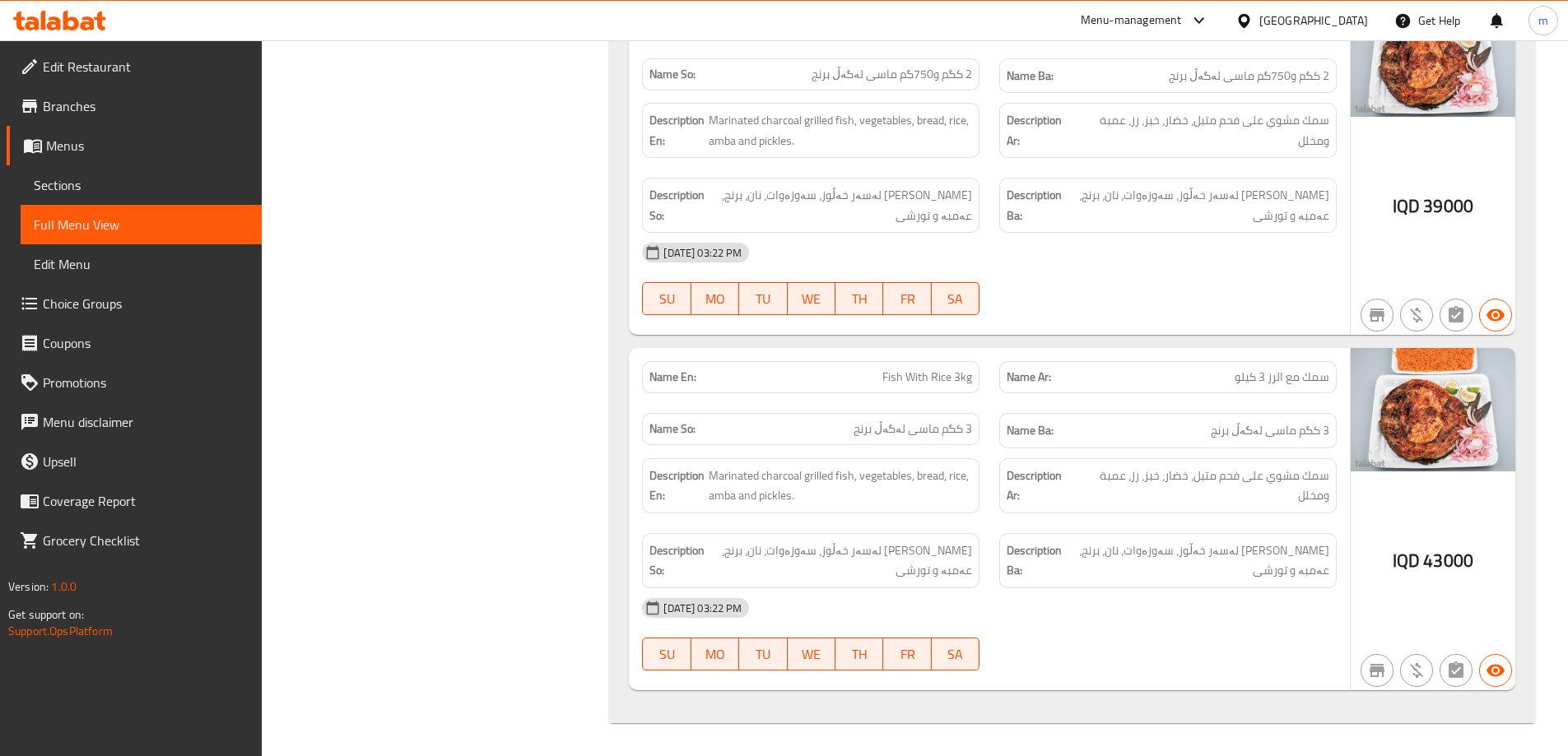
click at [100, 66] on span "Edit Restaurant" at bounding box center [145, 66] width 205 height 20
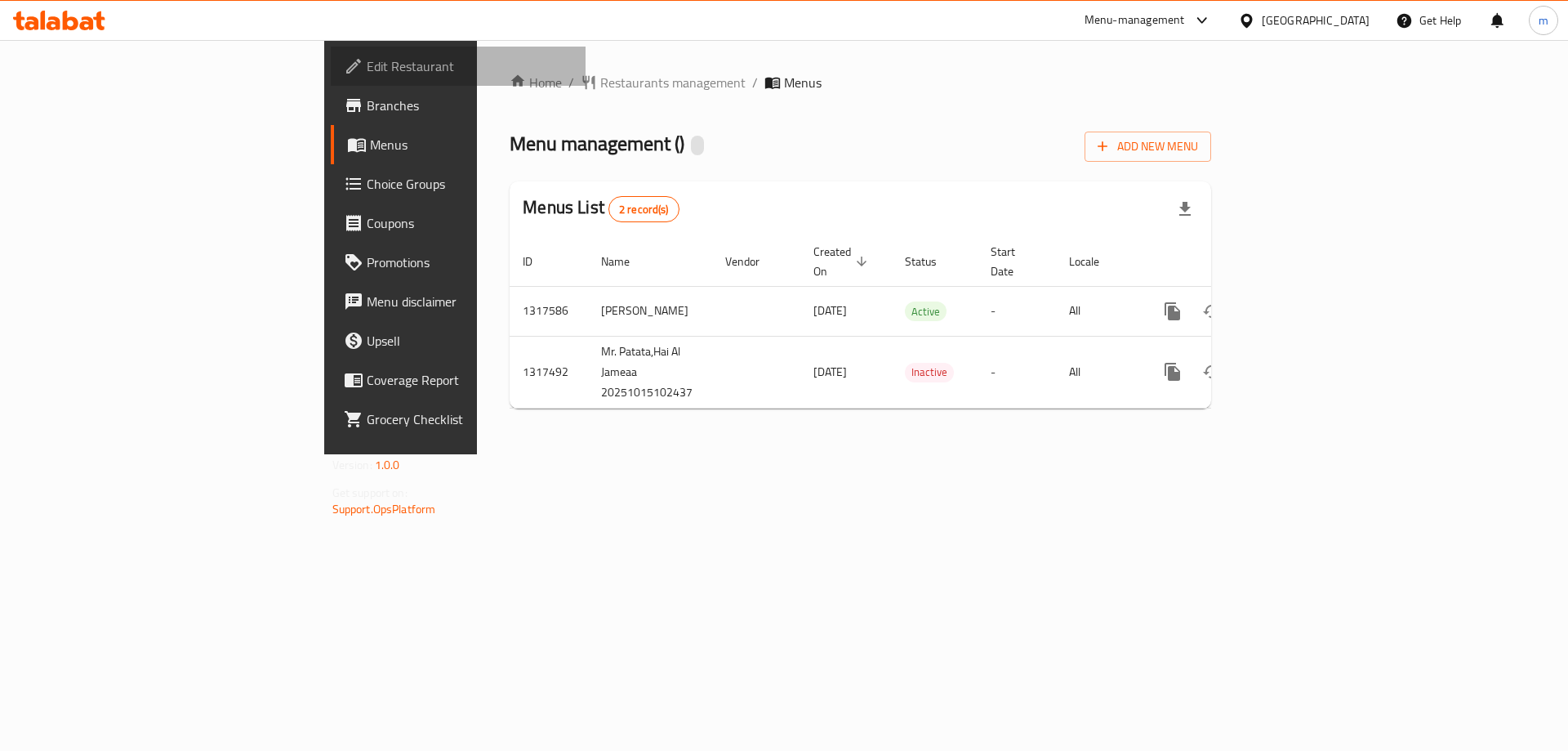
click at [367, 64] on span "Edit Restaurant" at bounding box center [470, 66] width 206 height 20
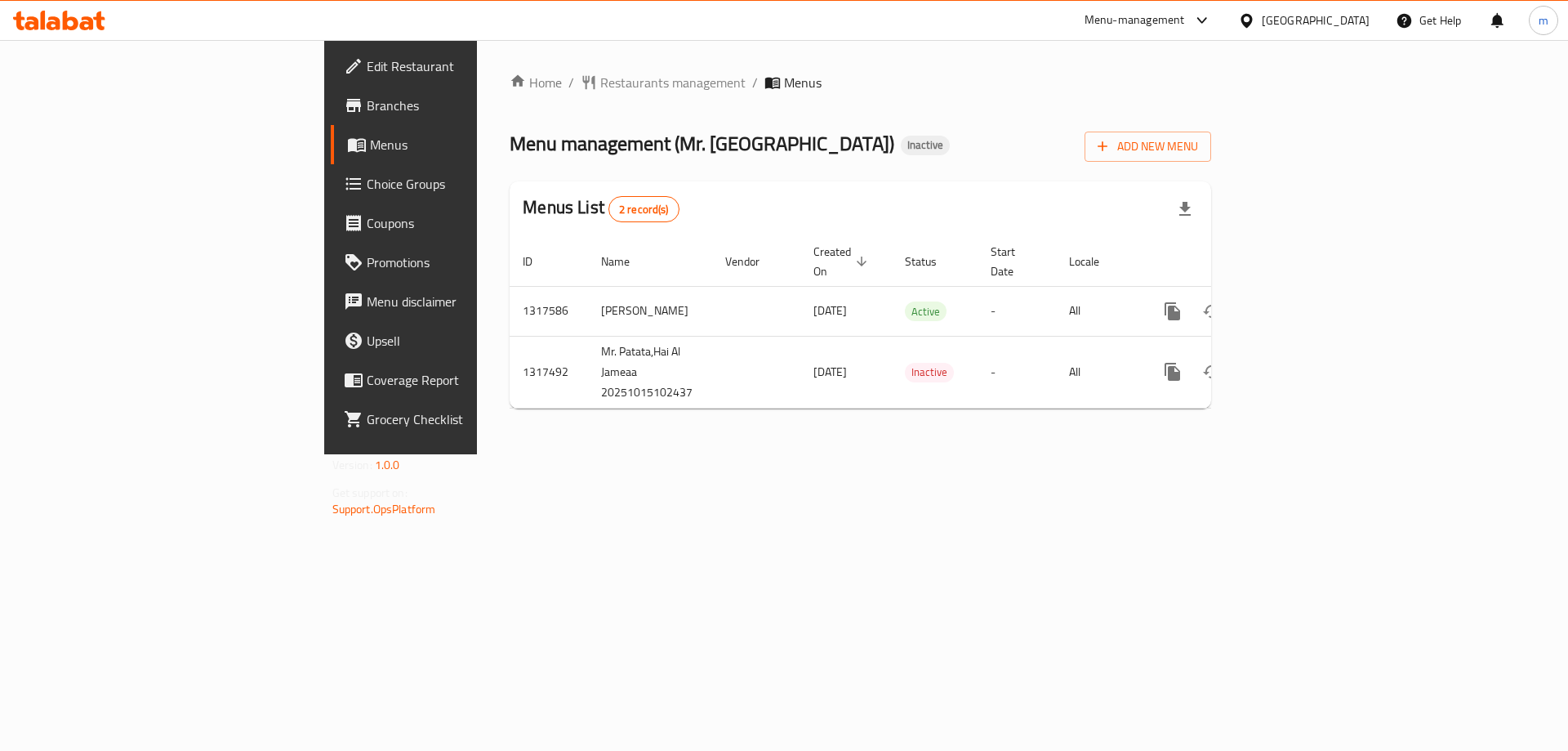
click at [1109, 454] on div "Home / Restaurants management / Menus Menu management ( Mr. Patata ) Inactive A…" at bounding box center [860, 246] width 767 height 414
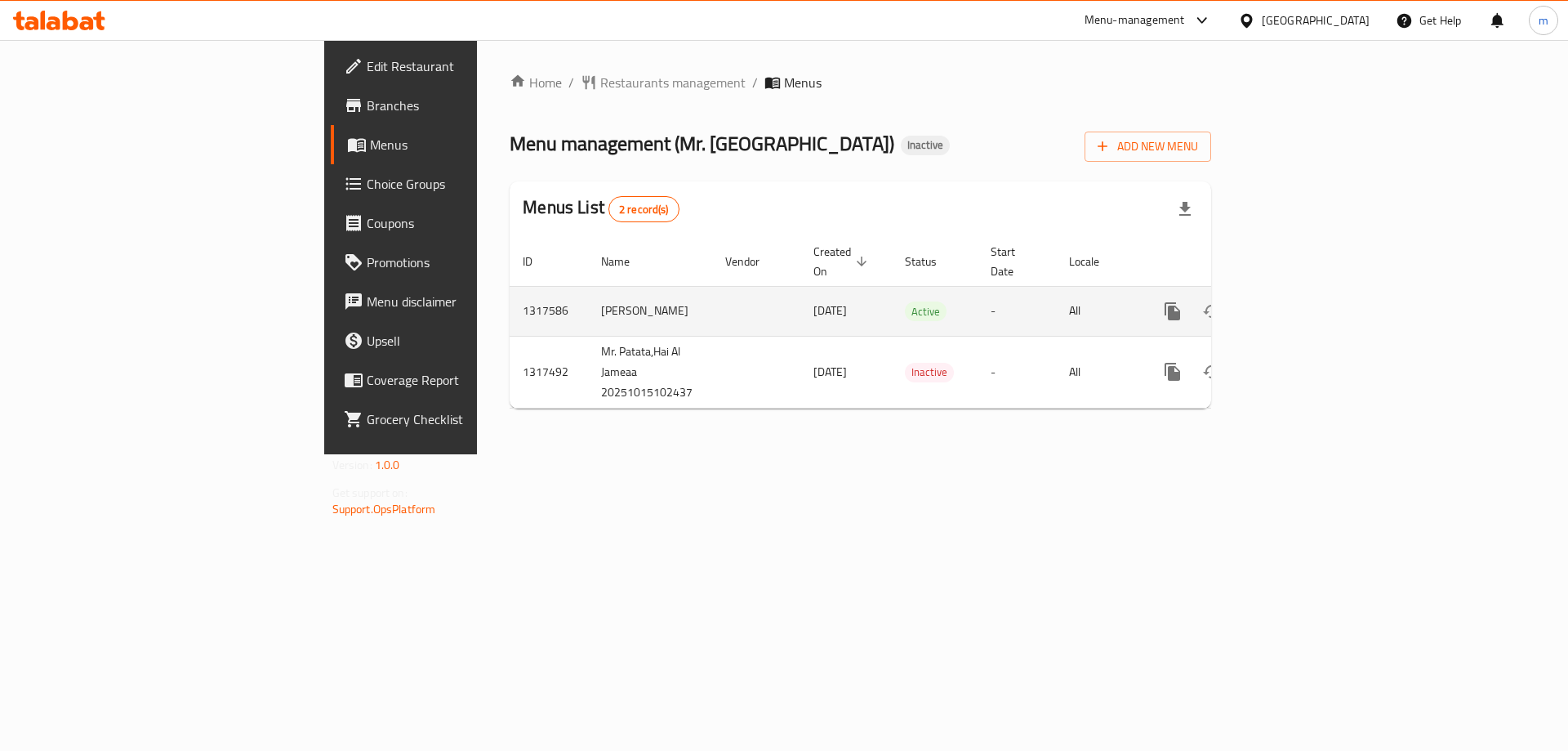
click at [1300, 302] on icon "enhanced table" at bounding box center [1290, 311] width 20 height 20
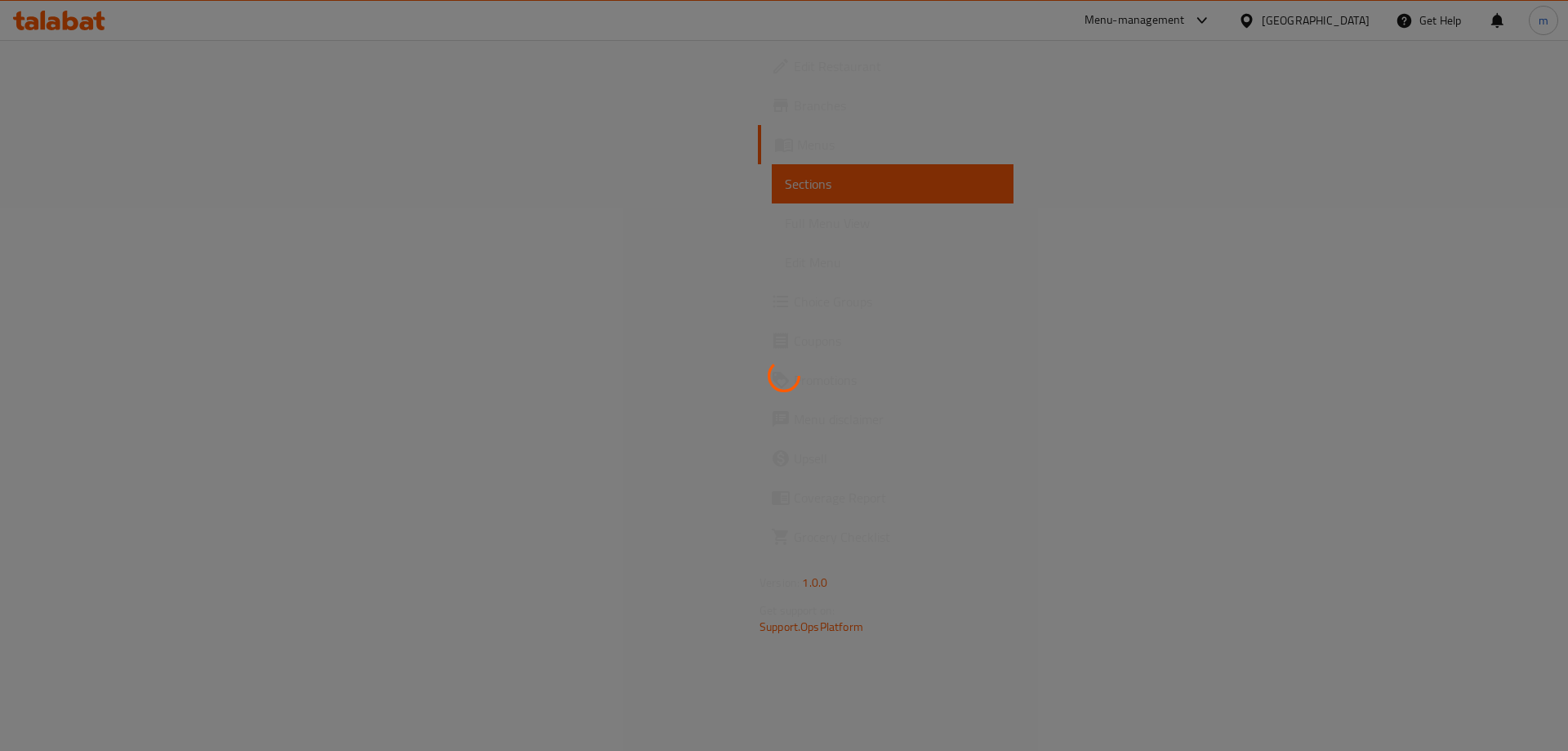
click at [152, 213] on div at bounding box center [784, 376] width 1568 height 751
click at [149, 216] on div at bounding box center [784, 376] width 1568 height 751
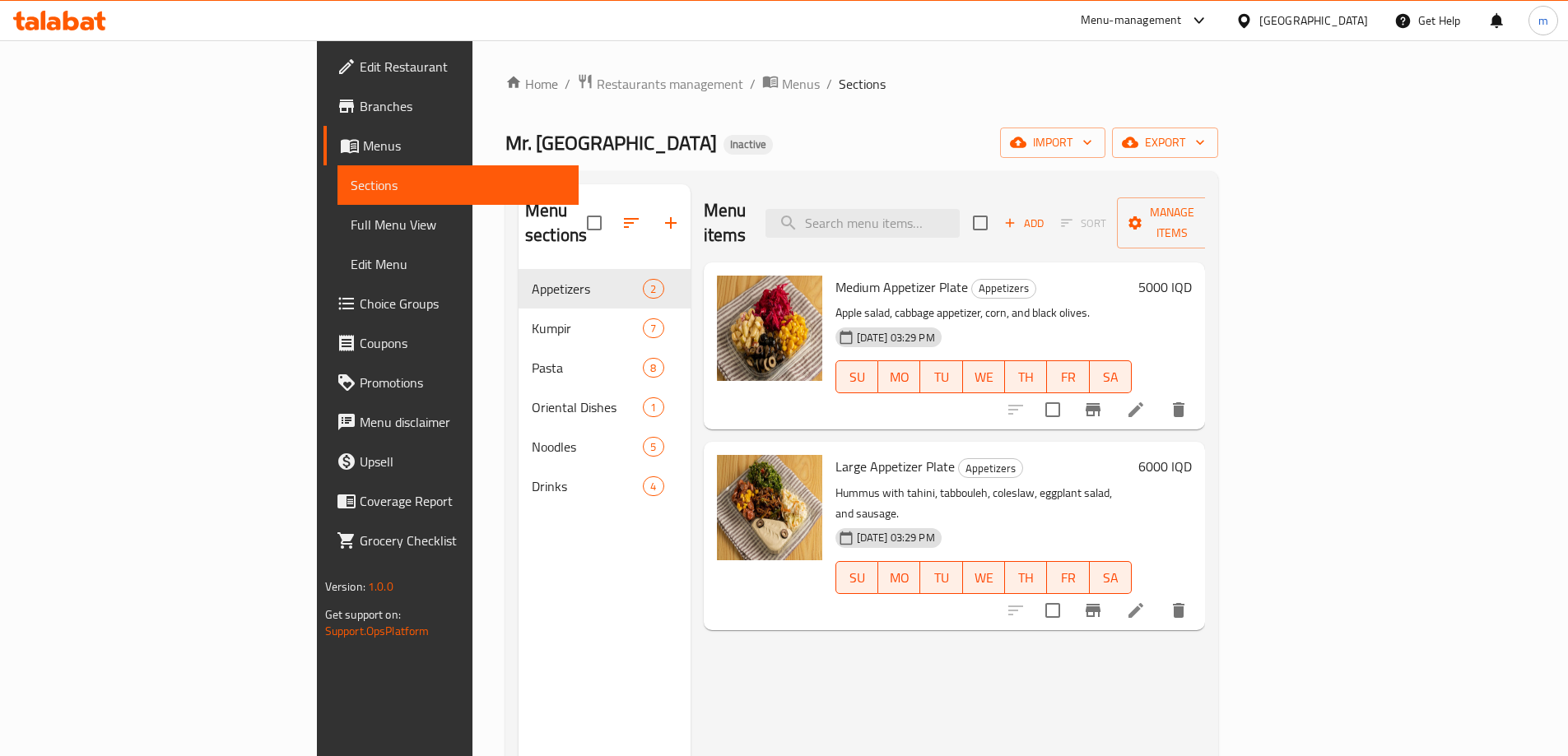
click at [351, 218] on span "Full Menu View" at bounding box center [458, 224] width 215 height 20
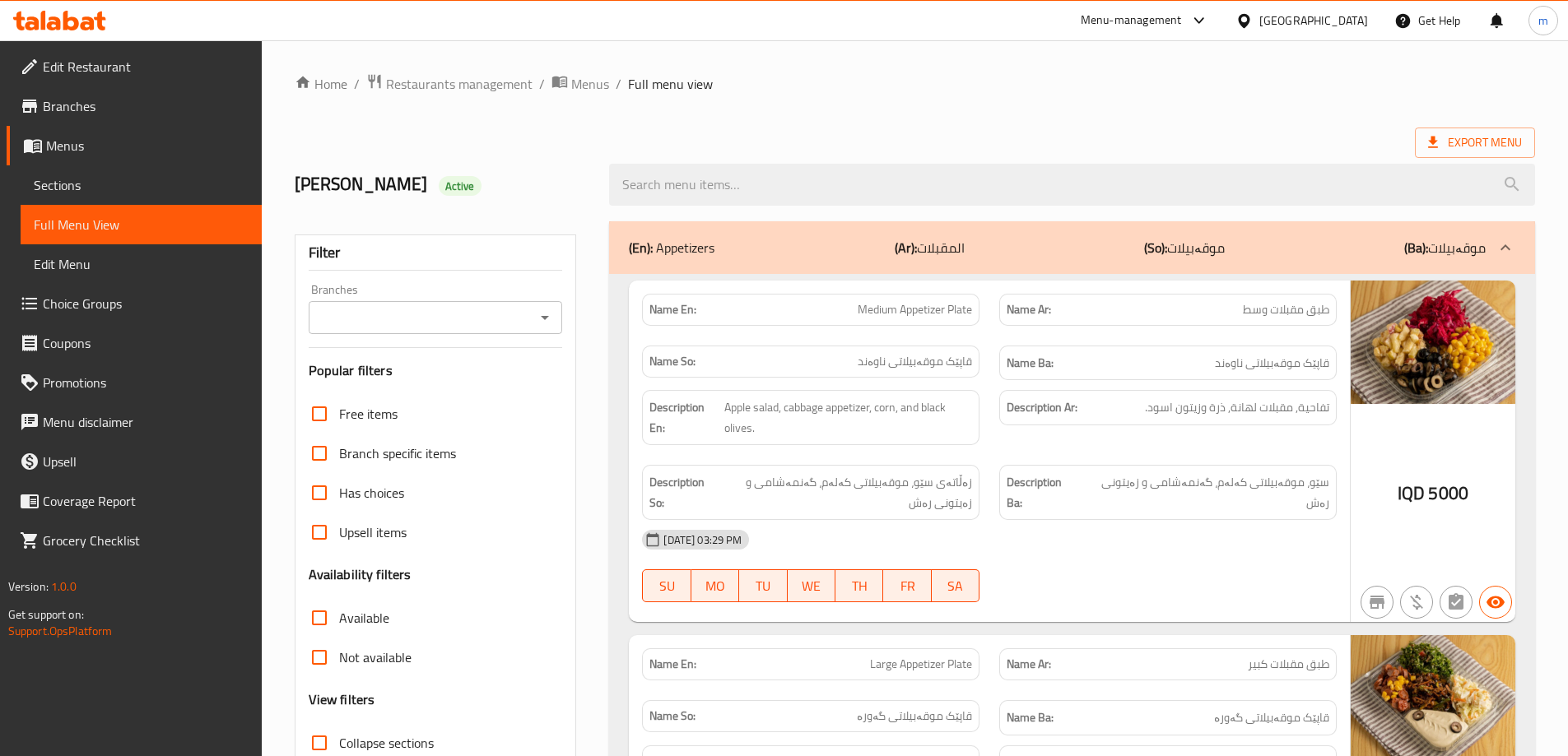
click at [537, 312] on icon "Open" at bounding box center [545, 317] width 20 height 20
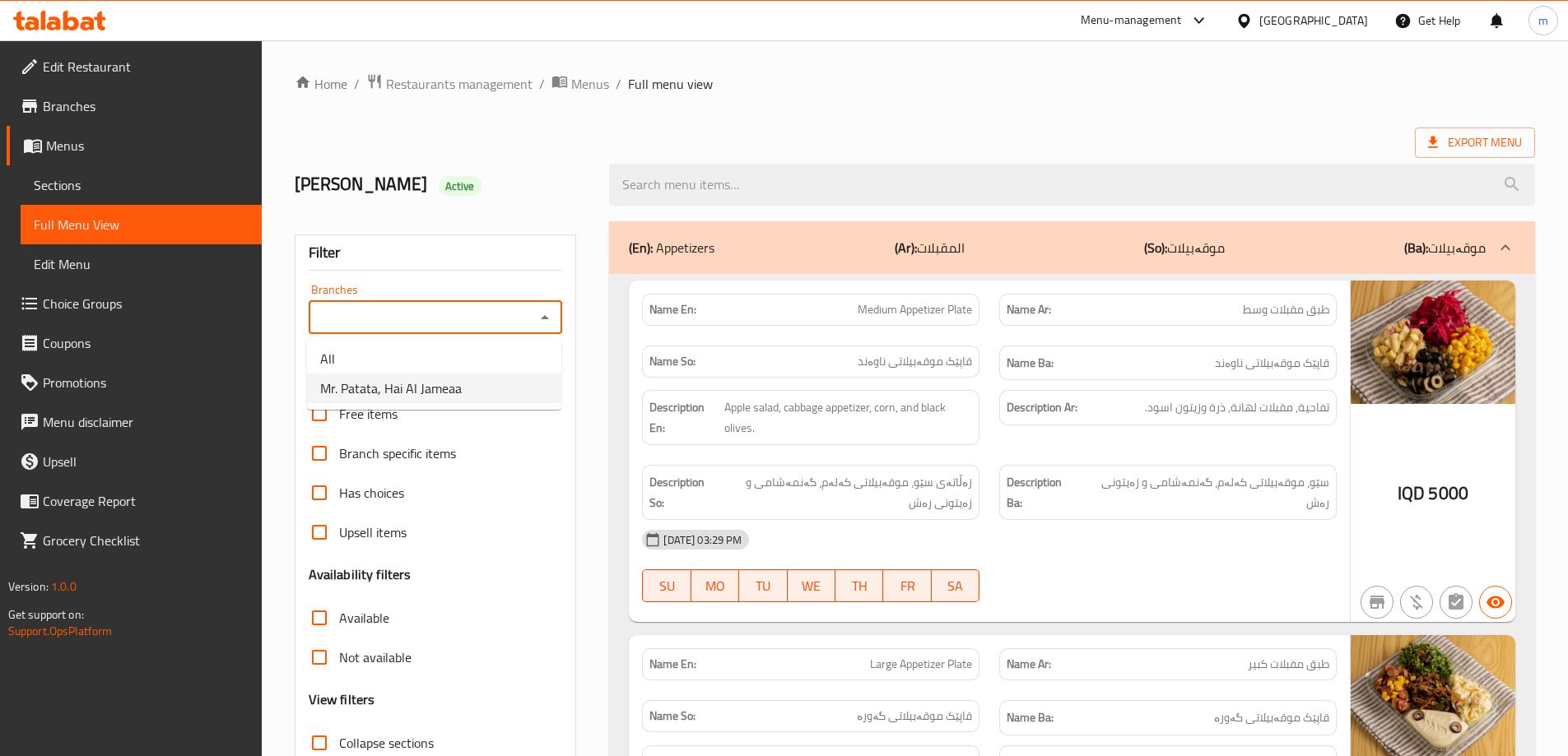
click at [449, 393] on span "Mr. Patata, Hai Al Jameaa" at bounding box center [391, 387] width 142 height 20
type input "Mr. Patata, Hai Al Jameaa"
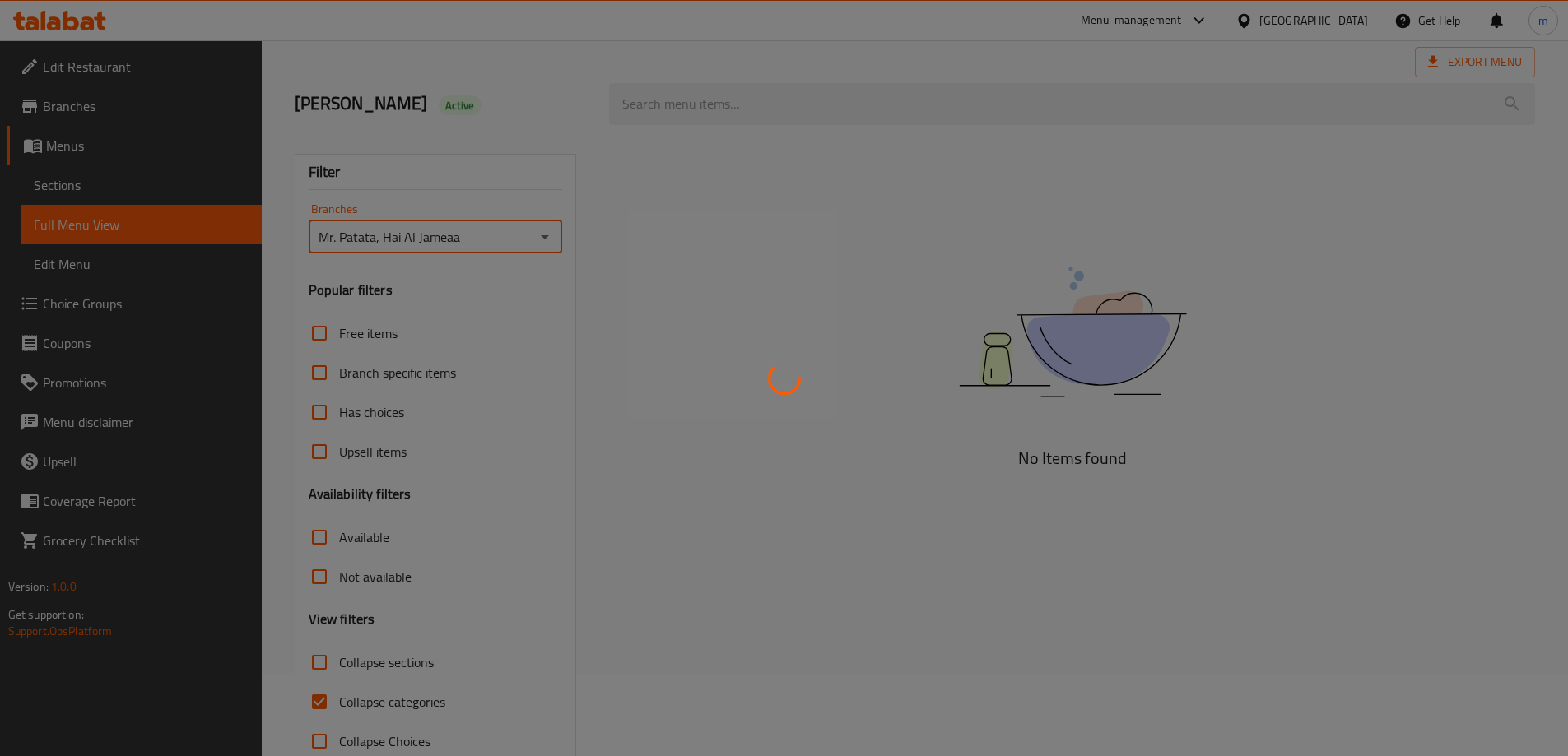
scroll to position [120, 0]
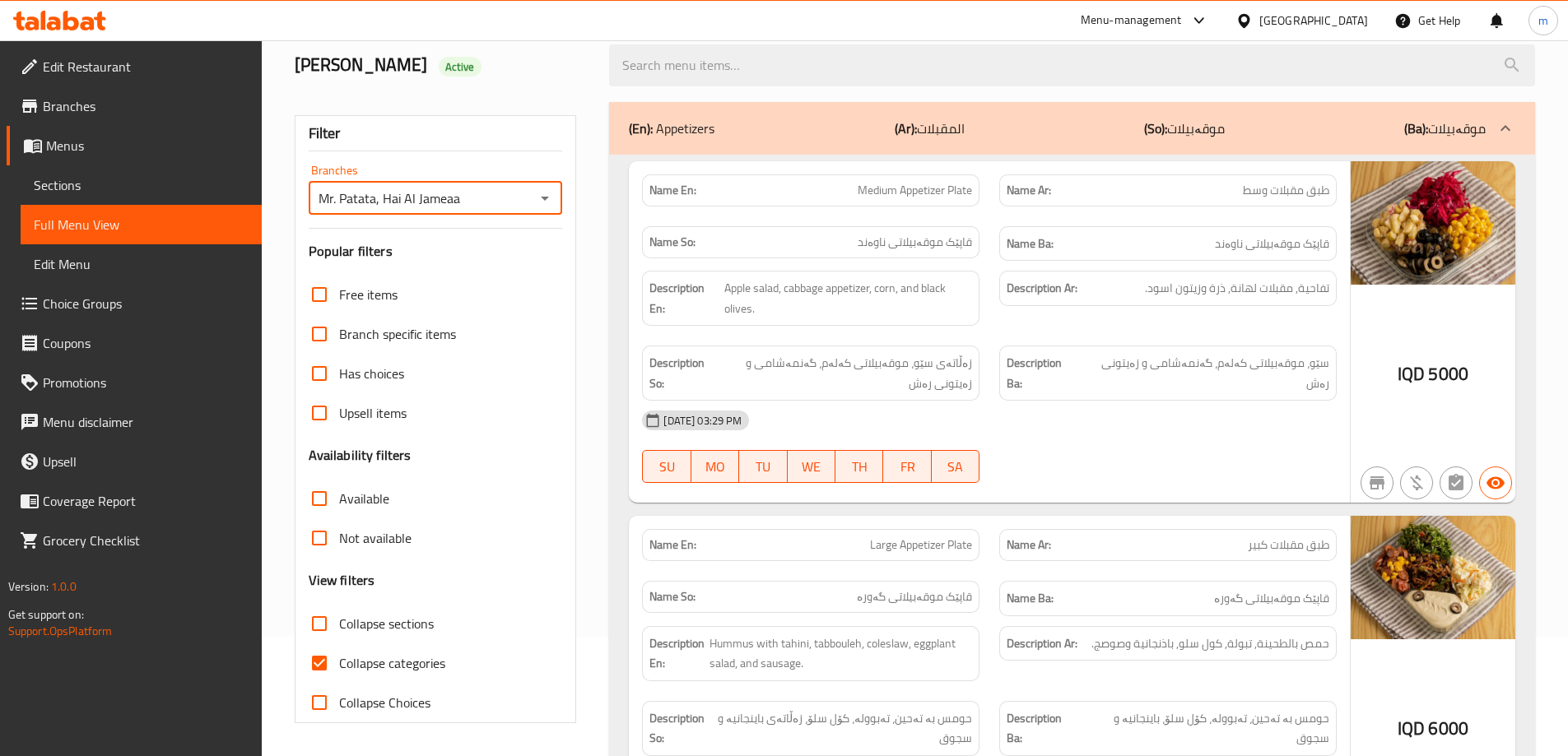
click at [318, 664] on input "Collapse categories" at bounding box center [319, 663] width 40 height 40
checkbox input "false"
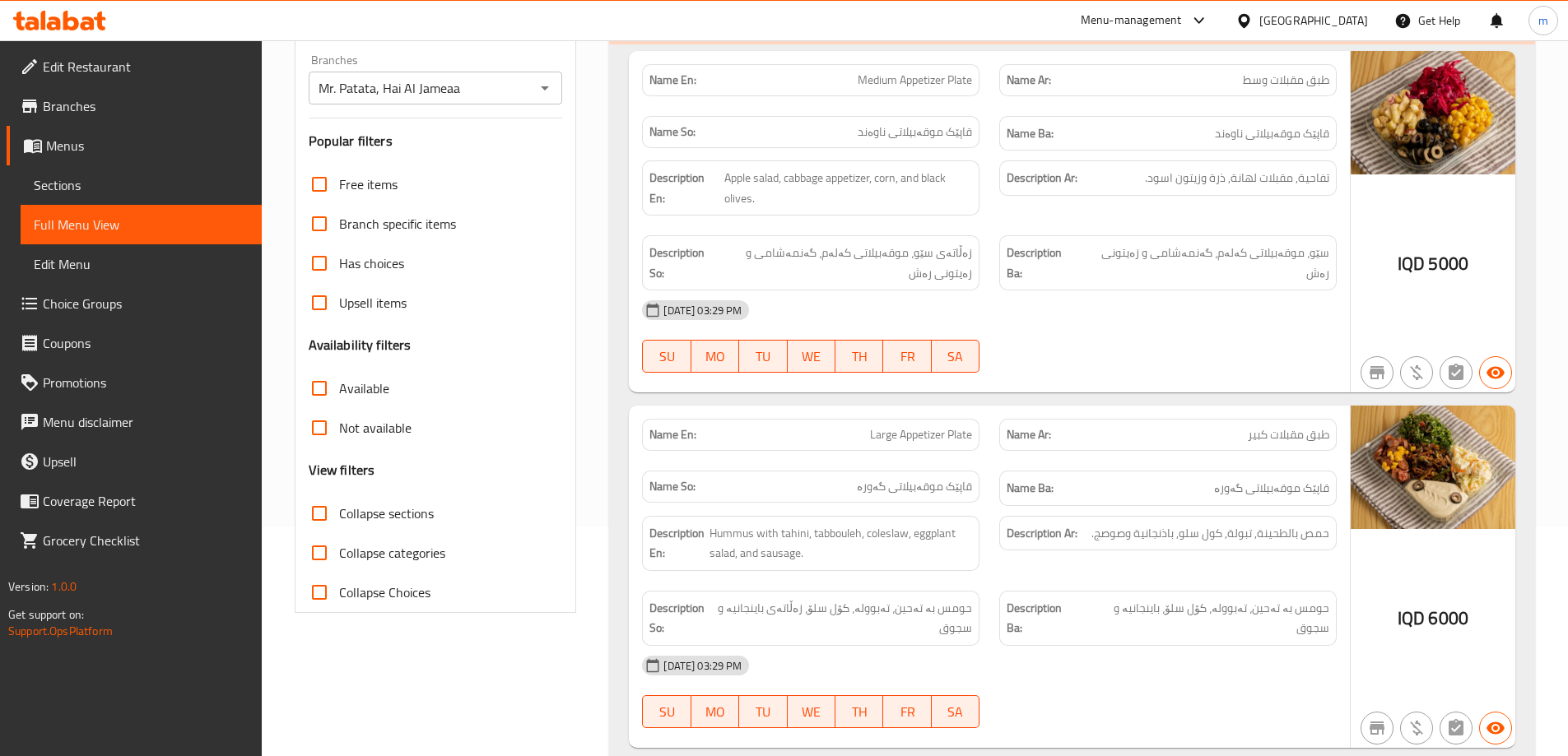
scroll to position [274, 0]
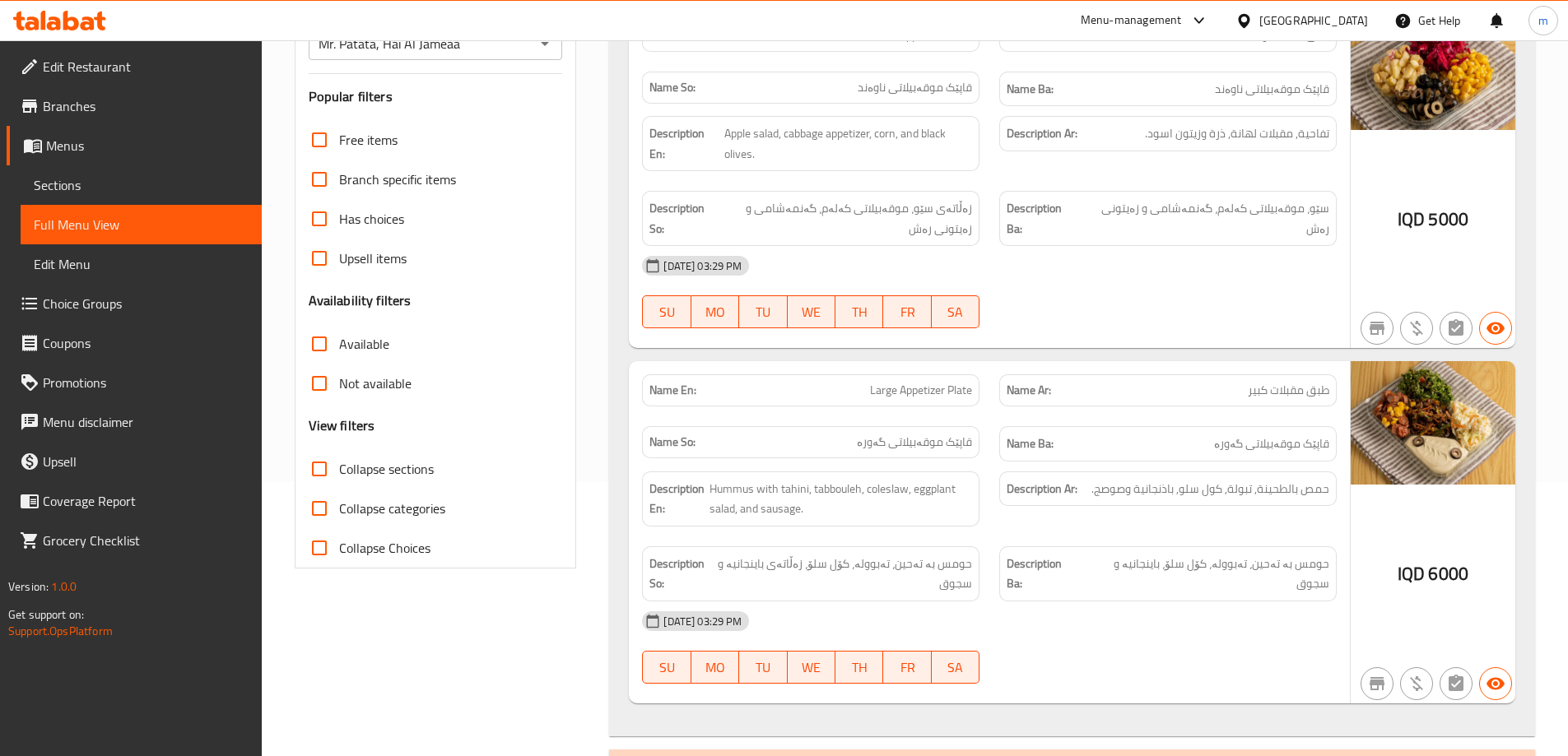
drag, startPoint x: 417, startPoint y: 469, endPoint x: 451, endPoint y: 466, distance: 34.1
click at [417, 470] on span "Collapse sections" at bounding box center [387, 468] width 95 height 20
click at [339, 470] on input "Collapse sections" at bounding box center [319, 469] width 40 height 40
checkbox input "true"
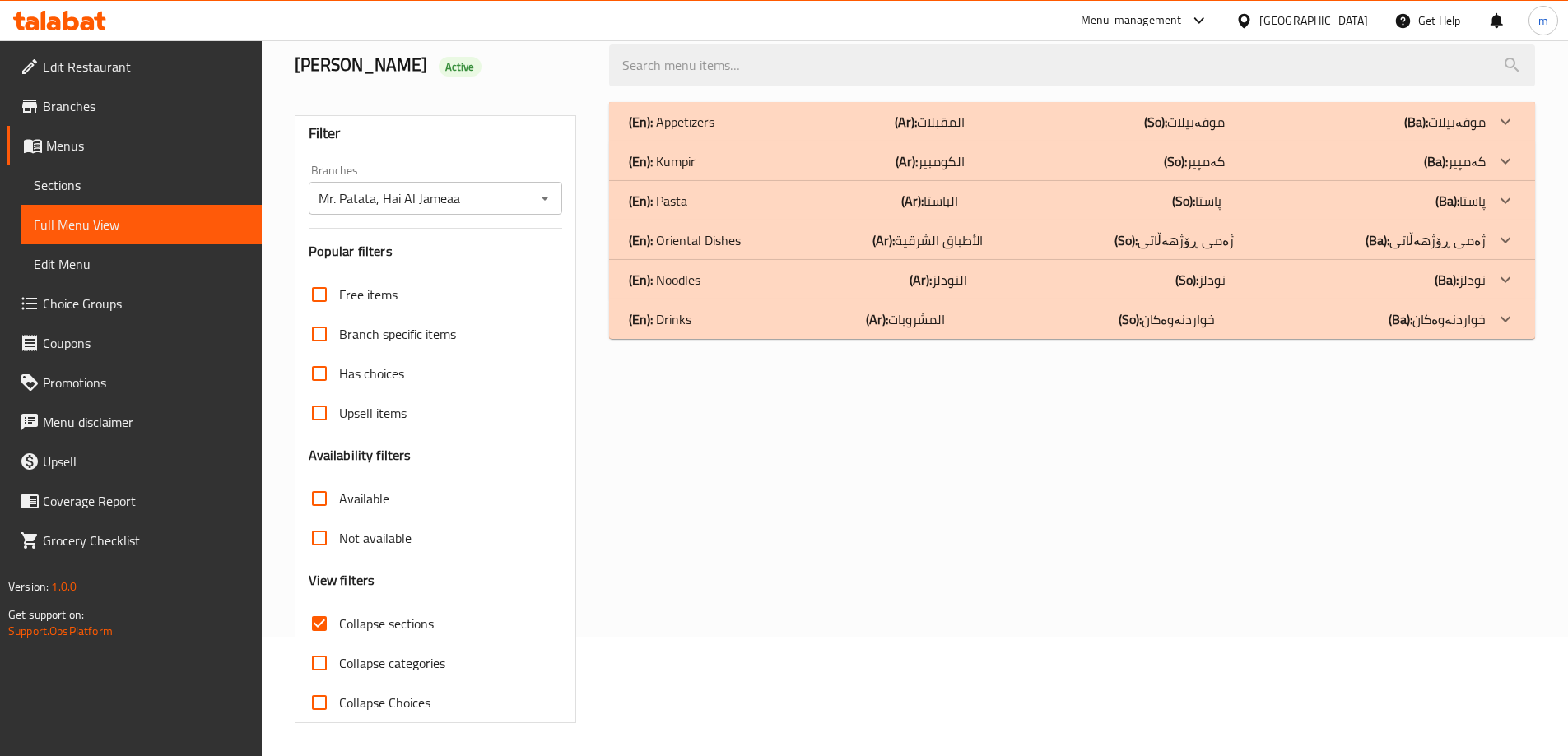
scroll to position [120, 0]
click at [925, 329] on p "(Ar): المشروبات" at bounding box center [905, 319] width 79 height 20
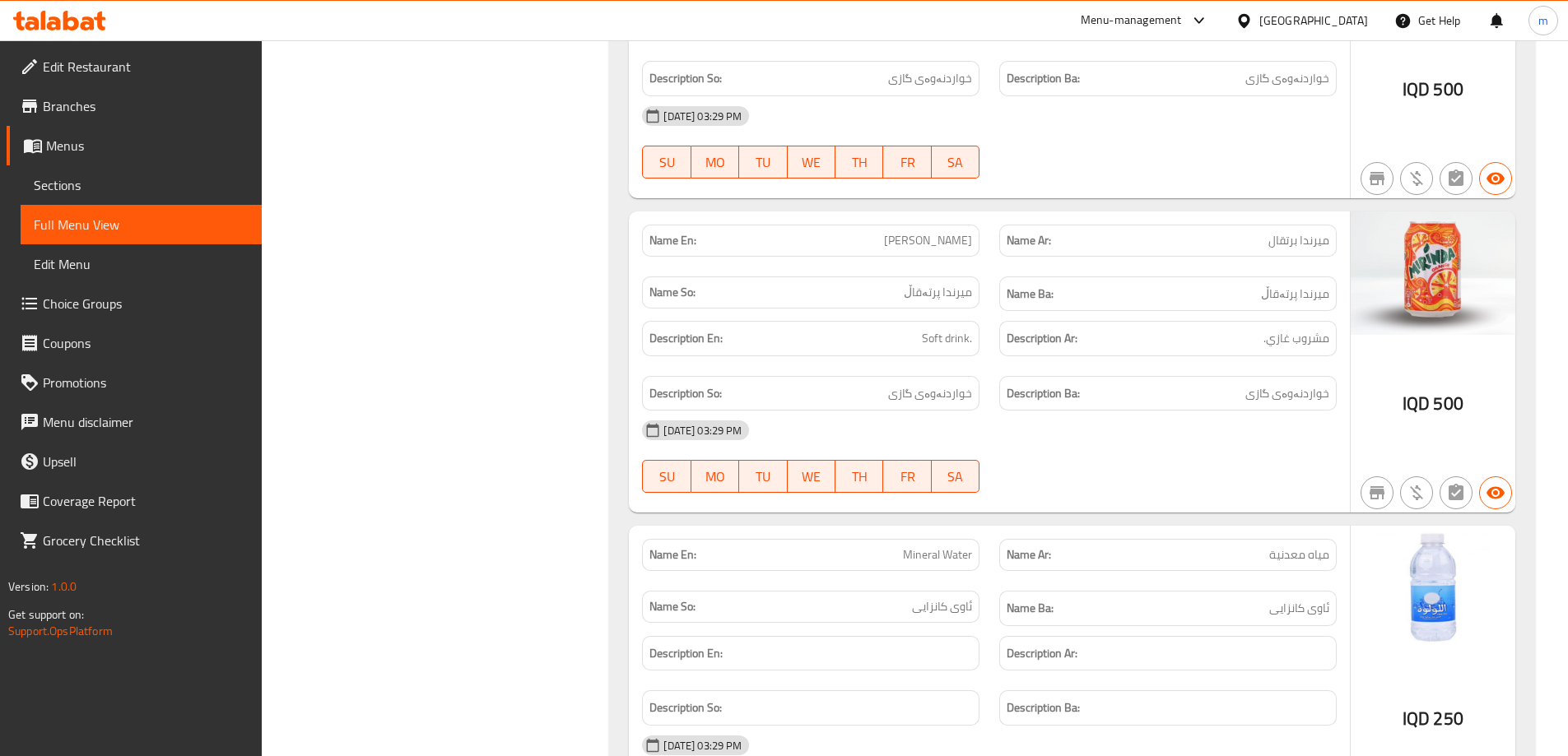
scroll to position [1047, 0]
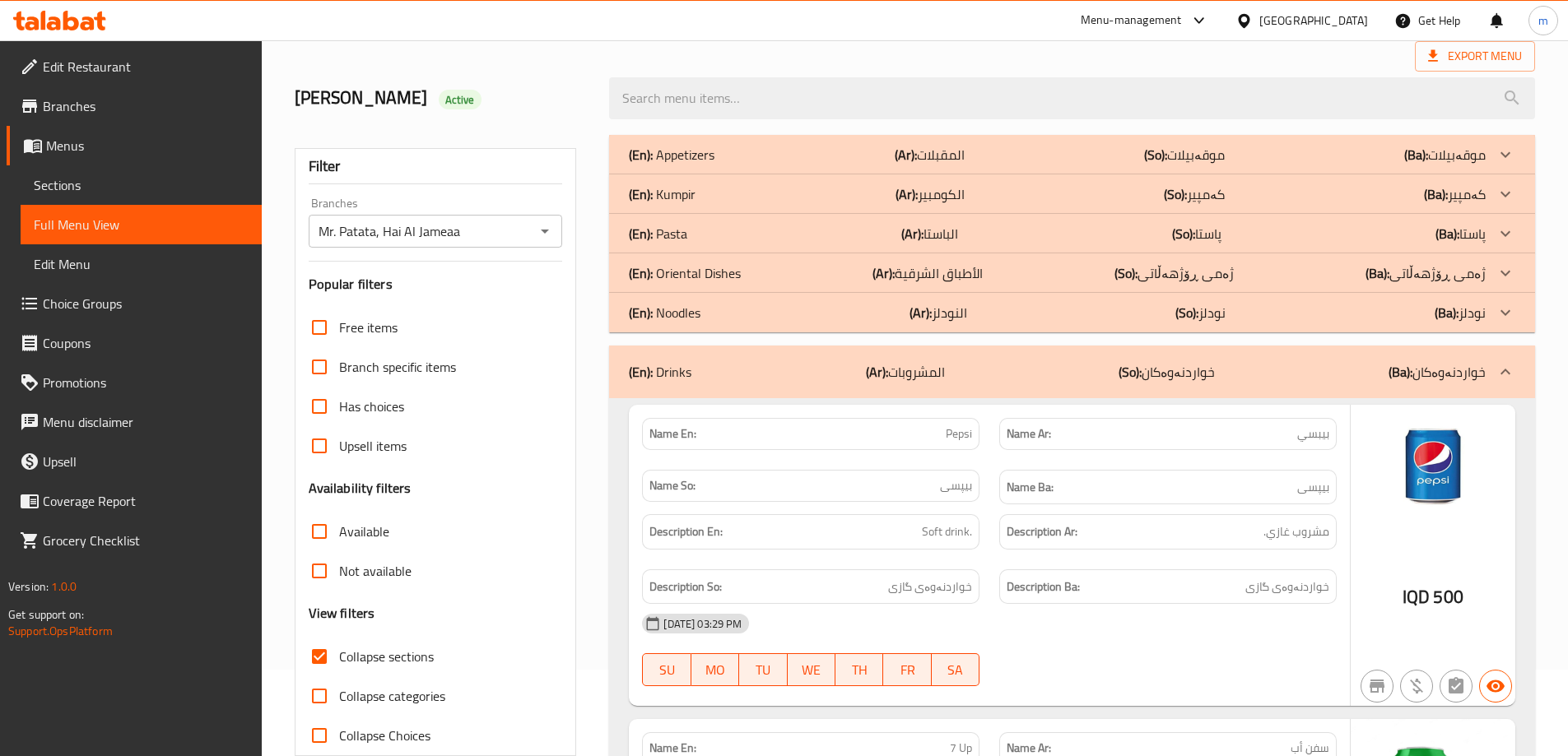
click at [1132, 490] on h6 "Name Ba: بیپسی" at bounding box center [1167, 487] width 322 height 21
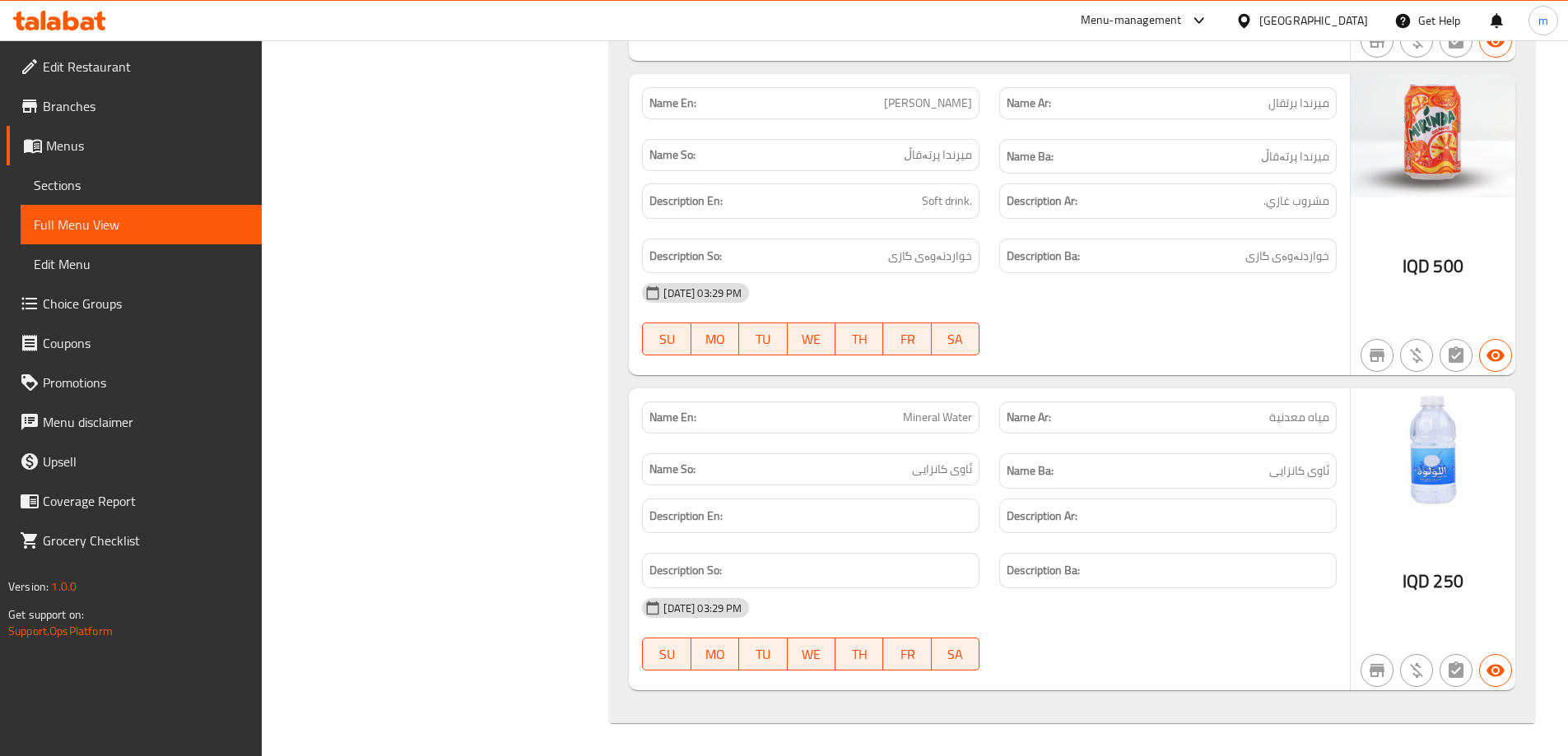
click at [102, 189] on span "Sections" at bounding box center [142, 184] width 215 height 20
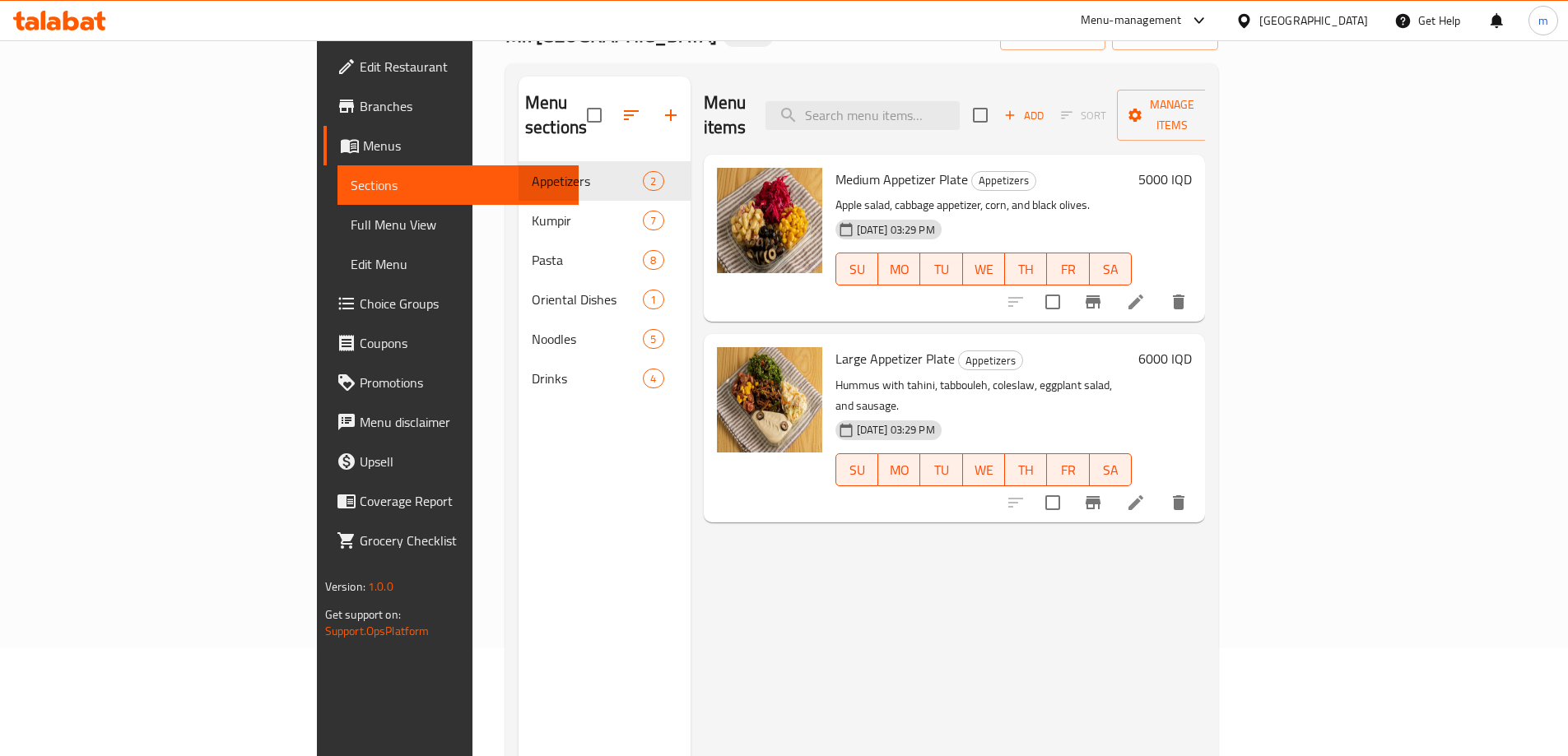
scroll to position [230, 0]
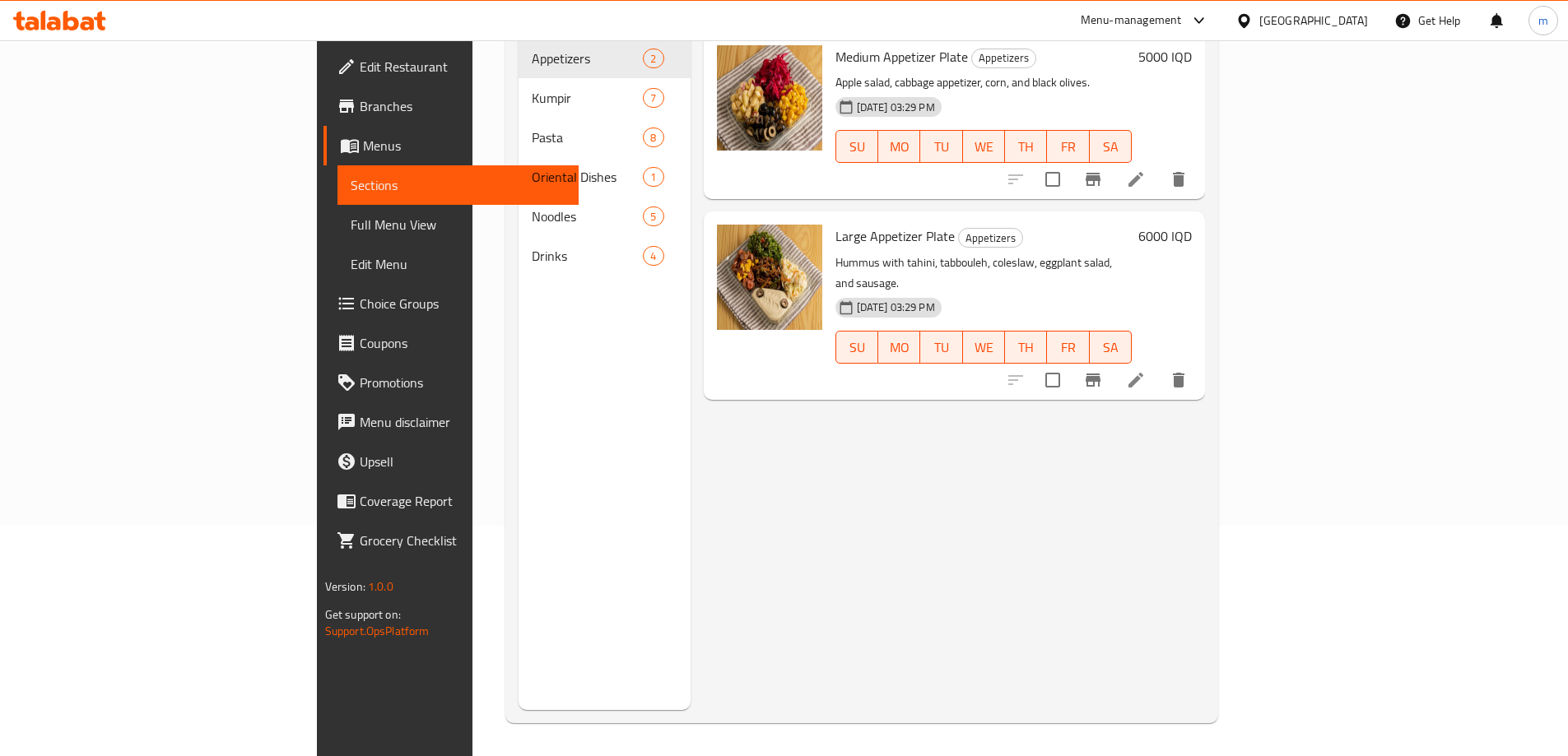
click at [359, 69] on span "Edit Restaurant" at bounding box center [462, 66] width 205 height 20
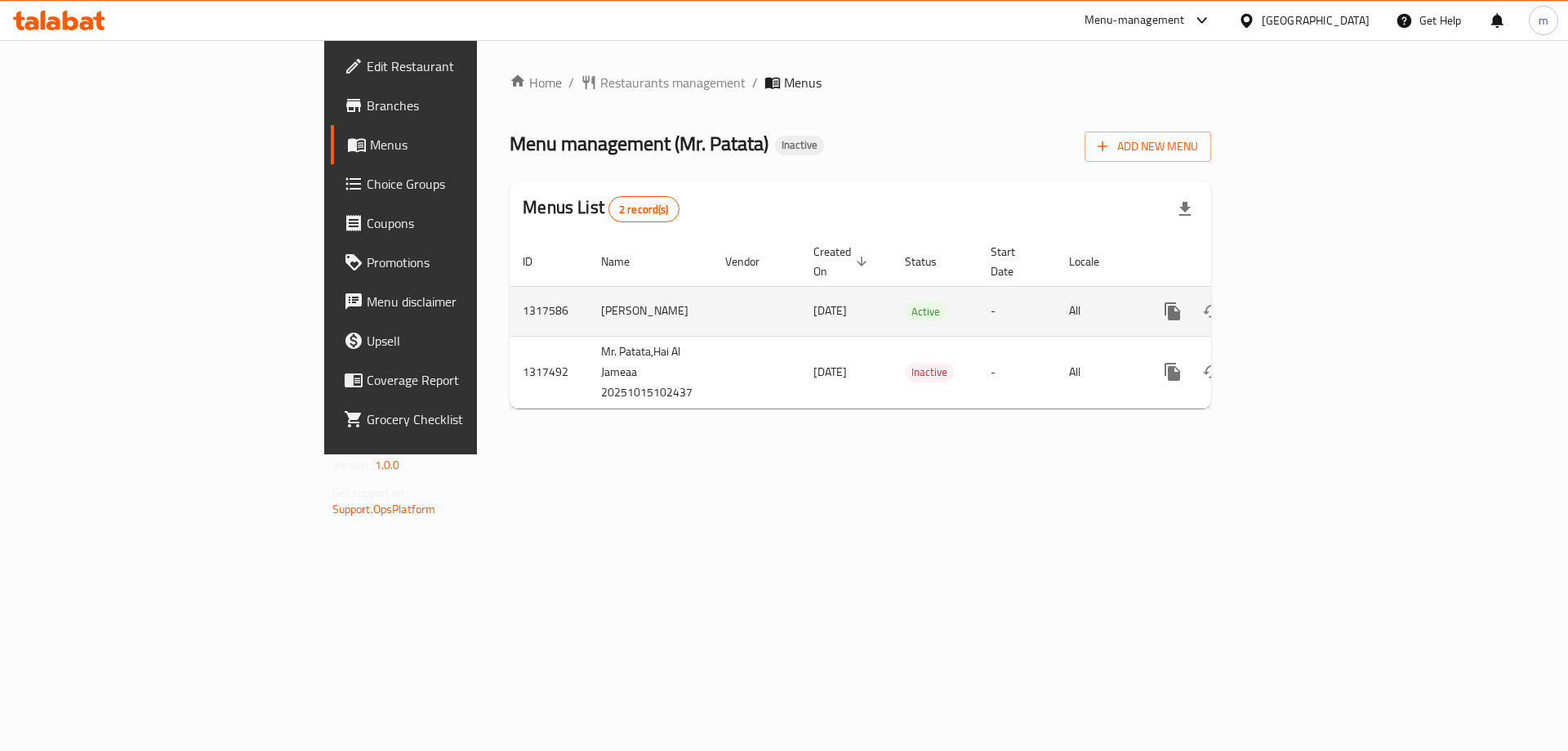
click at [1297, 304] on icon "enhanced table" at bounding box center [1290, 311] width 15 height 15
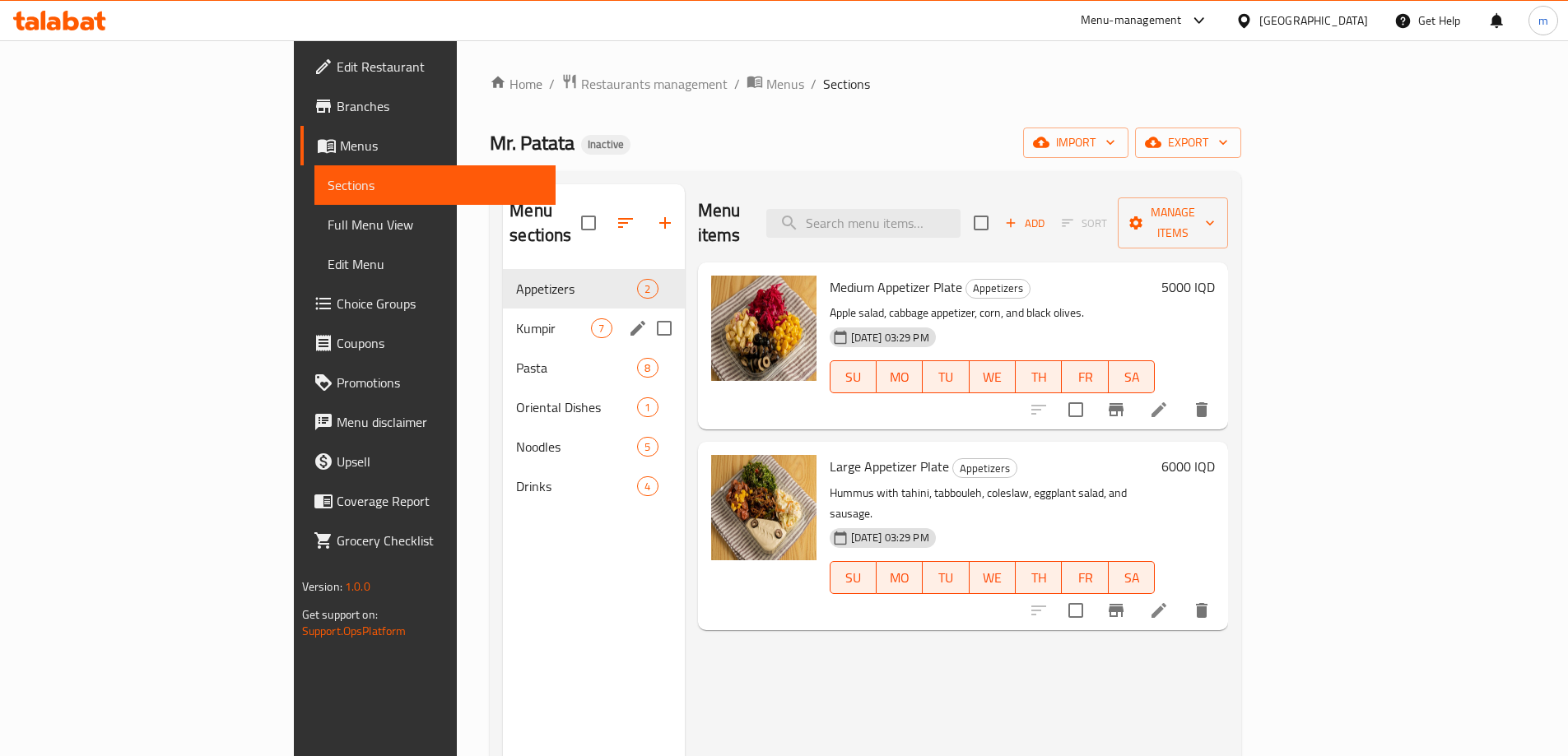
click at [516, 318] on span "Kumpir" at bounding box center [553, 328] width 75 height 20
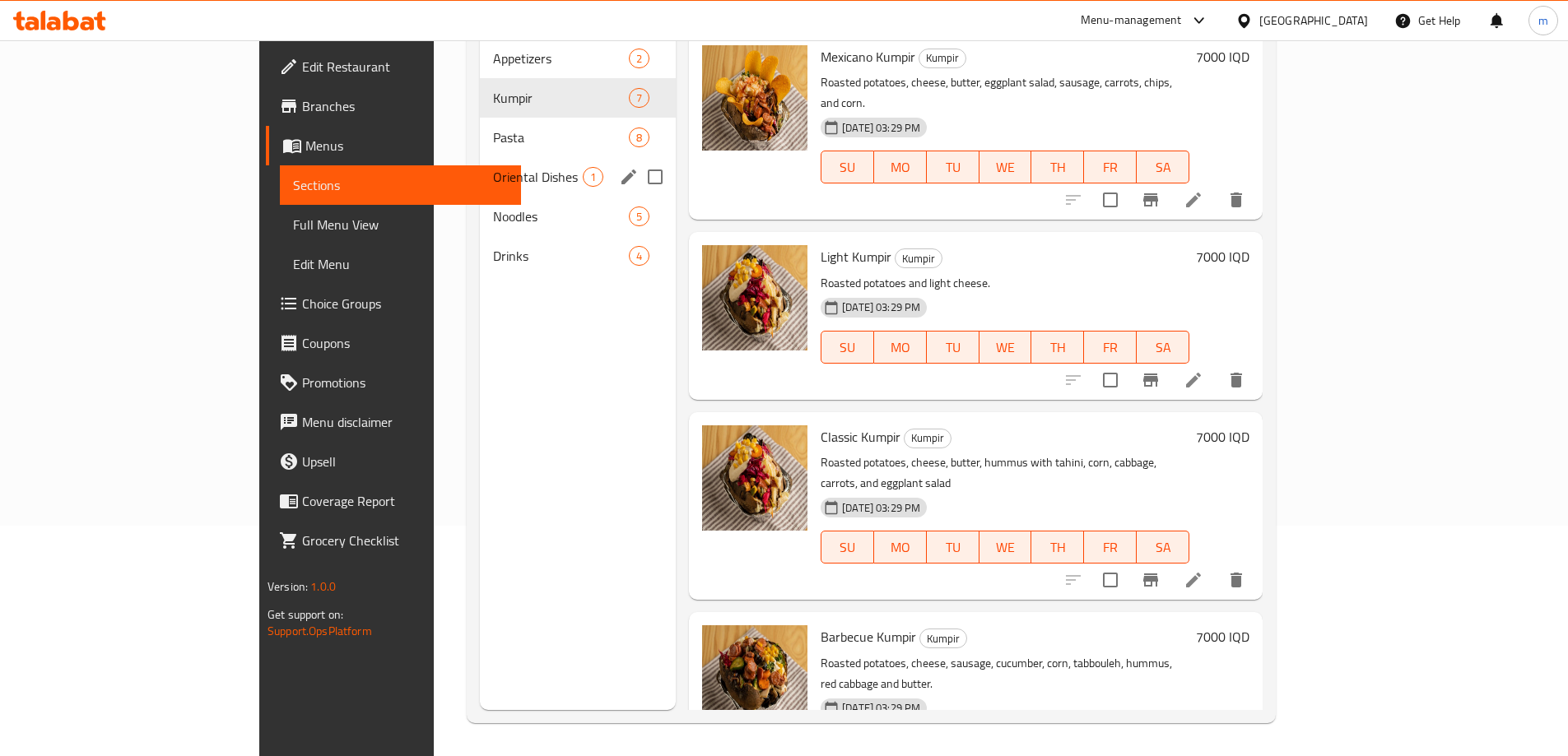
click at [493, 127] on span "Pasta" at bounding box center [561, 137] width 136 height 20
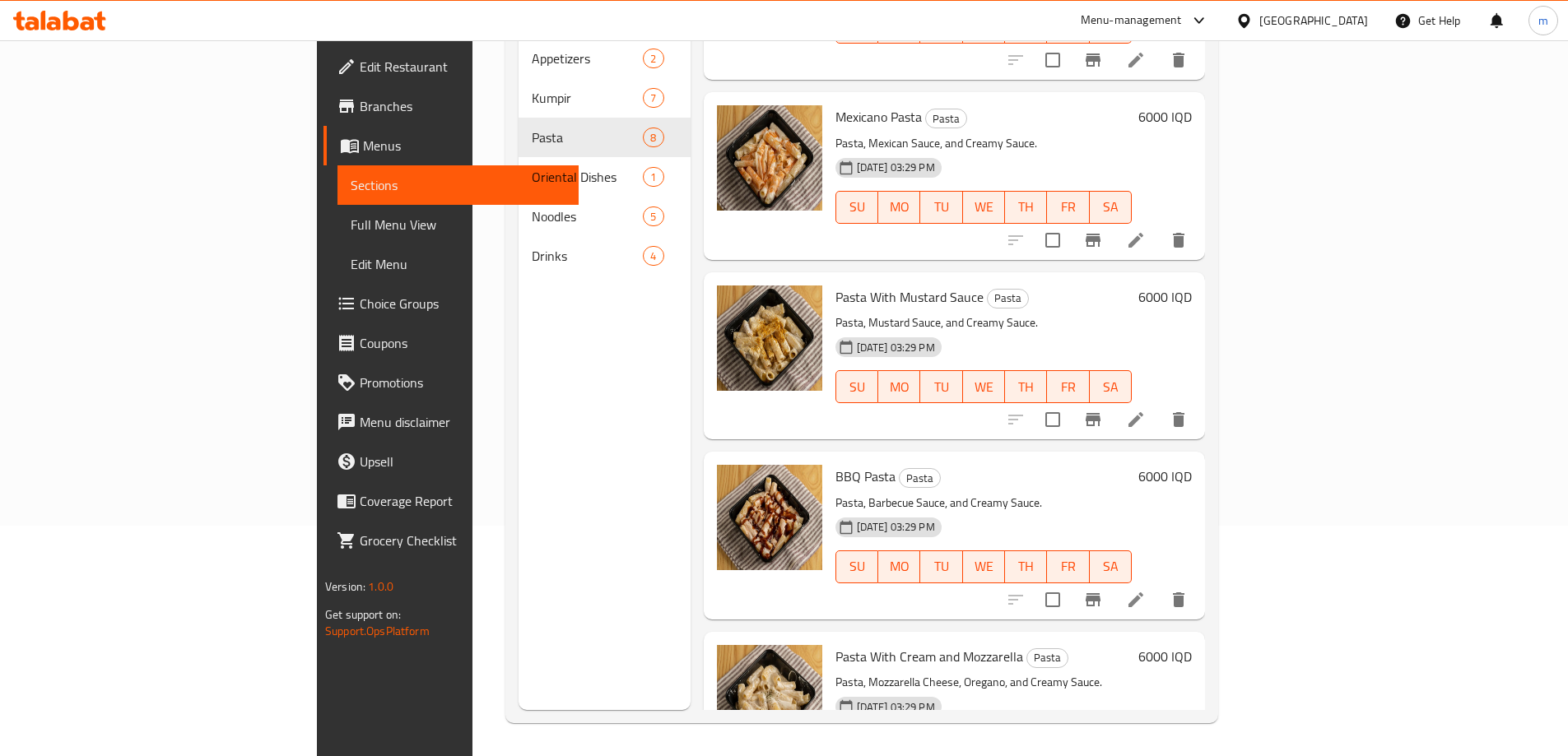
scroll to position [312, 0]
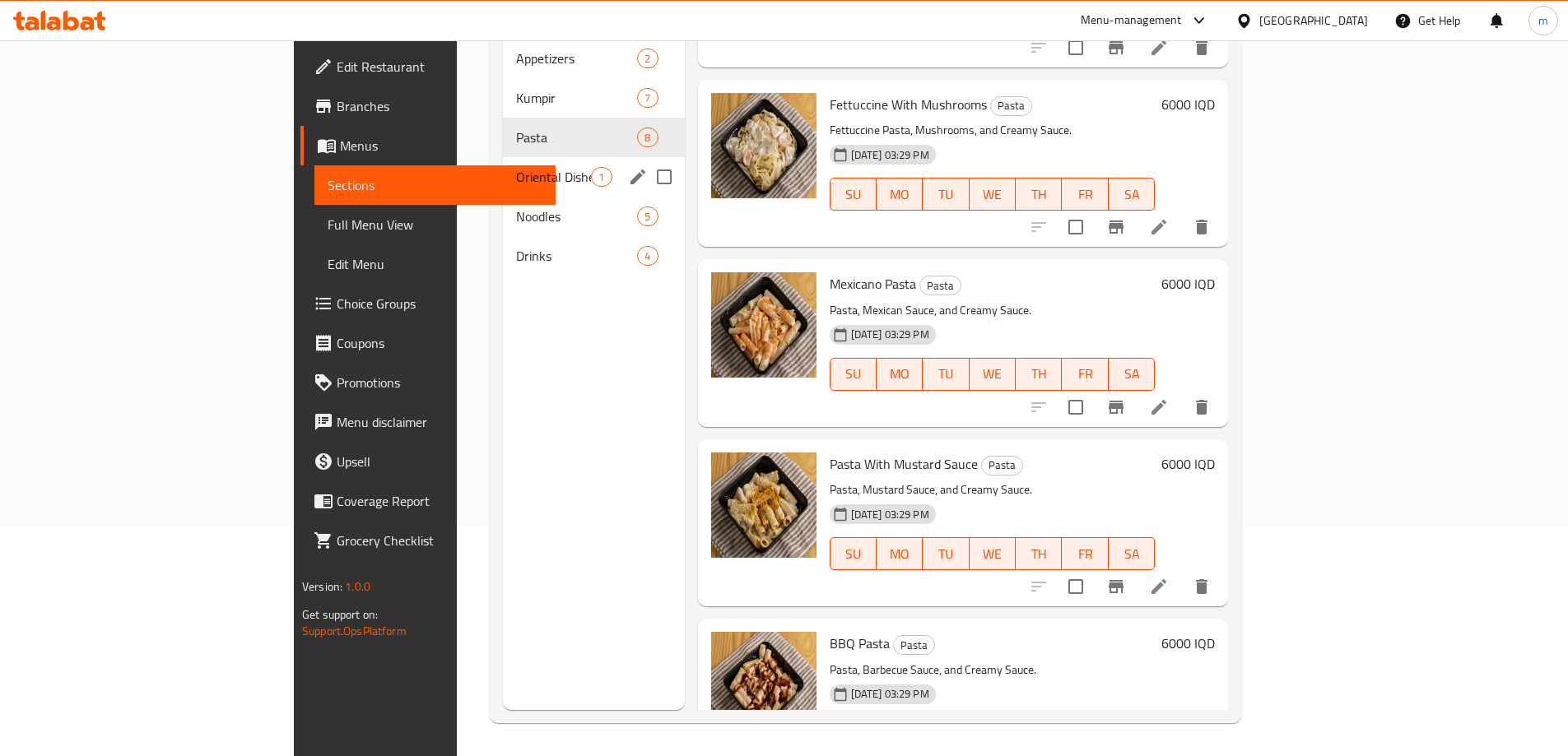
click at [516, 167] on span "Oriental Dishes" at bounding box center [553, 177] width 75 height 20
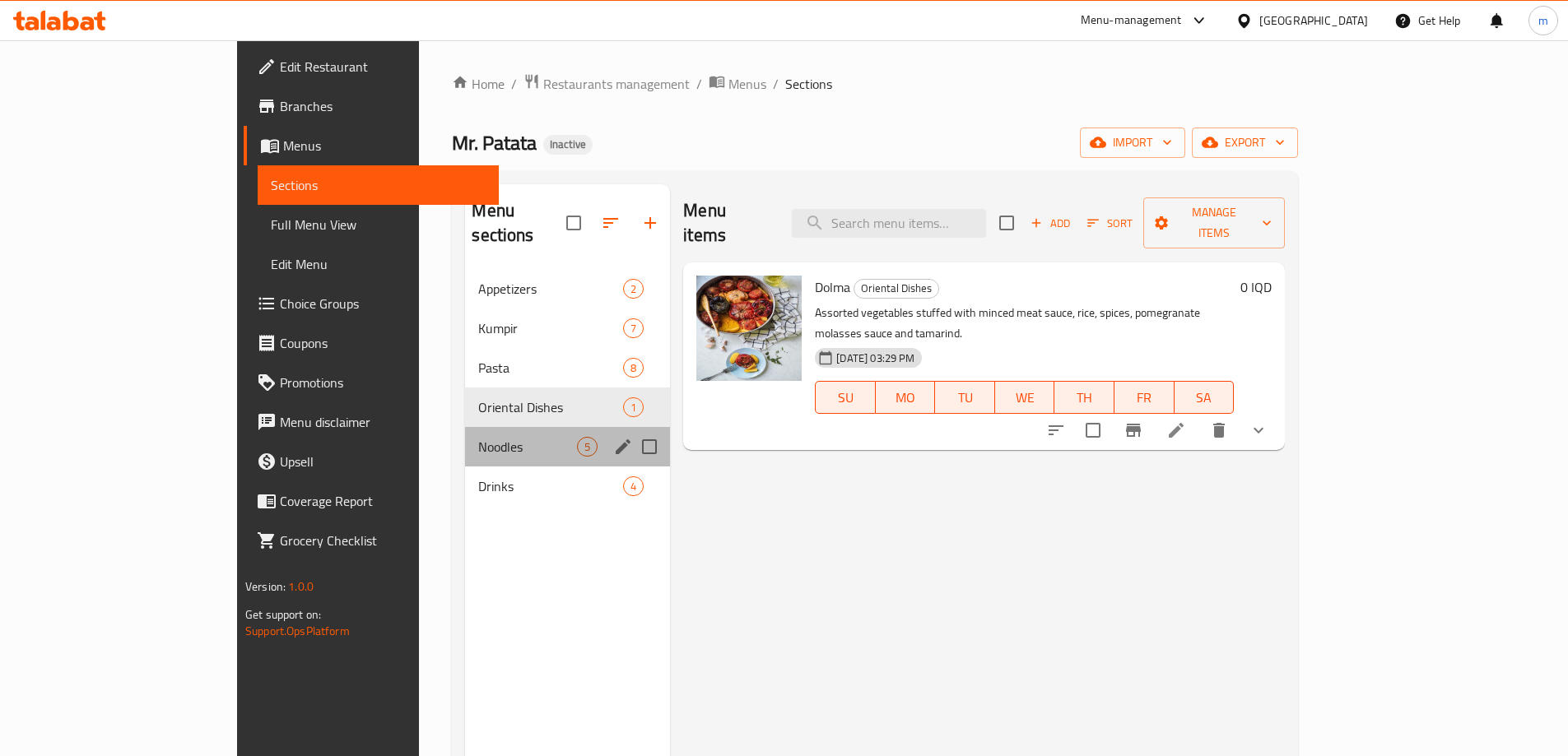
click at [465, 437] on div "Noodles 5" at bounding box center [567, 446] width 205 height 40
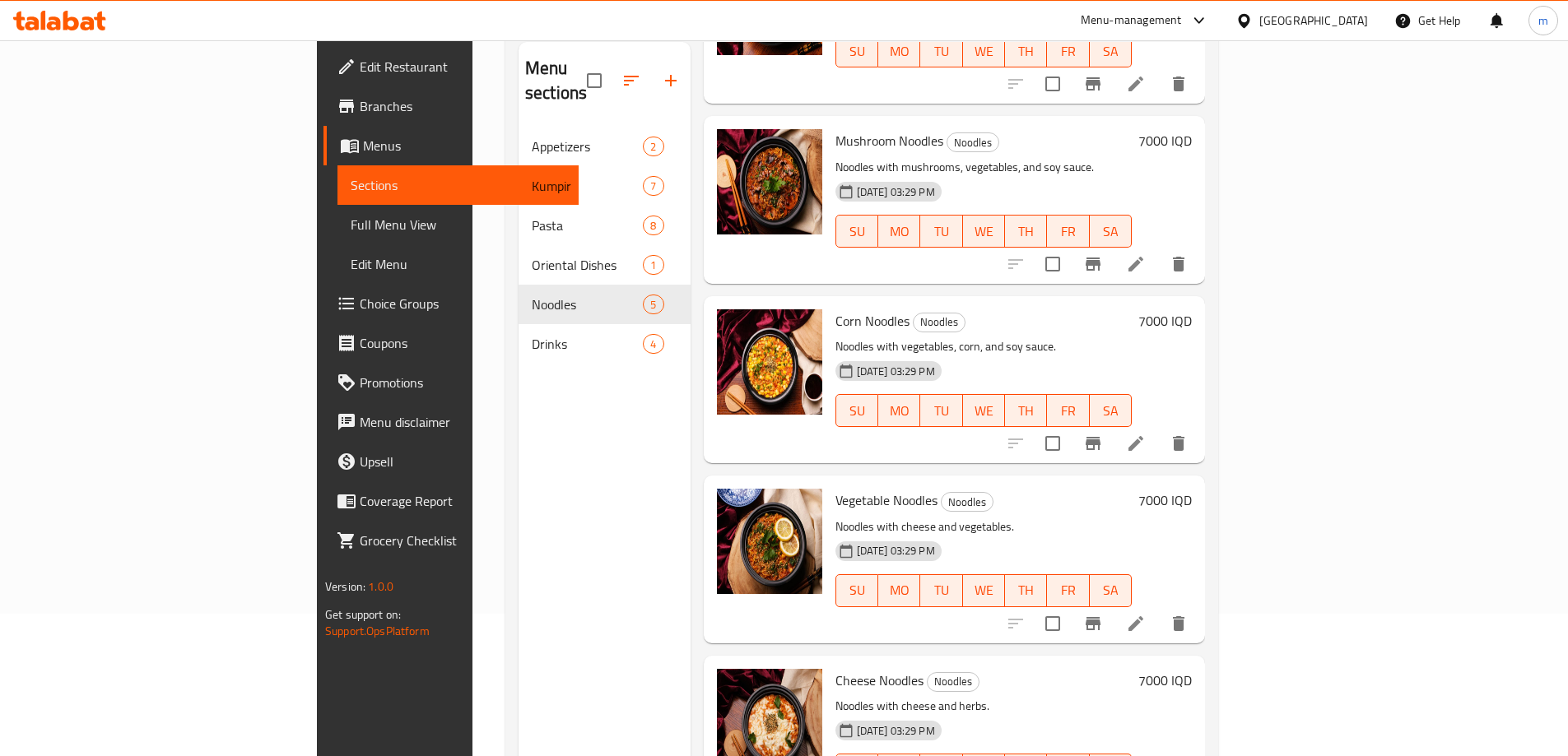
scroll to position [230, 0]
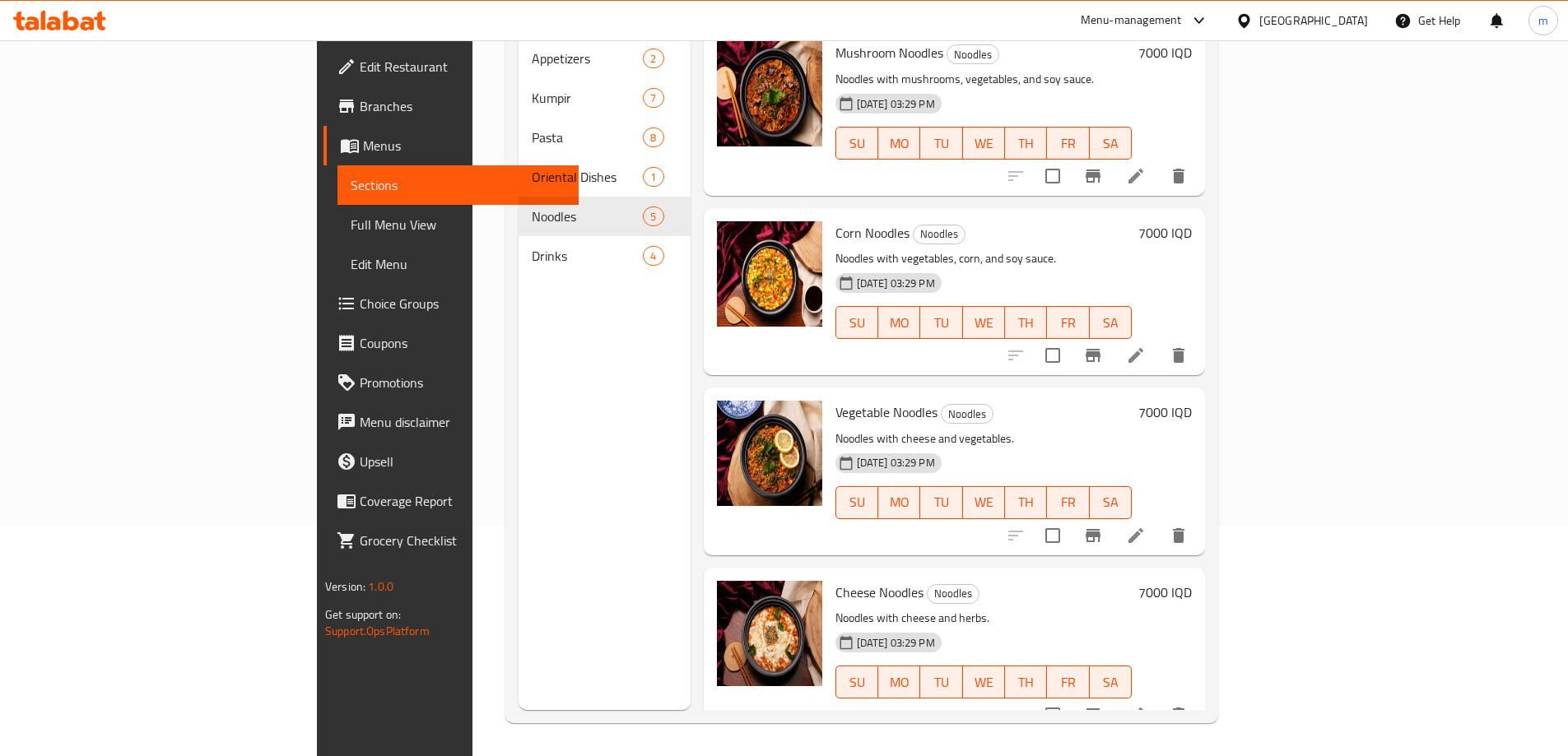
click at [519, 257] on div "Menu sections Appetizers 2 Kumpir 7 Pasta 8 Oriental Dishes 1 Noodles 5 Drinks 4" at bounding box center [604, 332] width 172 height 756
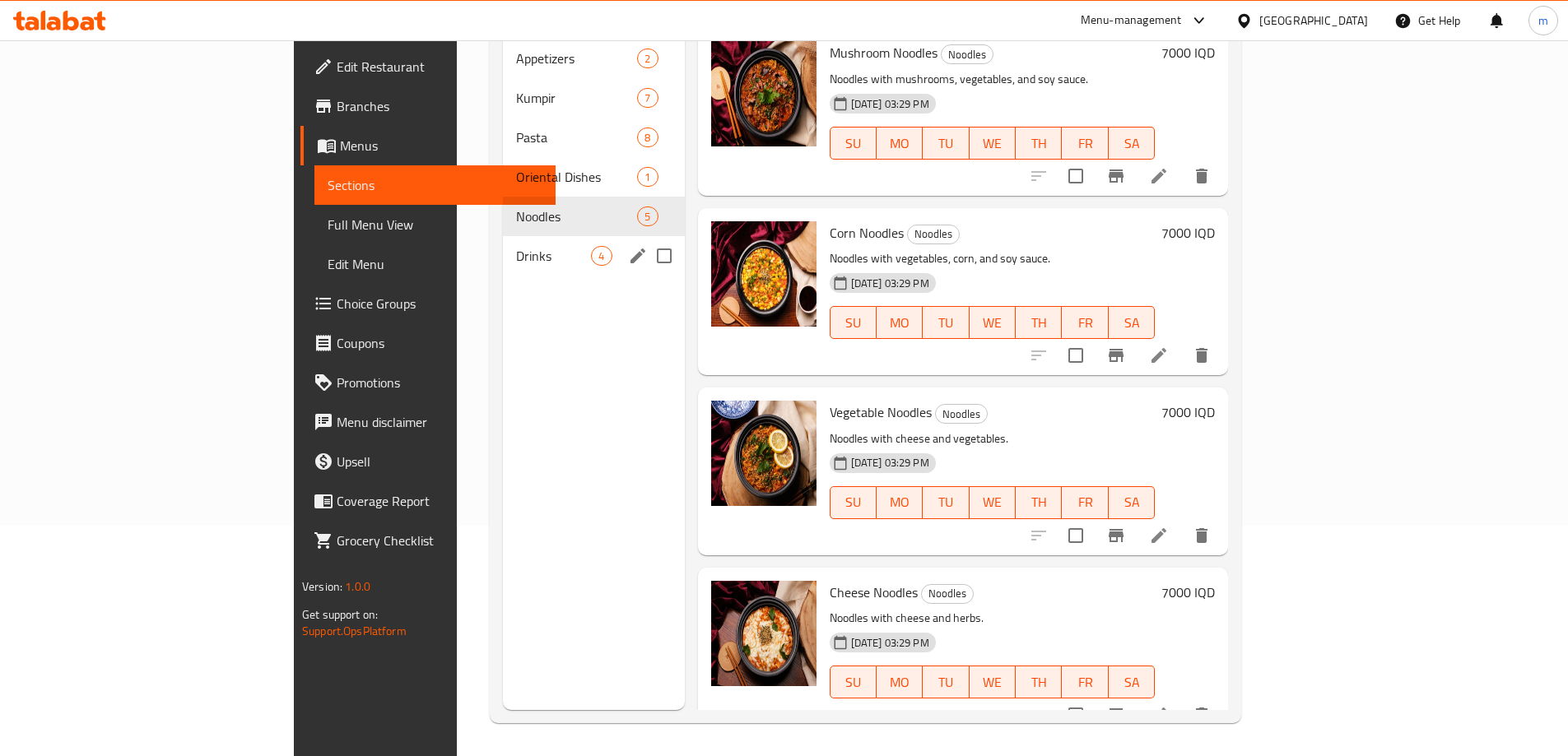
click at [516, 246] on span "Drinks" at bounding box center [553, 255] width 75 height 20
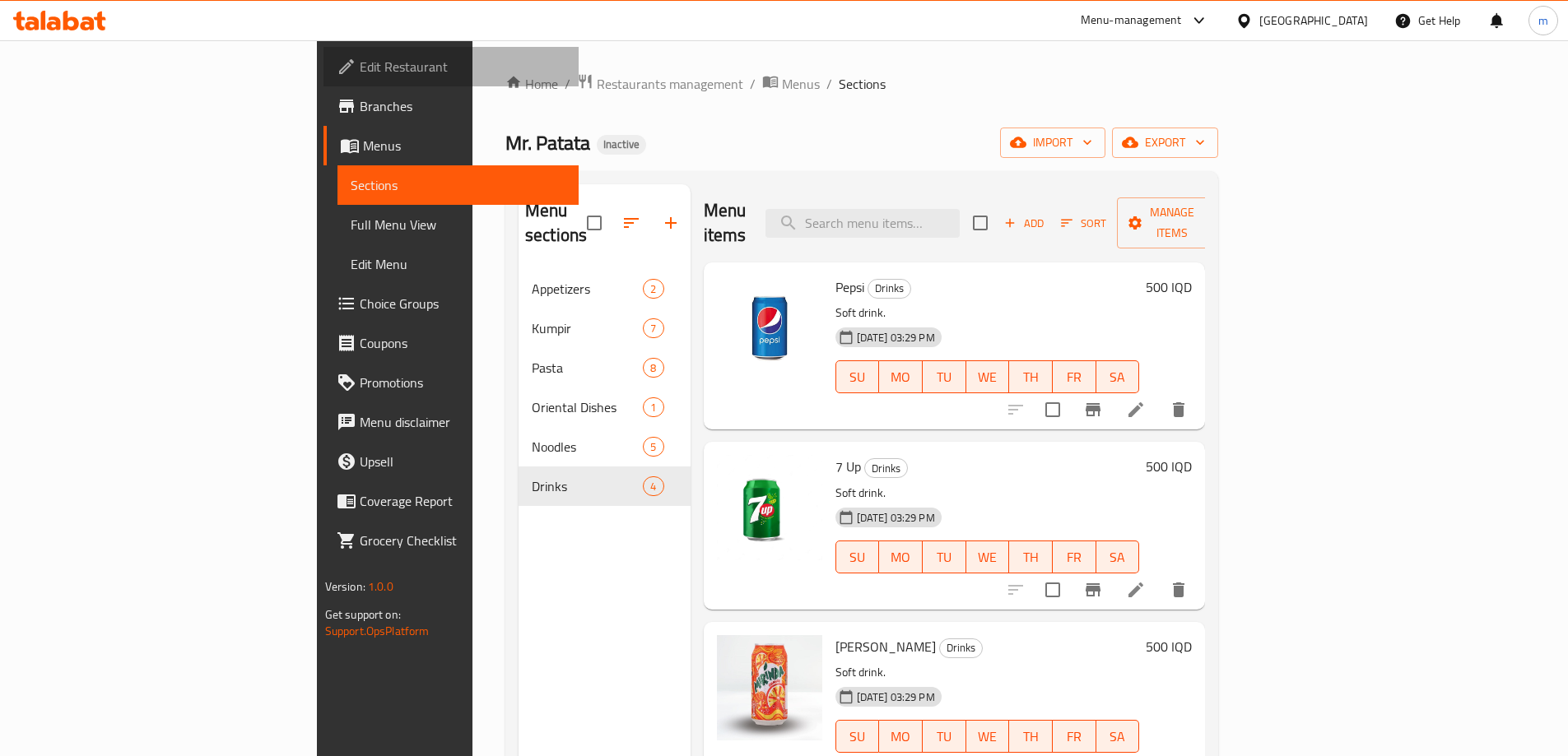
click at [359, 66] on span "Edit Restaurant" at bounding box center [462, 66] width 205 height 20
